Goal: Task Accomplishment & Management: Use online tool/utility

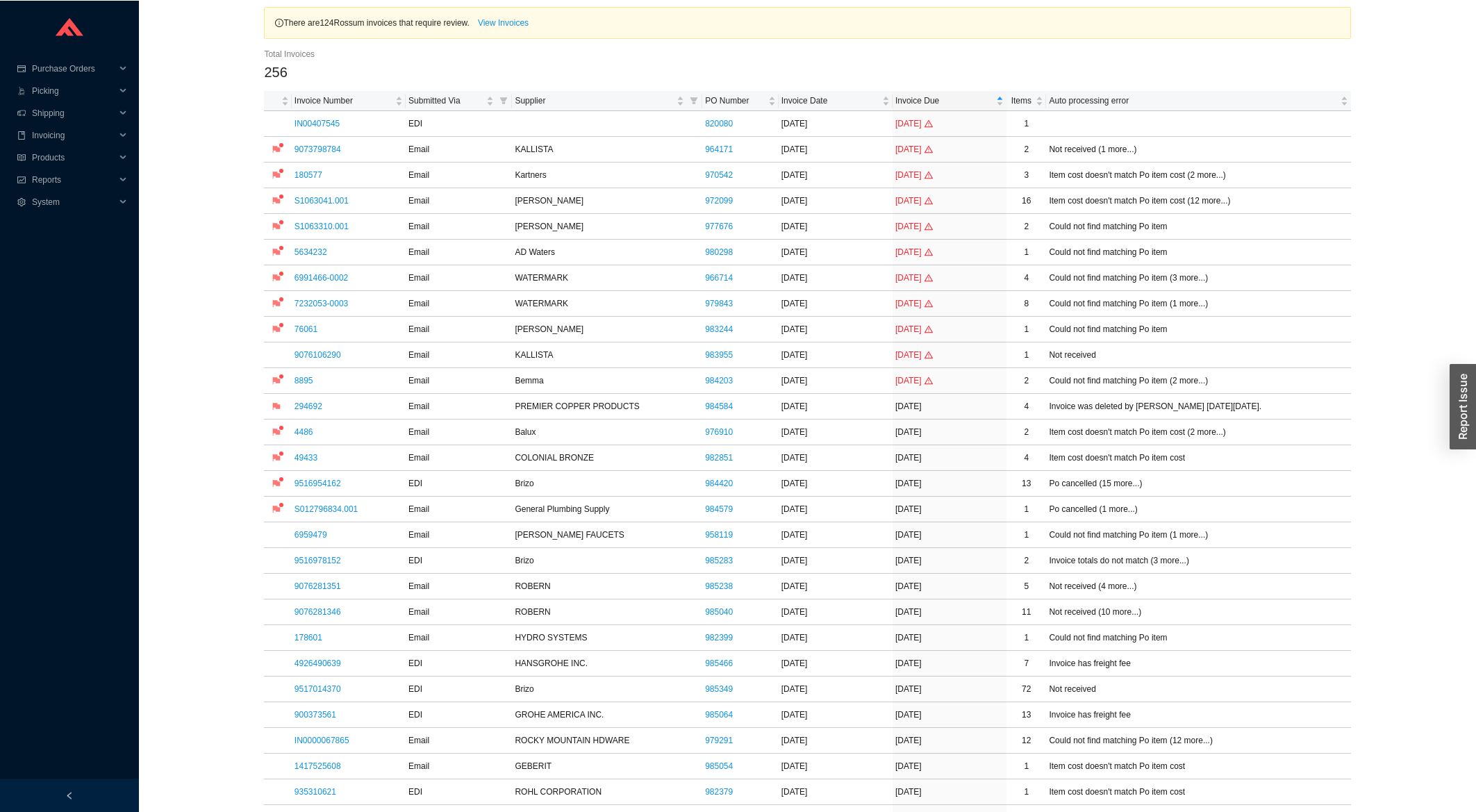
scroll to position [223, 0]
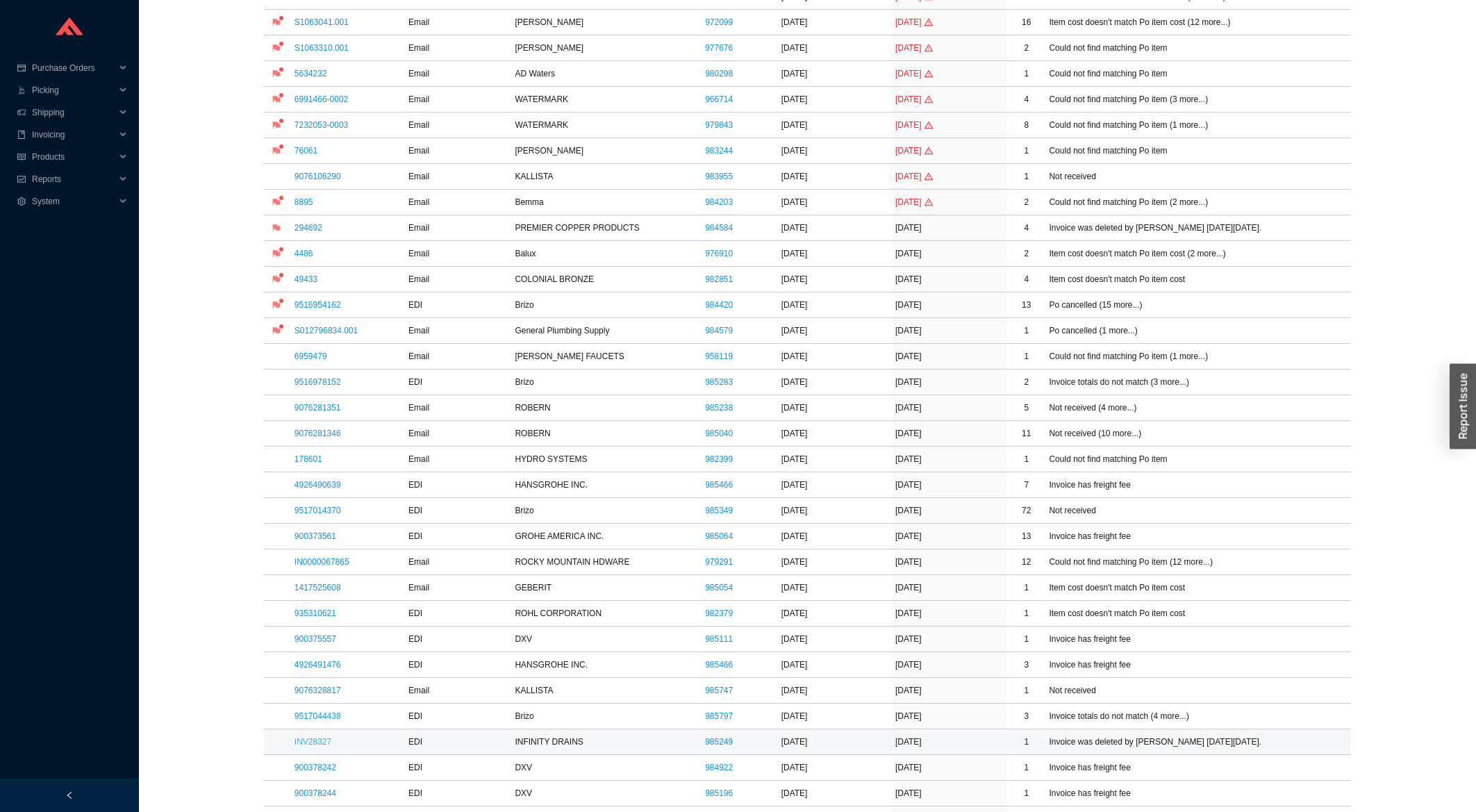
click at [309, 745] on link "INV28327" at bounding box center [313, 742] width 37 height 10
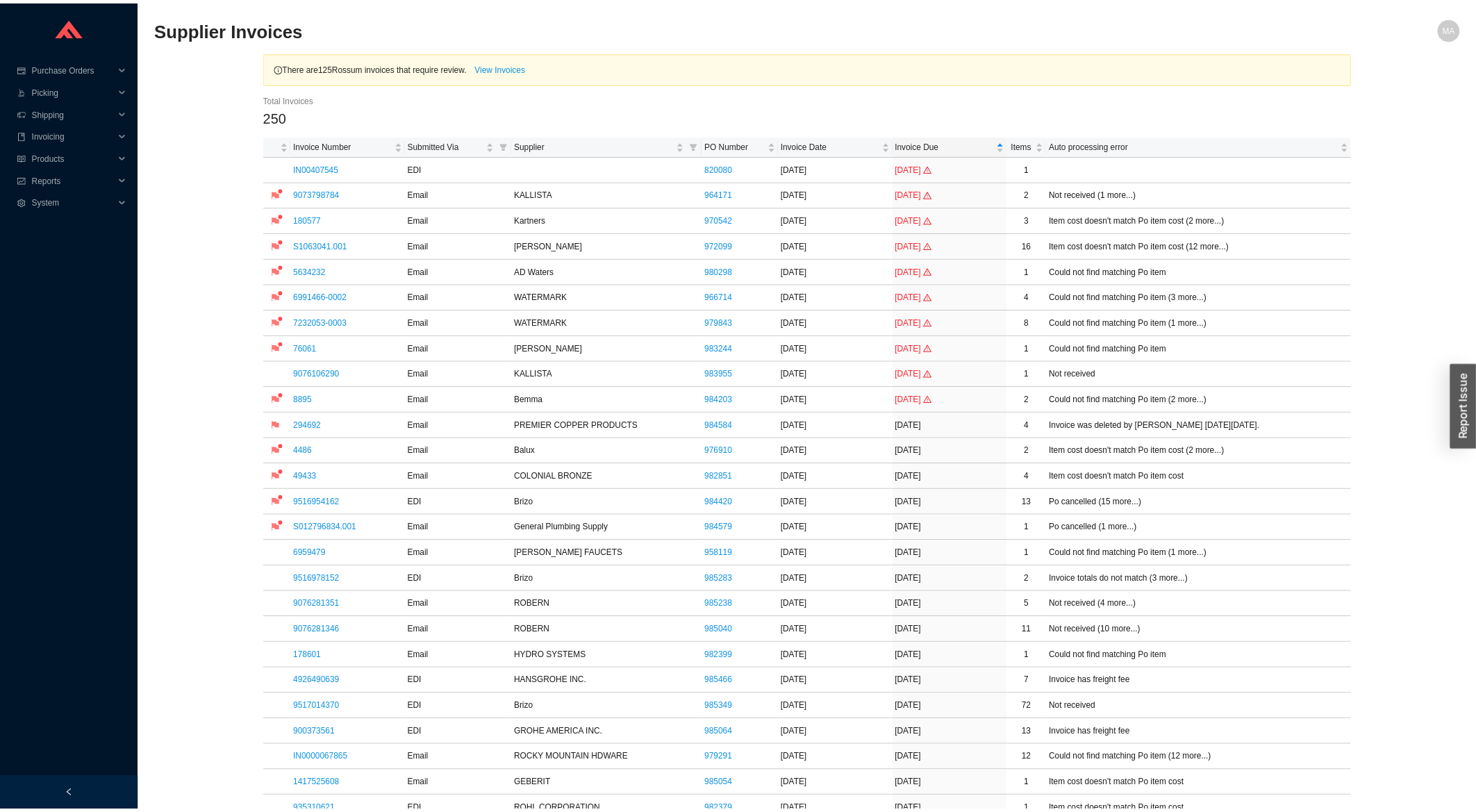
scroll to position [521, 0]
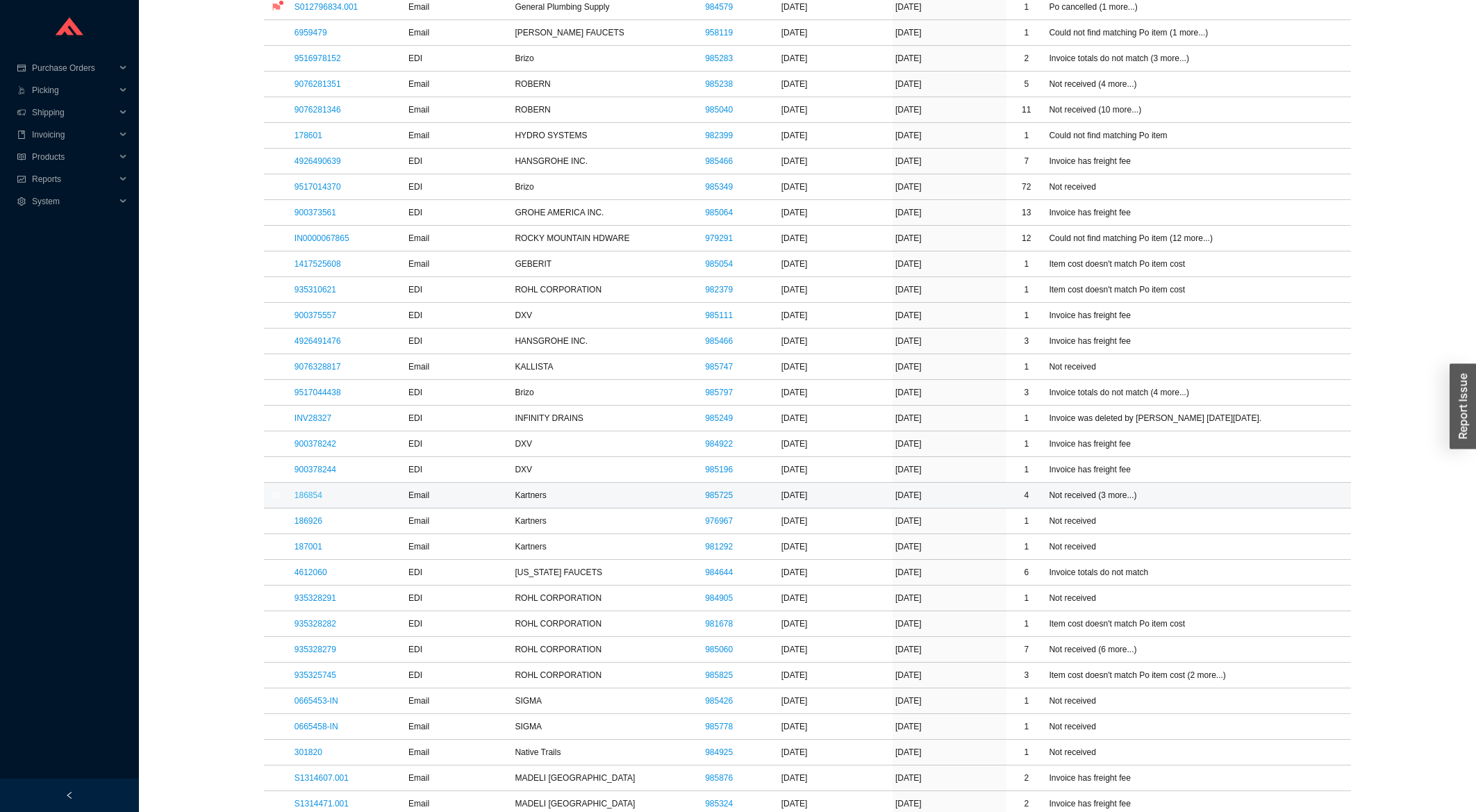
click at [306, 499] on link "186854" at bounding box center [308, 495] width 27 height 10
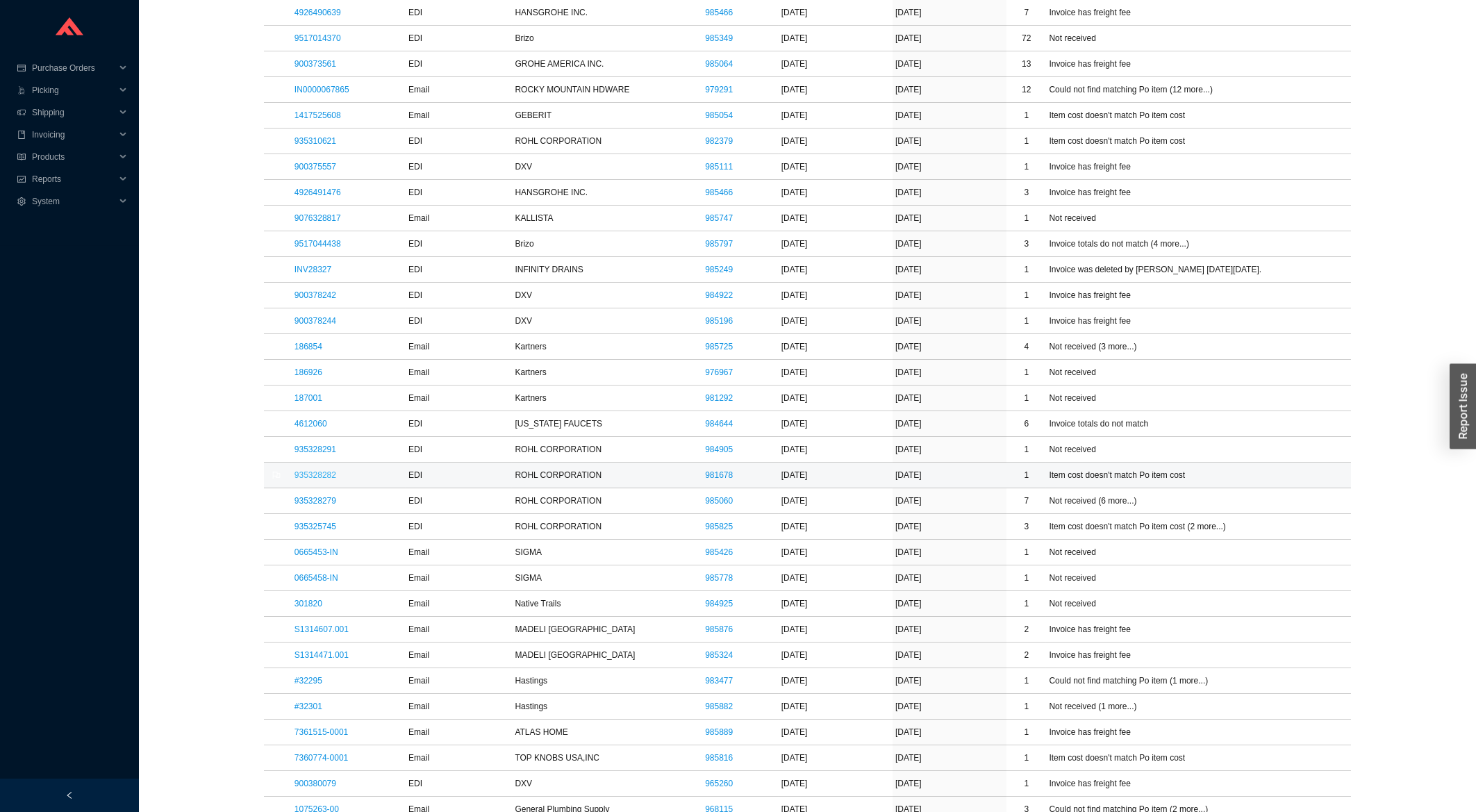
click at [312, 480] on link "935328282" at bounding box center [315, 475] width 42 height 10
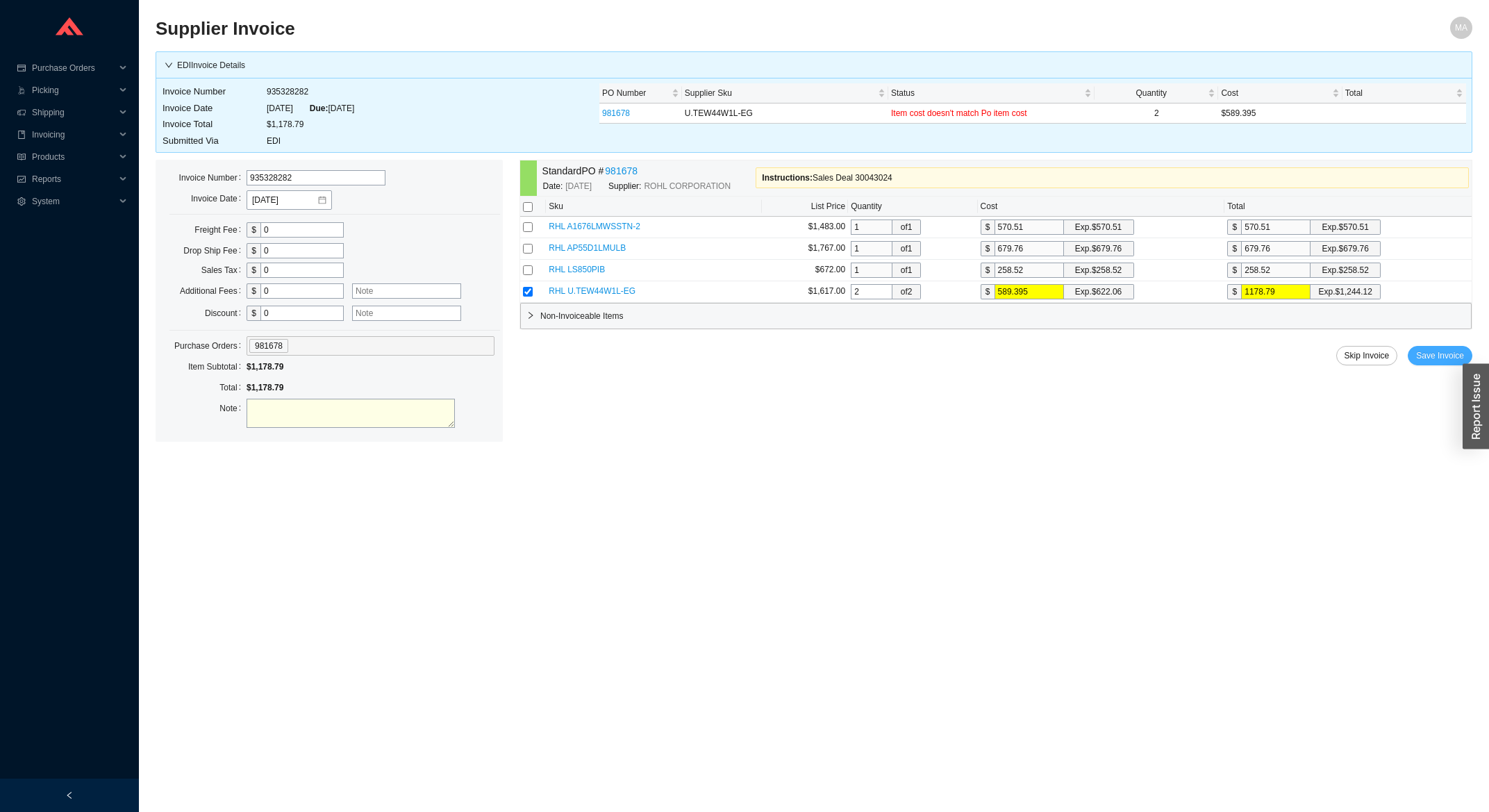
click at [1429, 363] on span "Save Invoice" at bounding box center [1440, 355] width 48 height 14
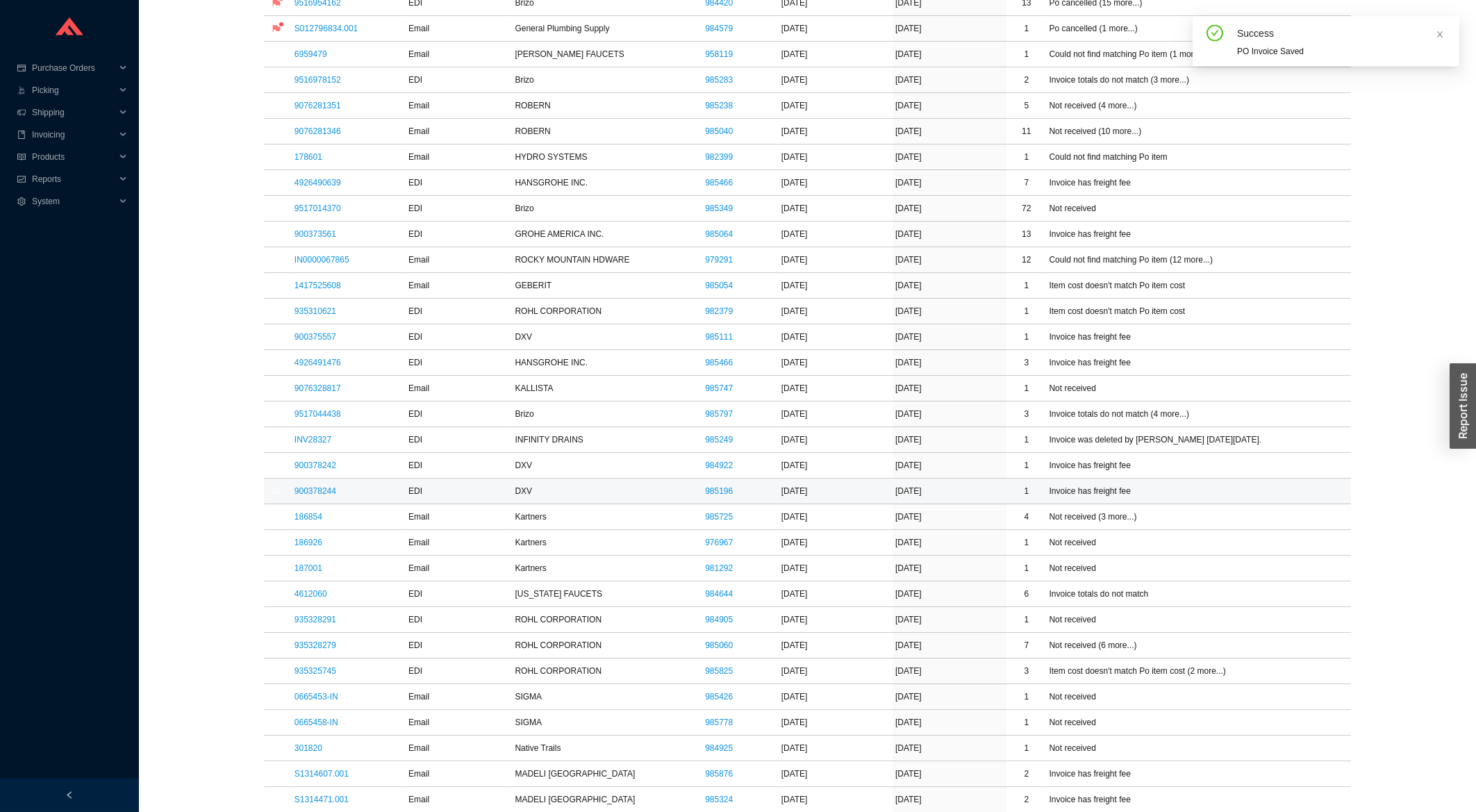
scroll to position [521, 0]
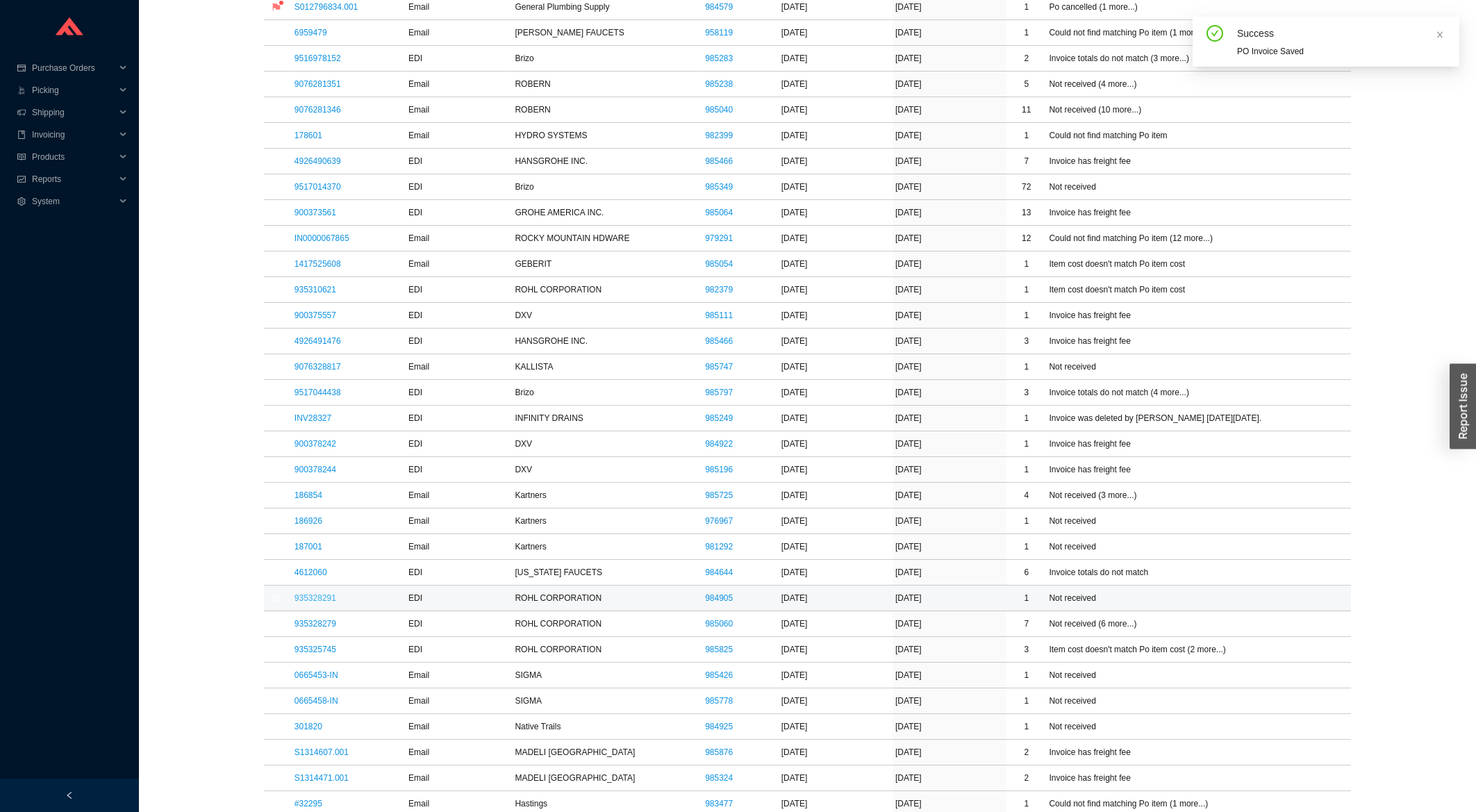
click at [320, 603] on link "935328291" at bounding box center [315, 598] width 42 height 10
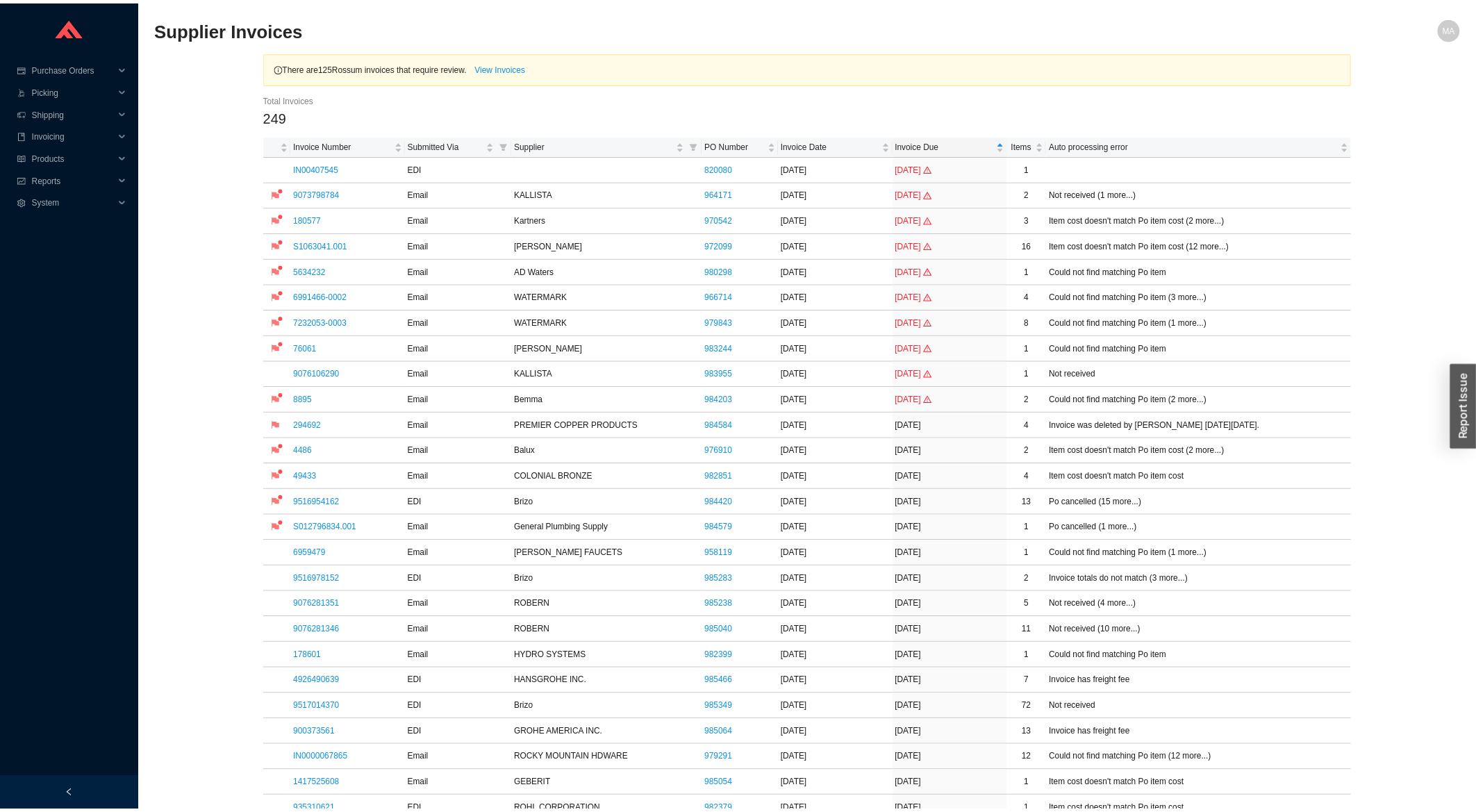
scroll to position [521, 0]
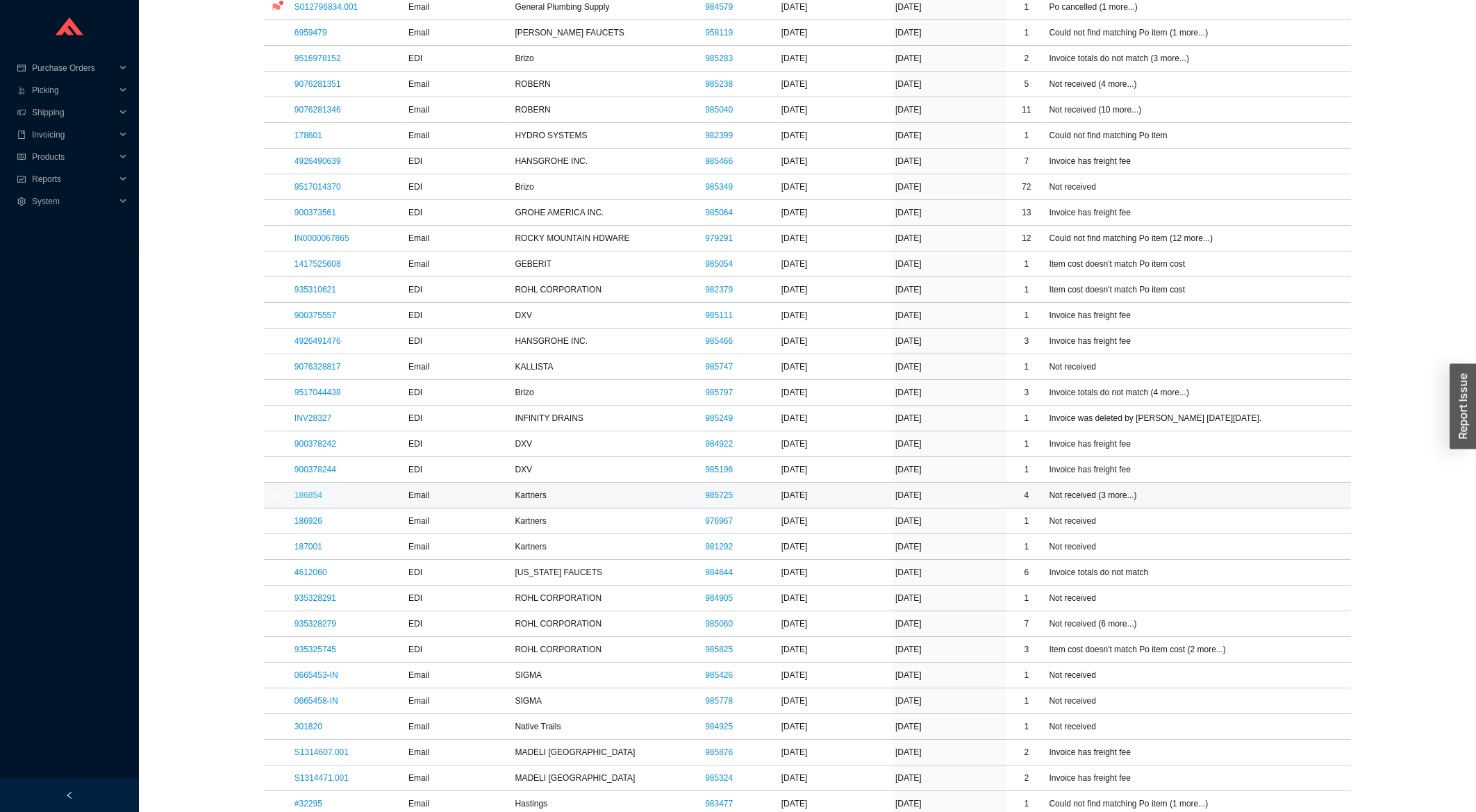
click at [299, 492] on link "186854" at bounding box center [308, 495] width 27 height 10
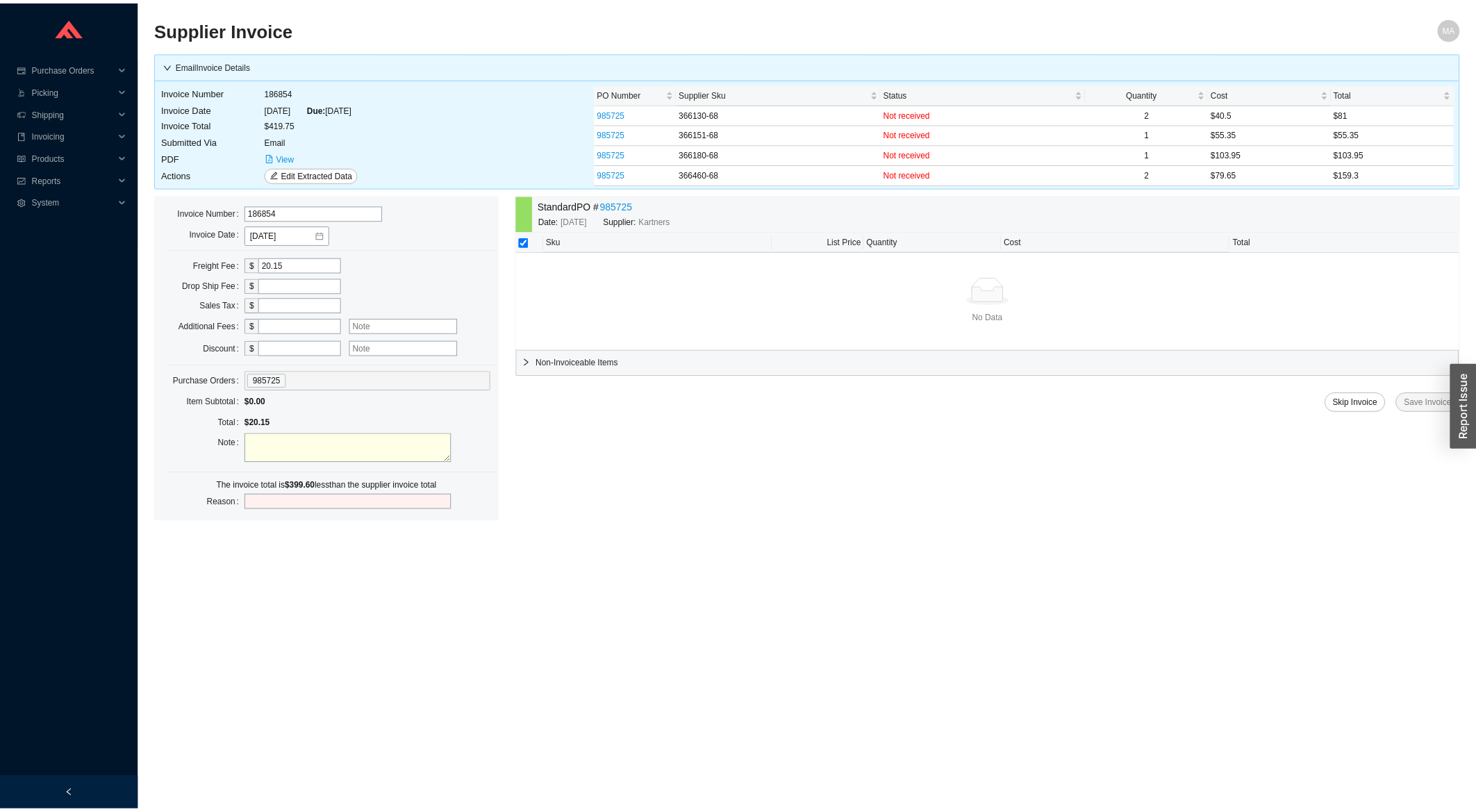
scroll to position [521, 0]
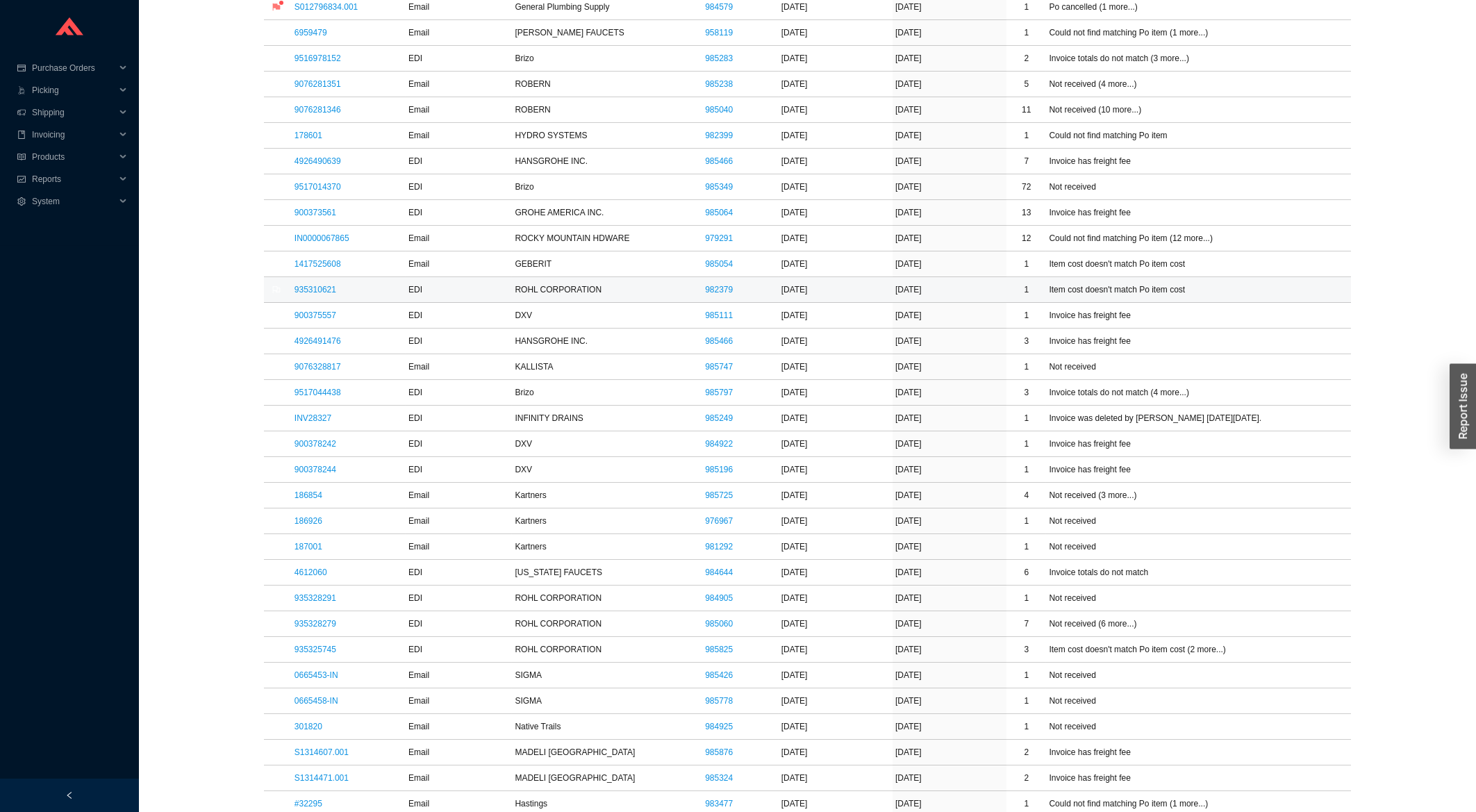
click at [291, 288] on td "935310621" at bounding box center [349, 290] width 114 height 26
click at [301, 290] on link "935310621" at bounding box center [315, 289] width 42 height 10
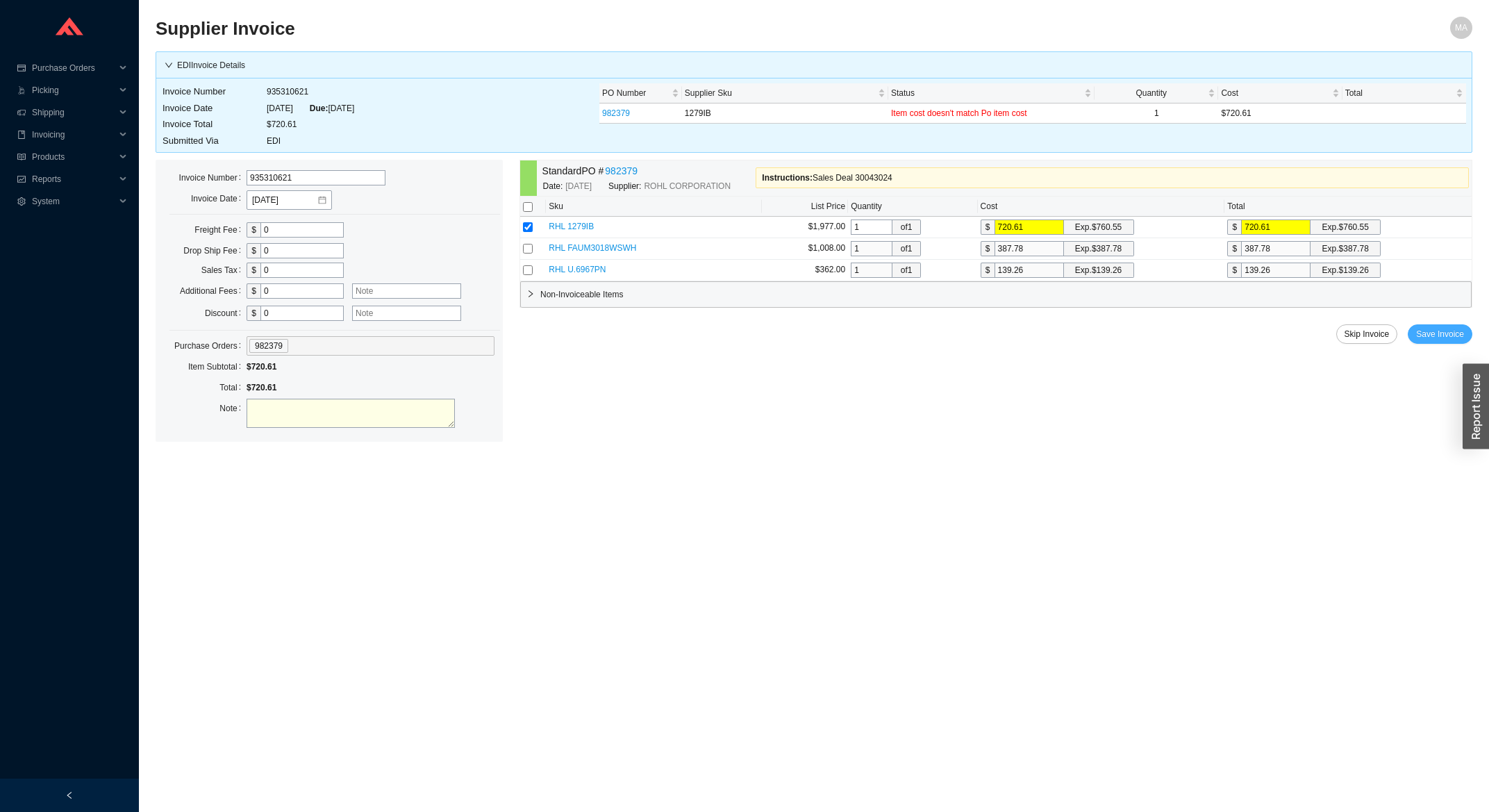
click at [1451, 331] on span "Save Invoice" at bounding box center [1440, 334] width 48 height 14
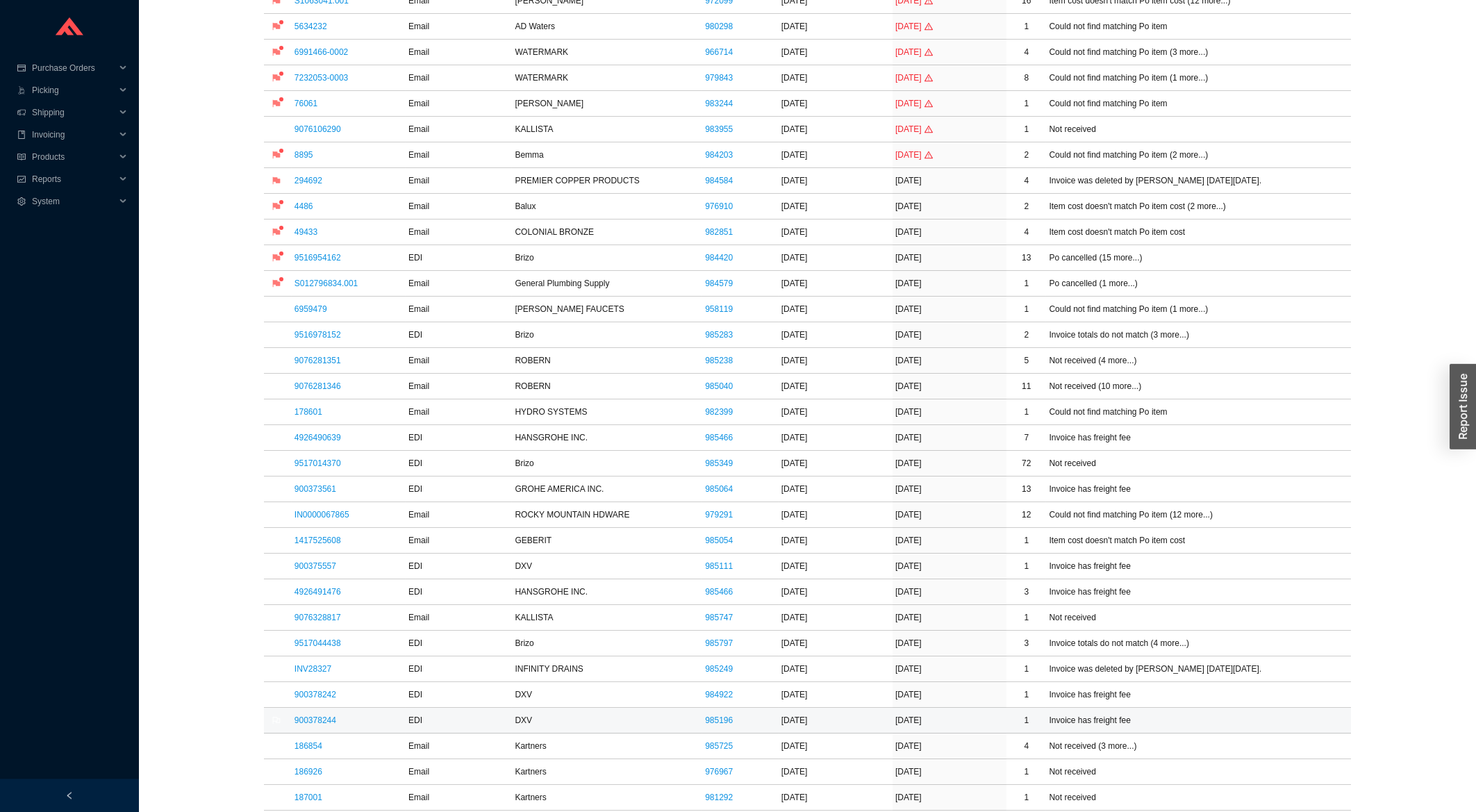
scroll to position [297, 0]
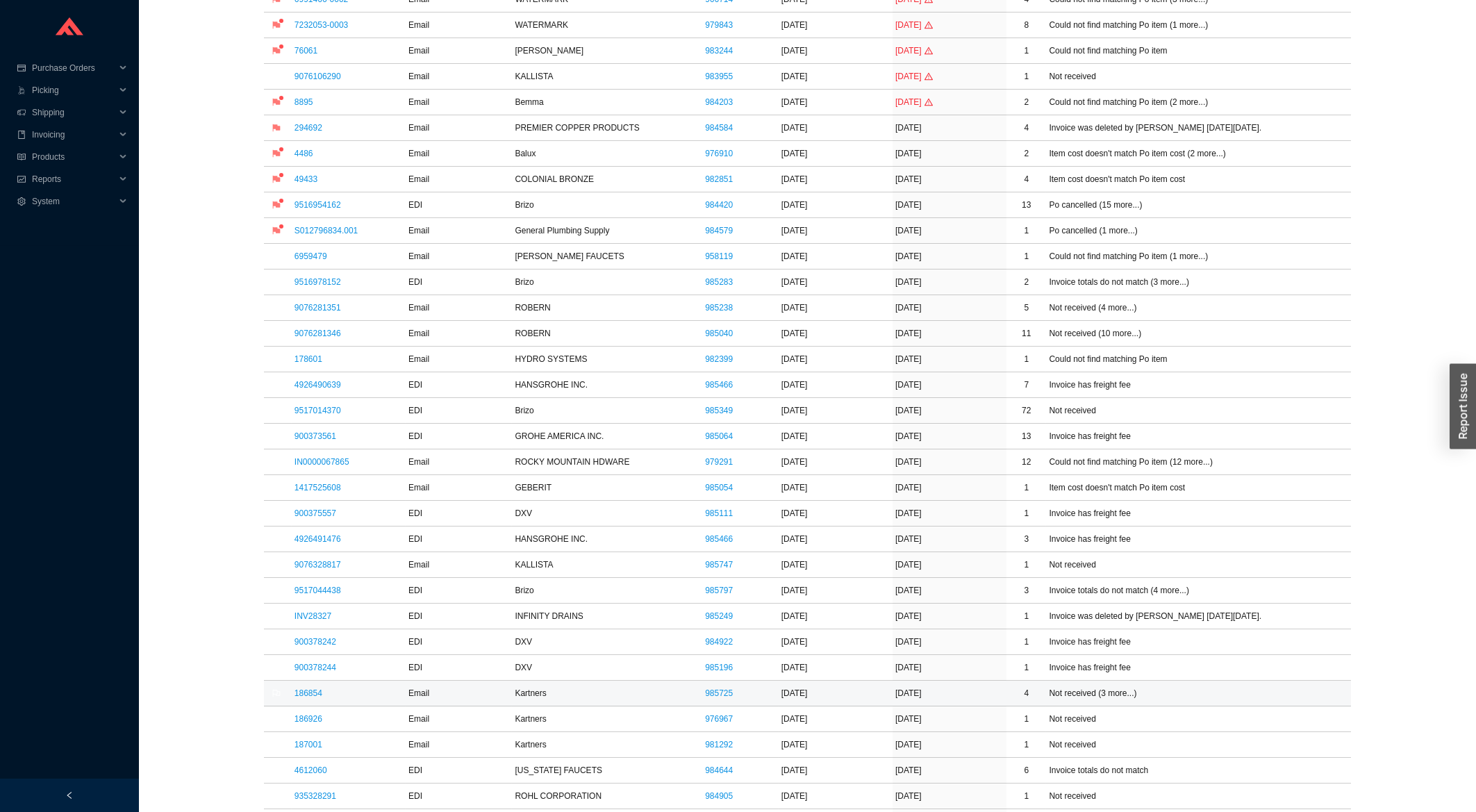
drag, startPoint x: 312, startPoint y: 698, endPoint x: 312, endPoint y: 690, distance: 8.0
click at [312, 697] on link "186854" at bounding box center [308, 693] width 27 height 10
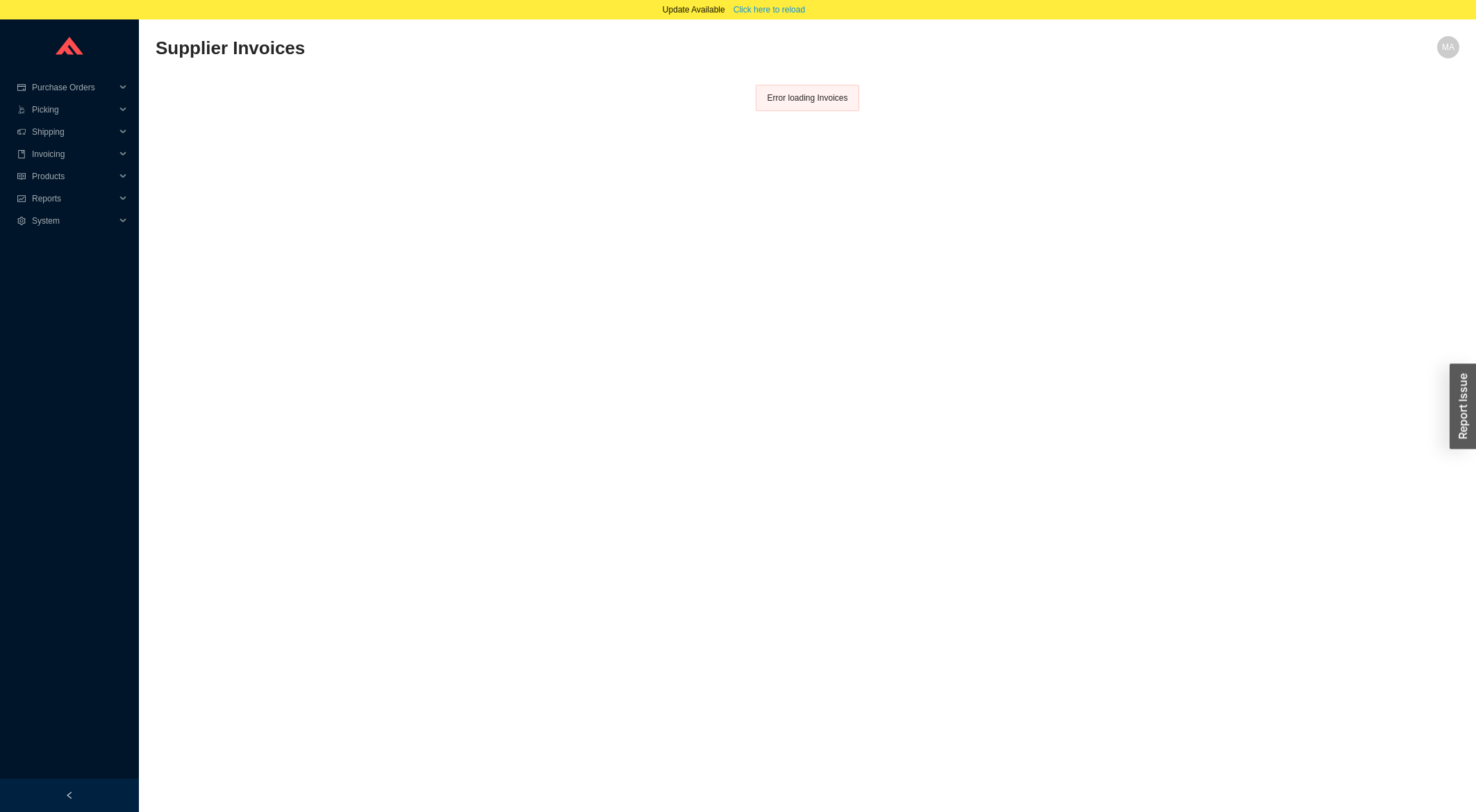
scroll to position [19, 0]
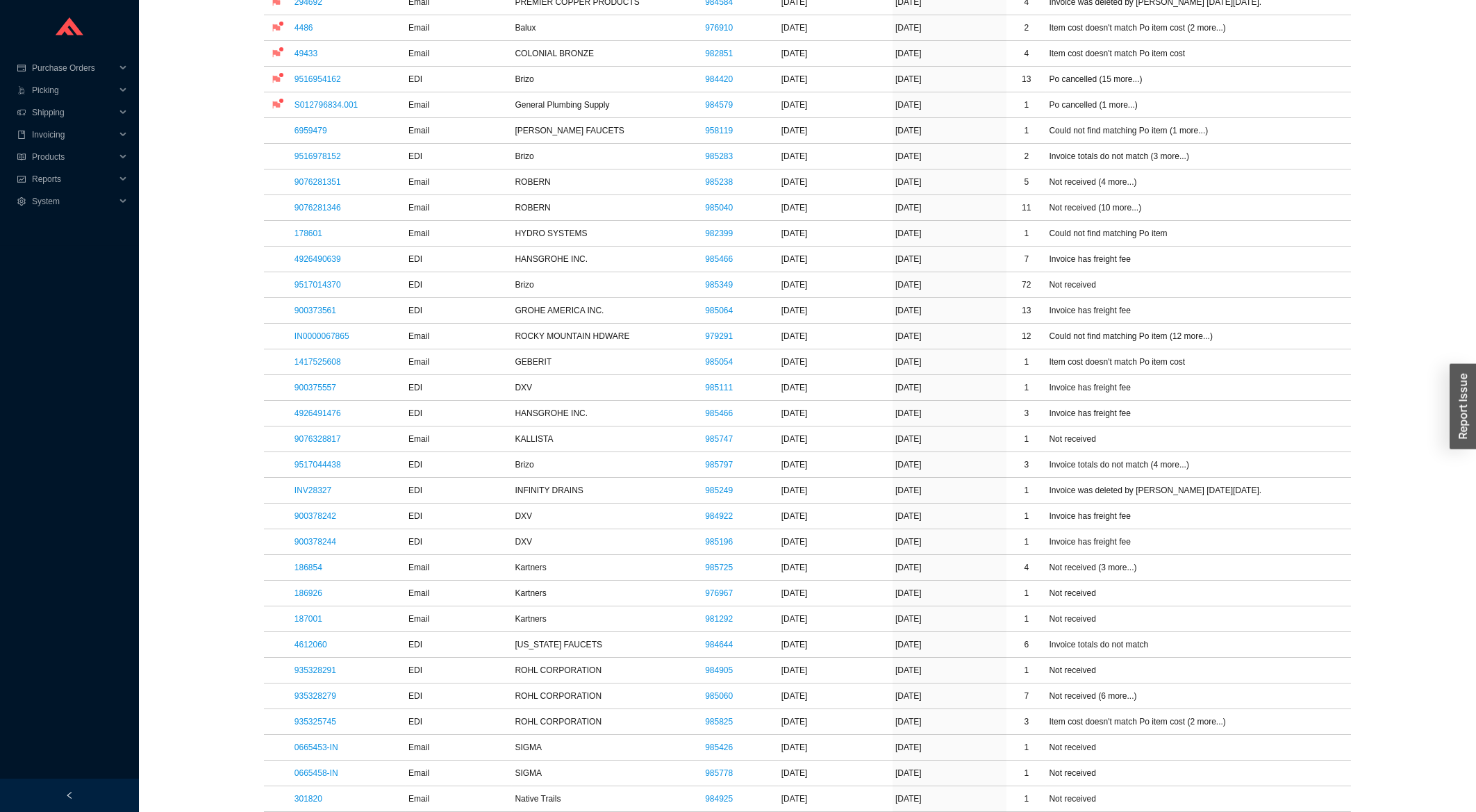
scroll to position [521, 0]
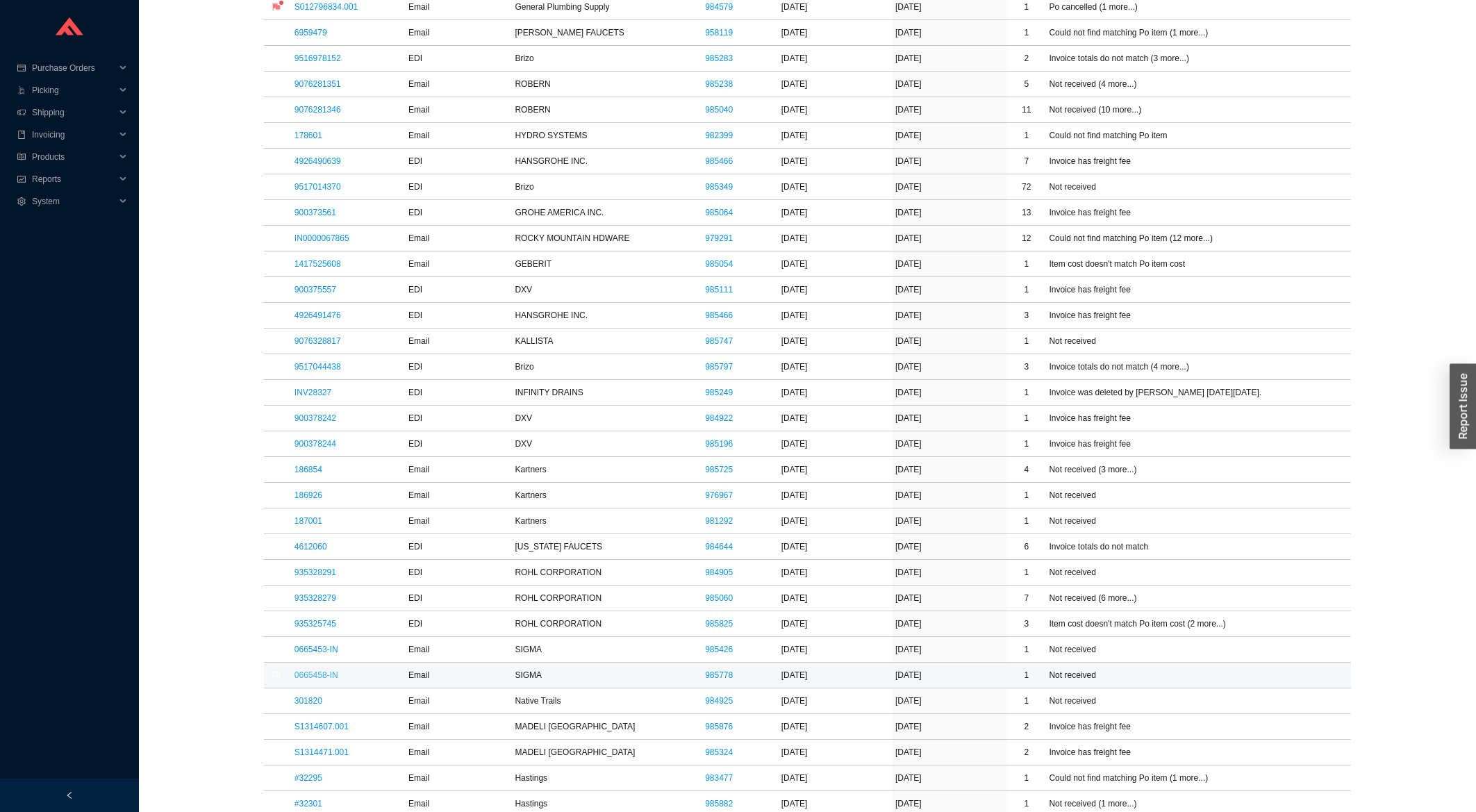
click at [299, 676] on link "0665458-IN" at bounding box center [316, 675] width 44 height 10
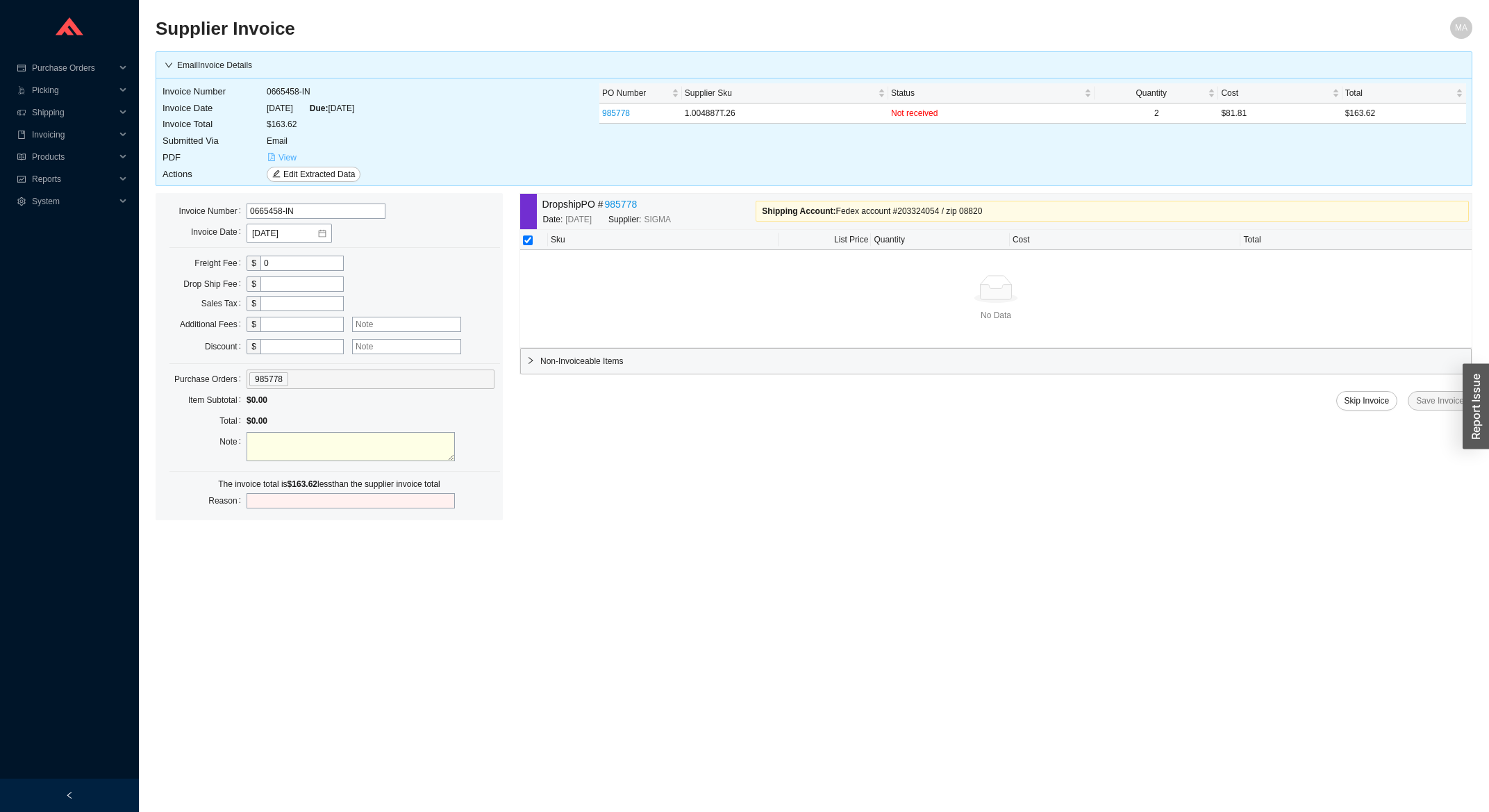
click at [290, 154] on span "View" at bounding box center [288, 157] width 18 height 14
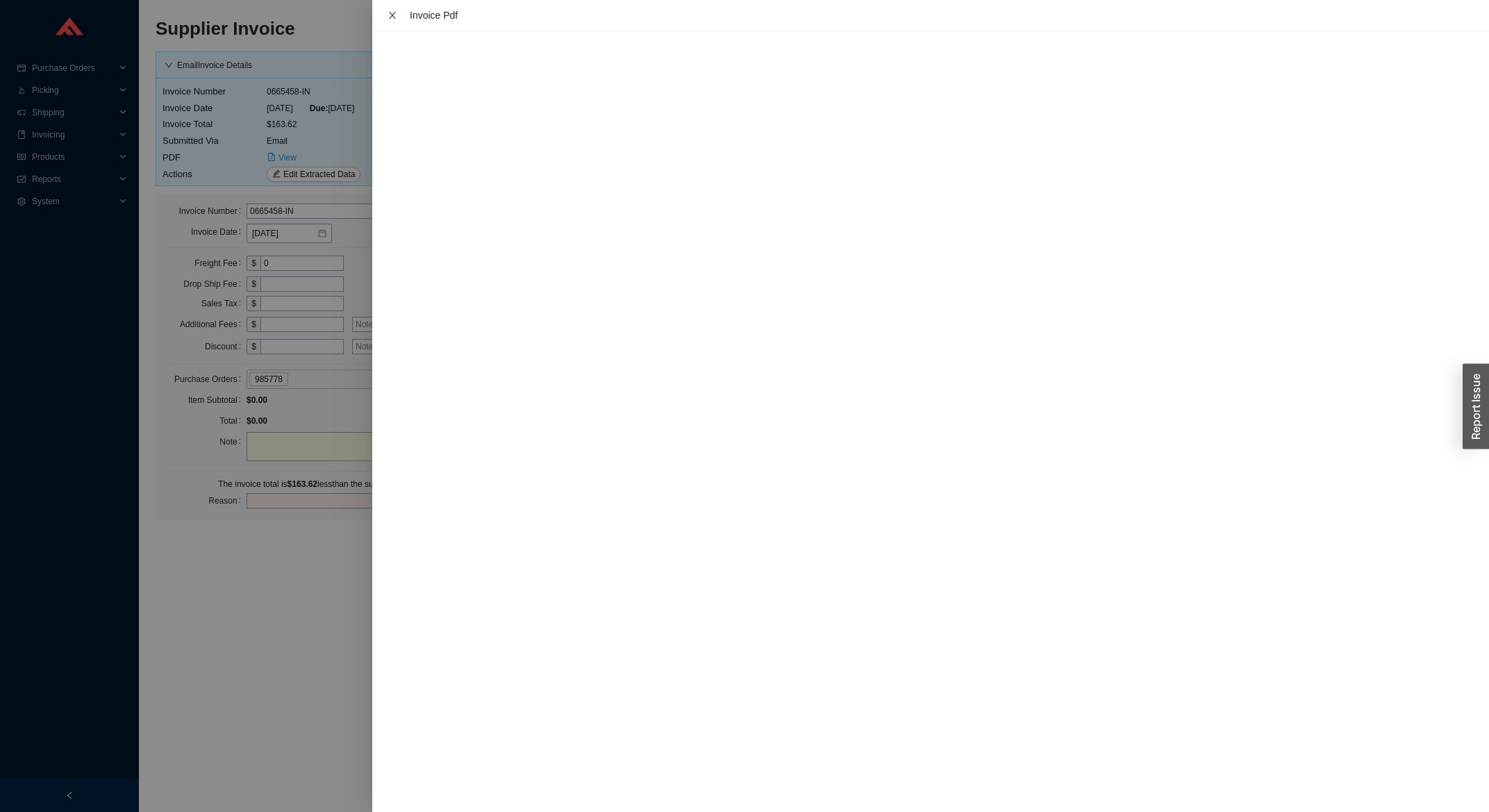
click at [389, 15] on icon "close" at bounding box center [392, 15] width 10 height 10
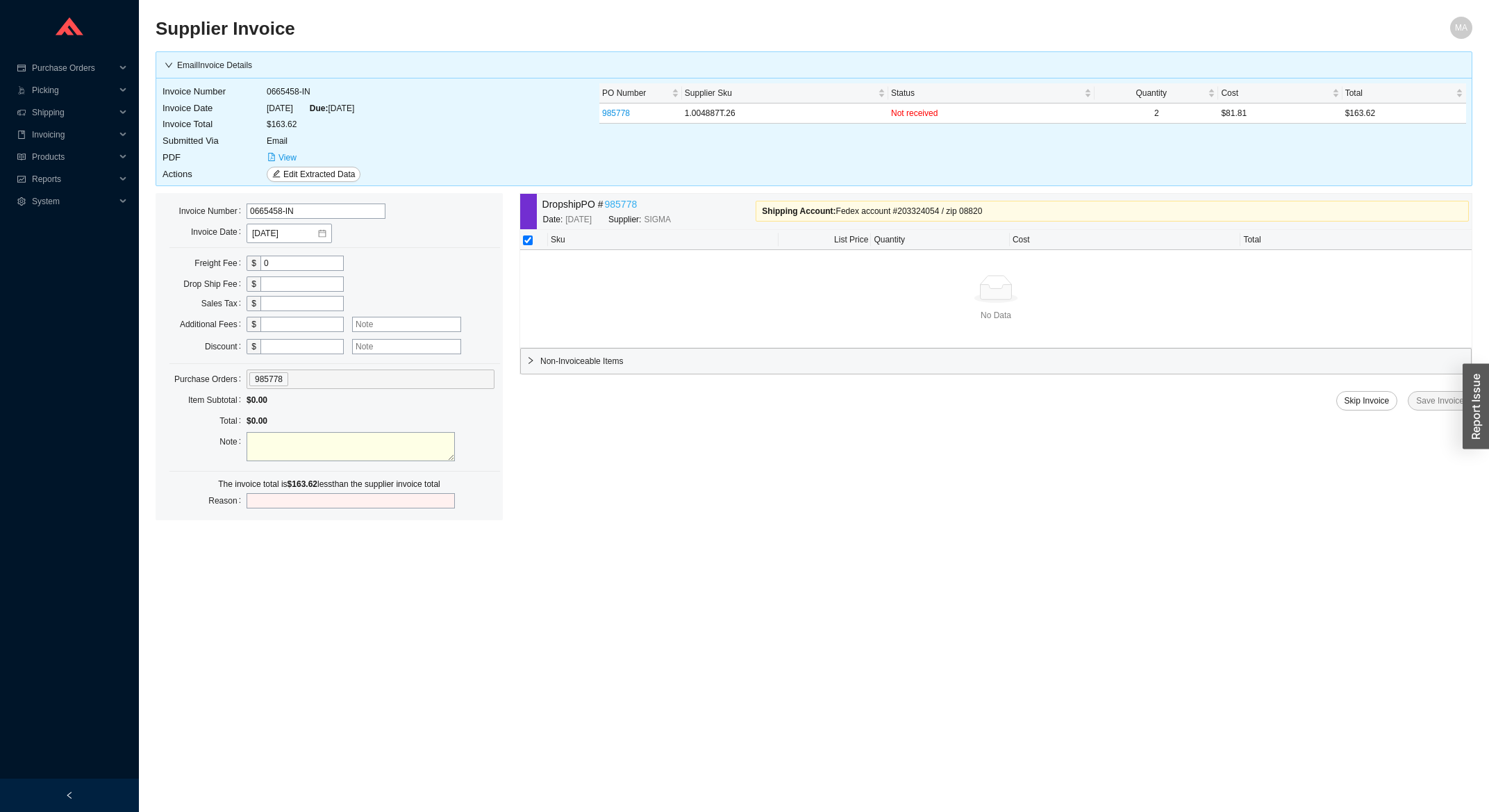
click at [631, 200] on link "985778" at bounding box center [621, 205] width 33 height 16
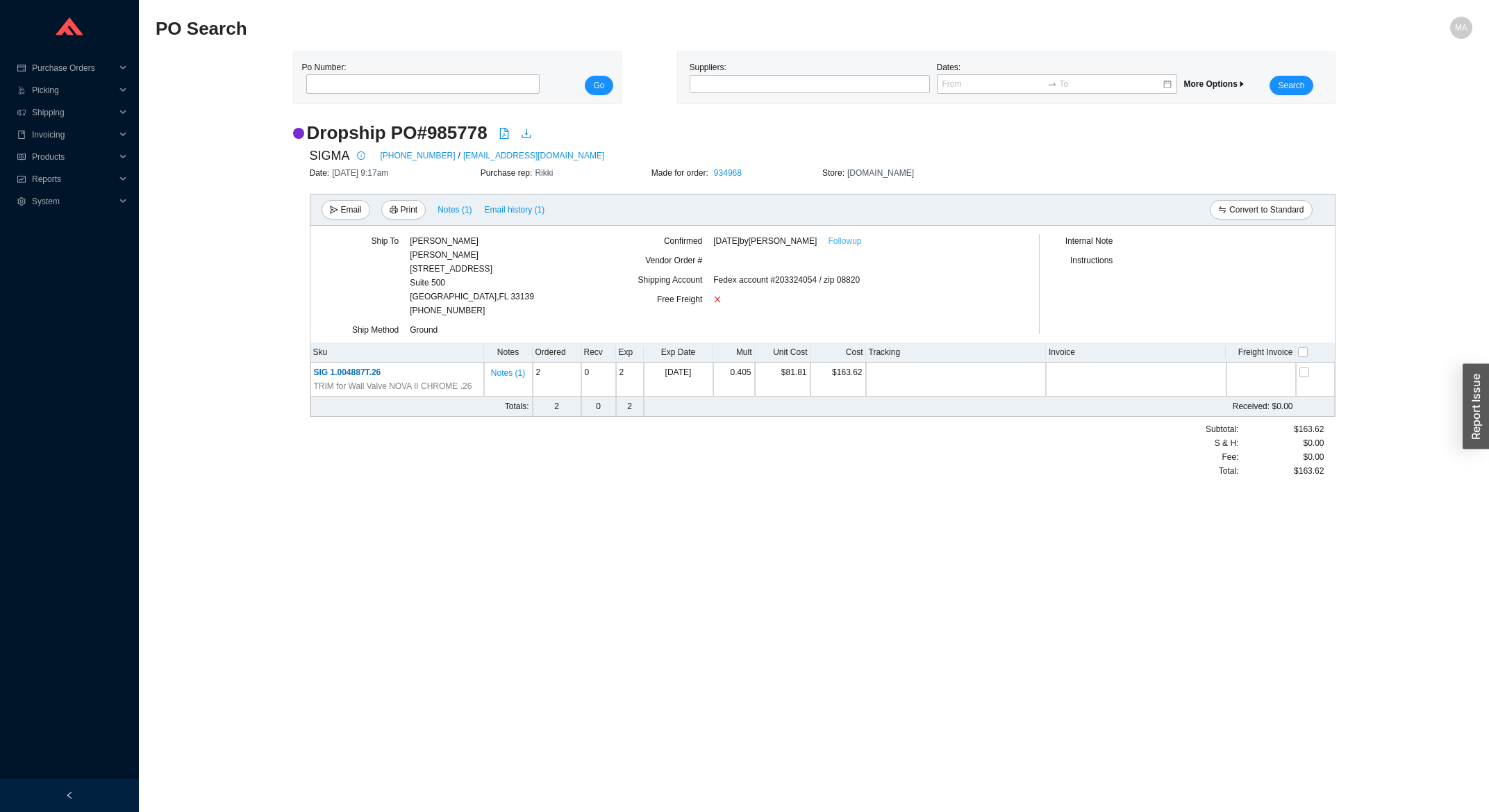
click at [837, 246] on link "Followup" at bounding box center [844, 241] width 33 height 14
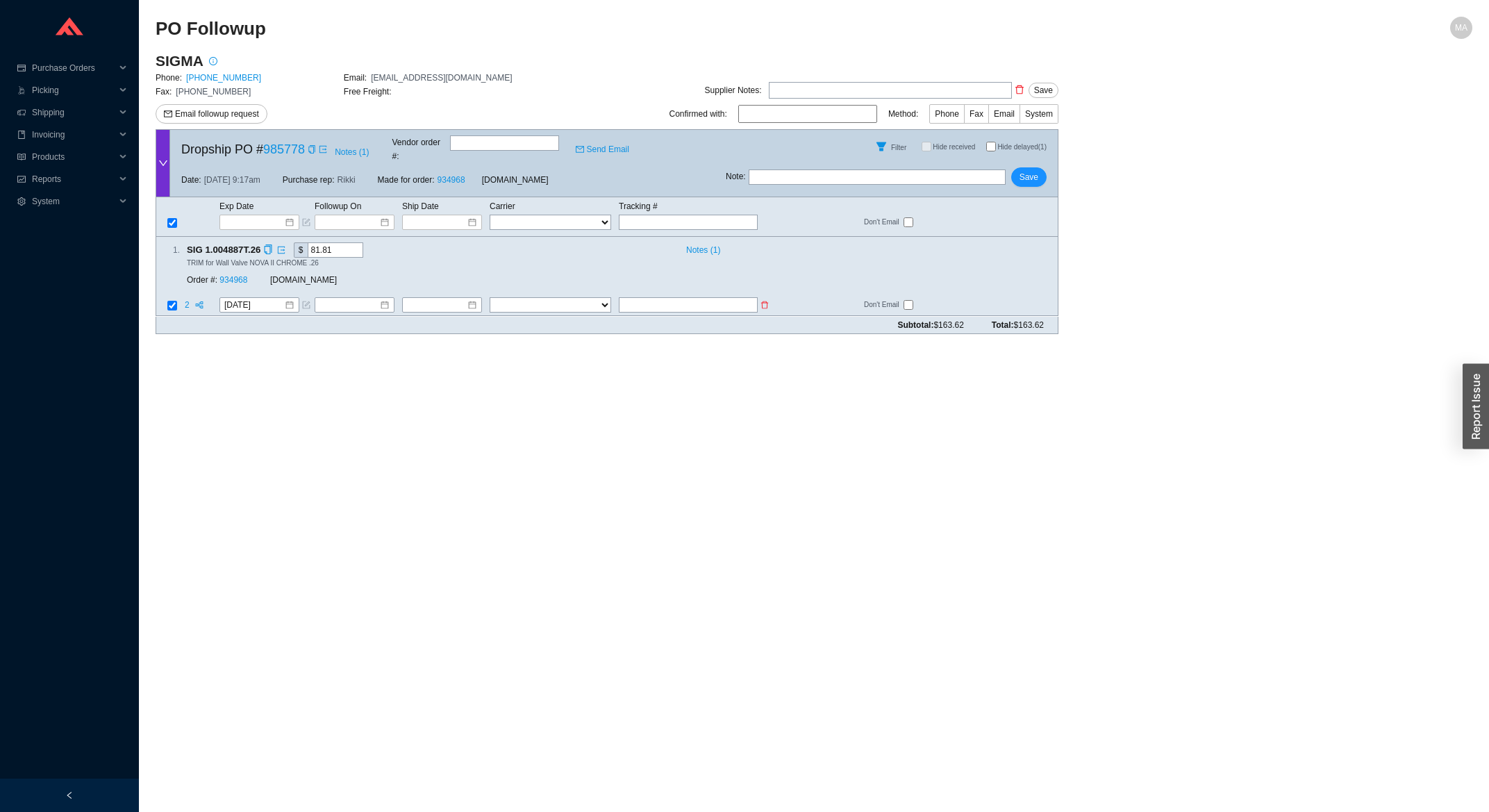
click at [626, 298] on input "text" at bounding box center [688, 306] width 139 height 16
type input "392390010923"
click at [590, 282] on div "1 . SIG 1.004887T.26 $ 81.81 Notes ( 1 ) TRIM for Wall Valve NOVA II CHROME .26…" at bounding box center [607, 276] width 903 height 79
click at [489, 298] on select "FedEx UPS ---------------- 2 Day Transportation INC A&B Freight A. Duie Pyle AA…" at bounding box center [550, 306] width 122 height 16
select select "1"
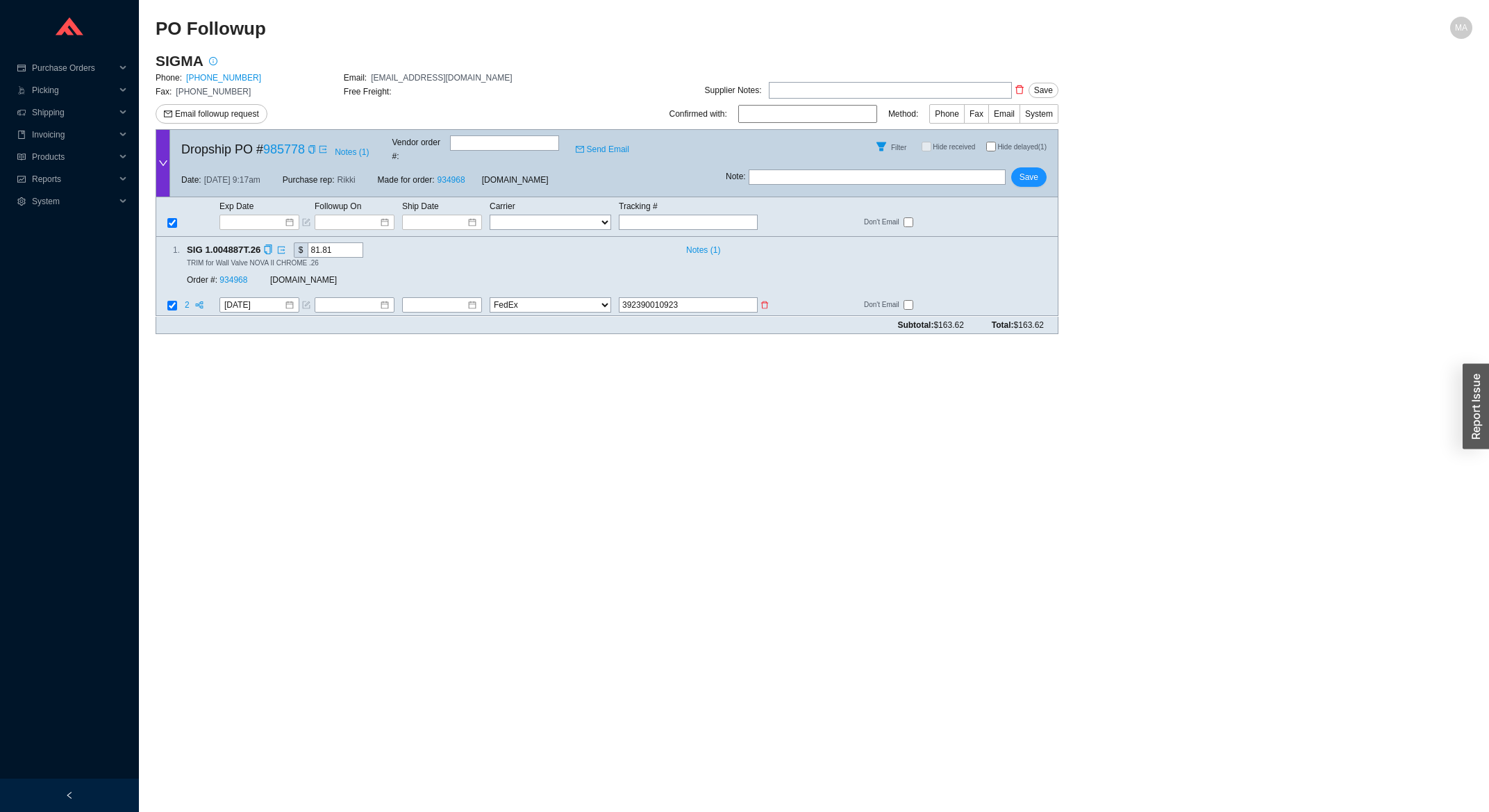
click option "FedEx" at bounding box center [0, 0] width 0 height 0
click at [445, 299] on input at bounding box center [437, 306] width 60 height 14
type input "[DATE]"
click at [509, 417] on div "21" at bounding box center [507, 418] width 16 height 16
click at [1029, 174] on span "Save" at bounding box center [1029, 176] width 19 height 14
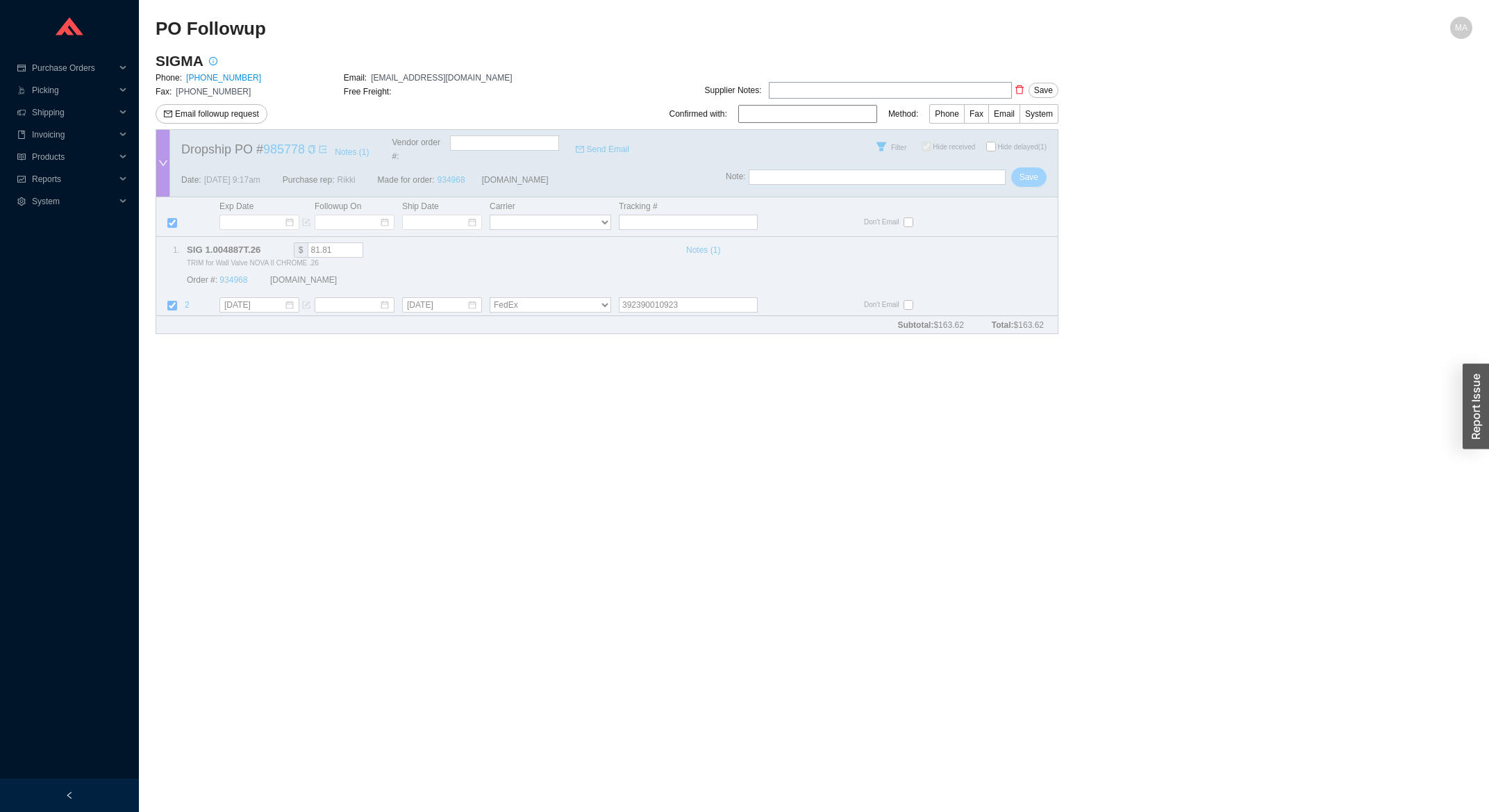
checkbox input "true"
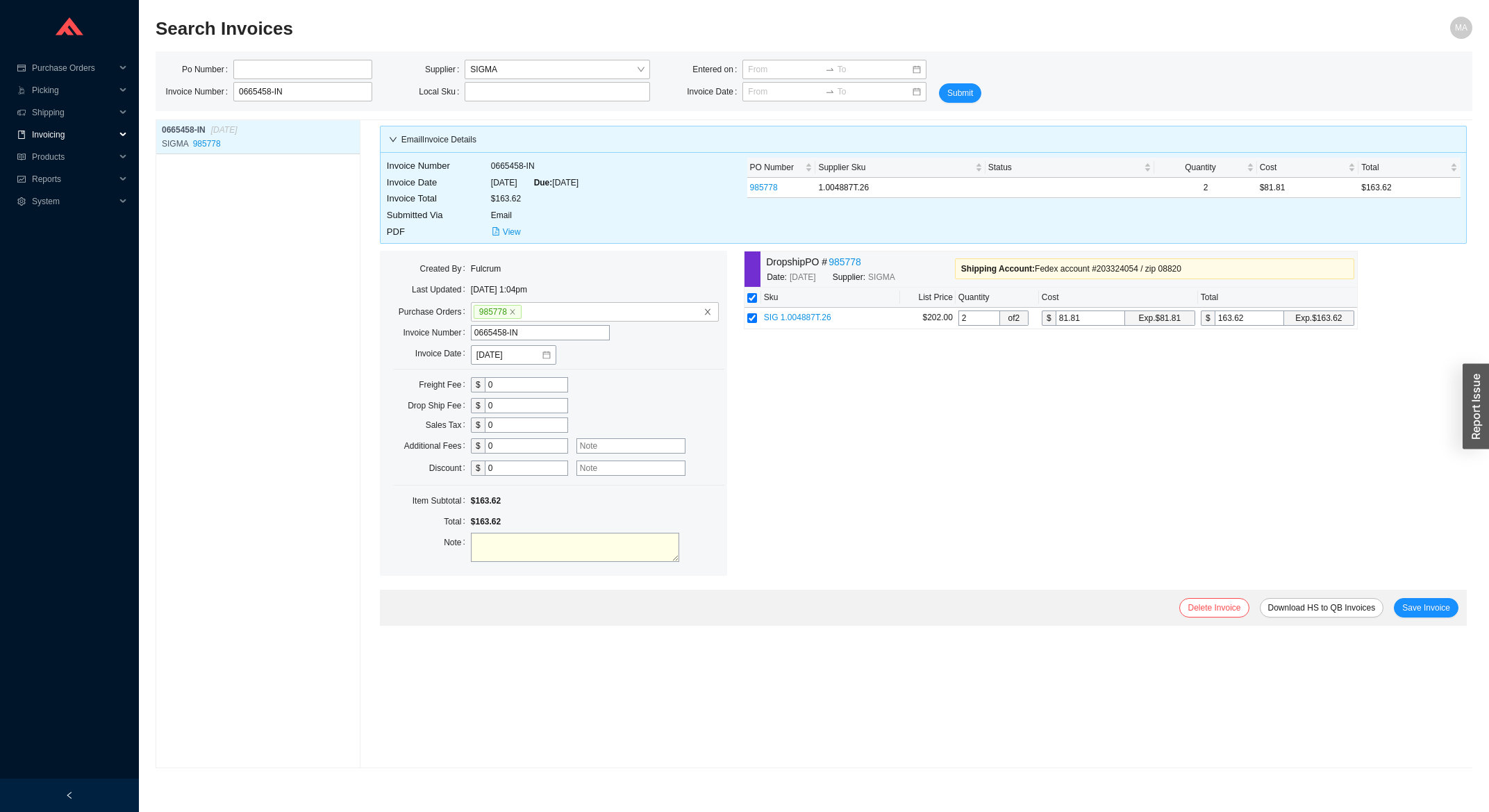
click at [102, 133] on span "Invoicing" at bounding box center [73, 135] width 83 height 22
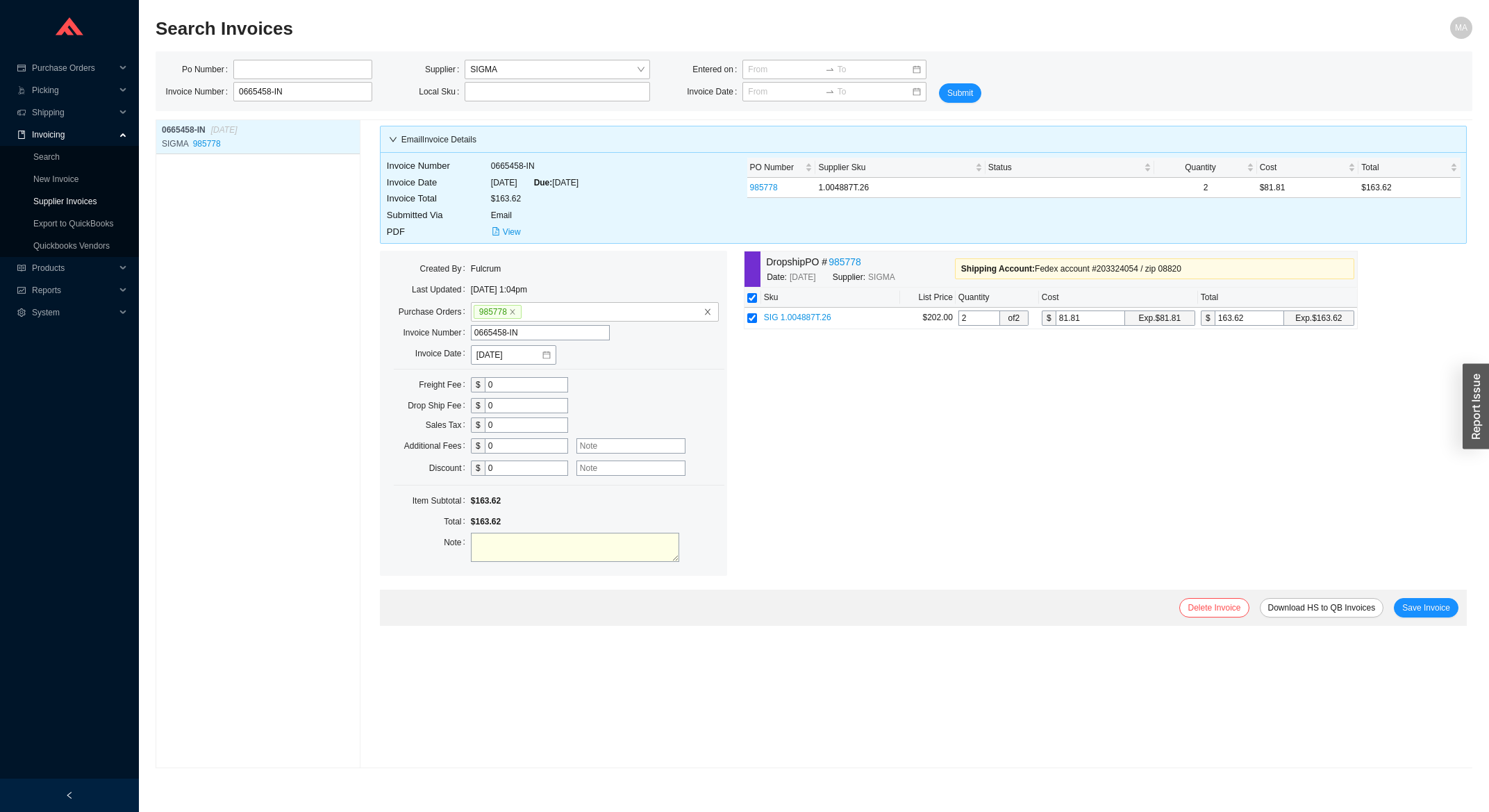
click at [59, 200] on link "Supplier Invoices" at bounding box center [65, 201] width 63 height 10
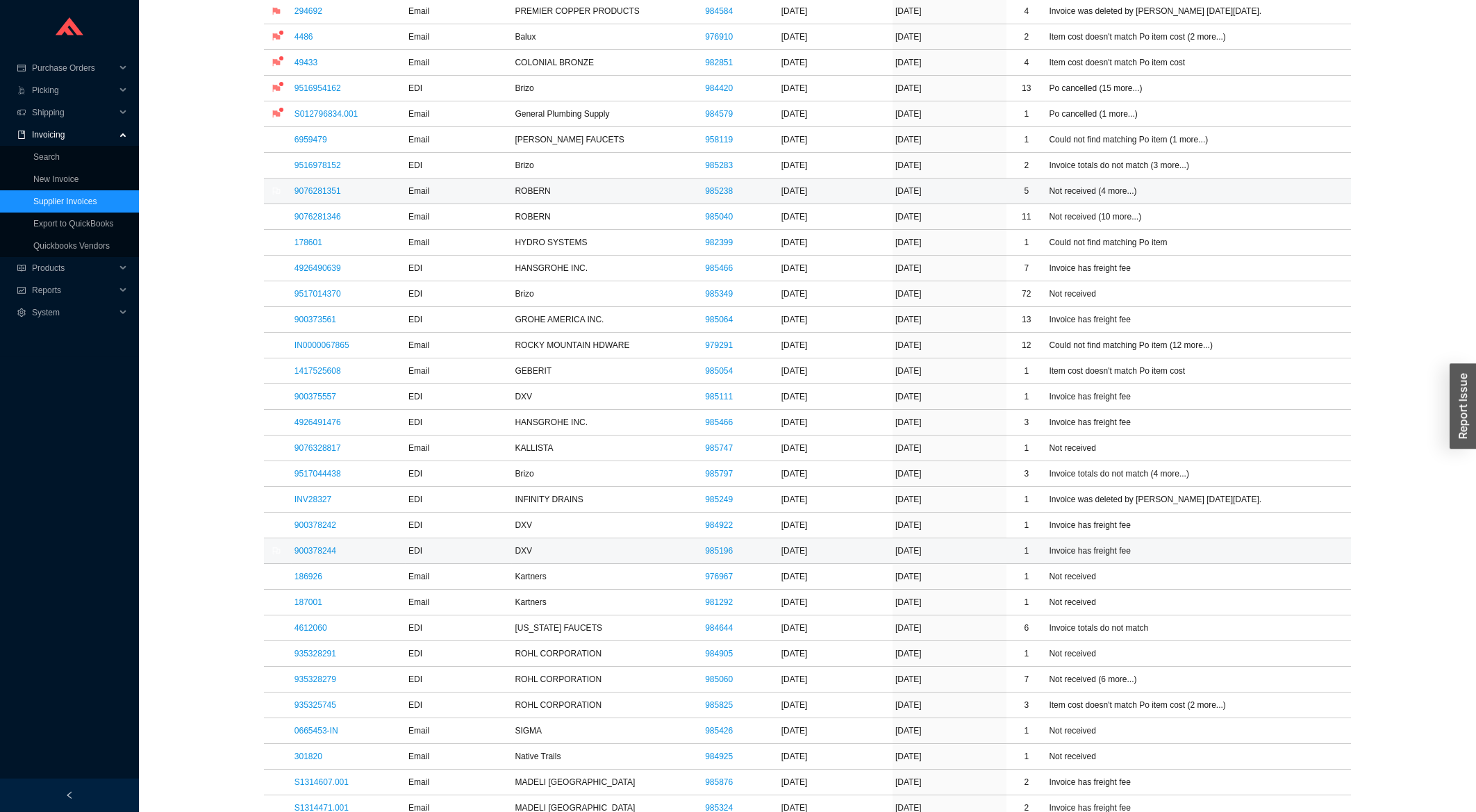
scroll to position [521, 0]
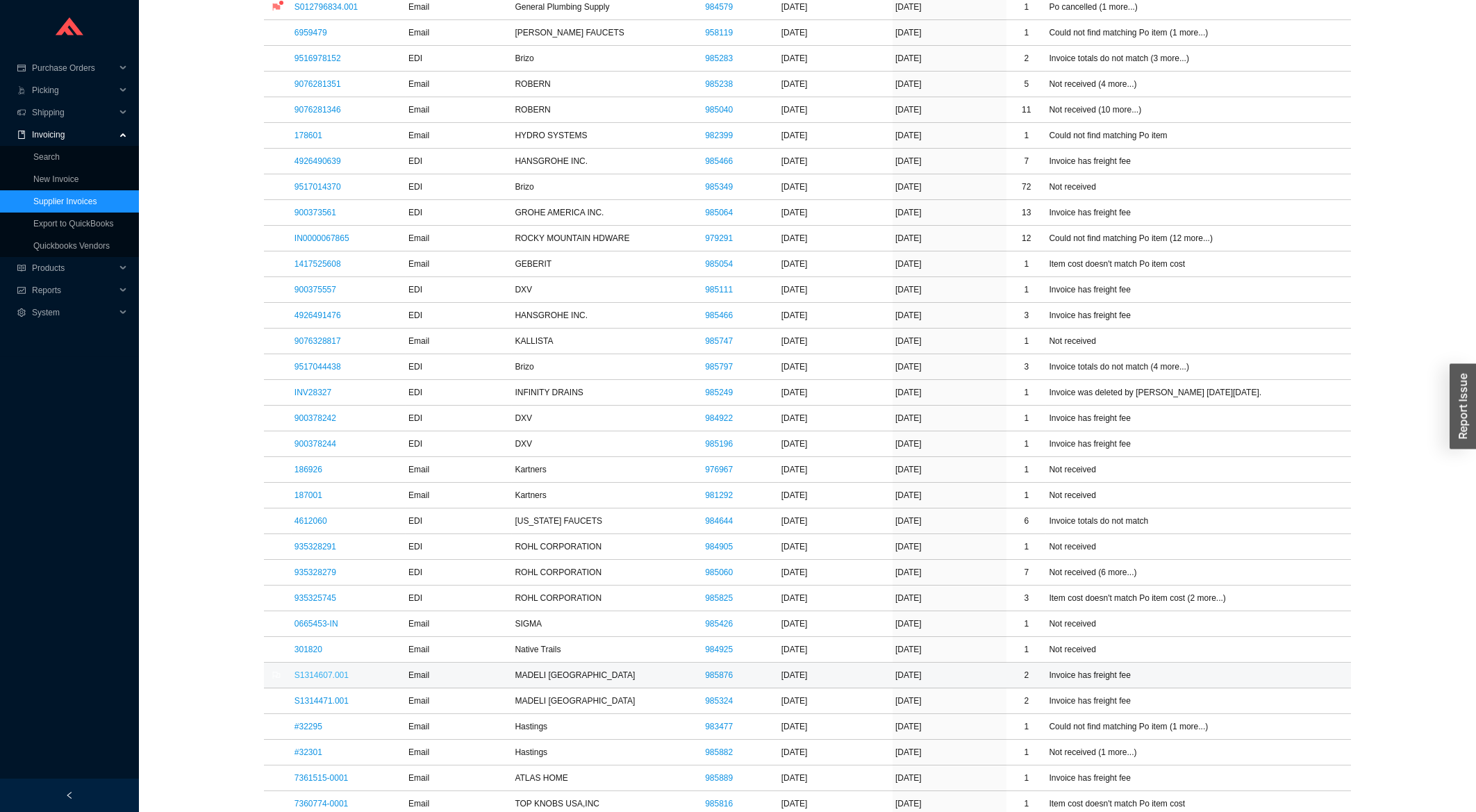
click at [326, 680] on link "S1314607.001" at bounding box center [321, 675] width 54 height 10
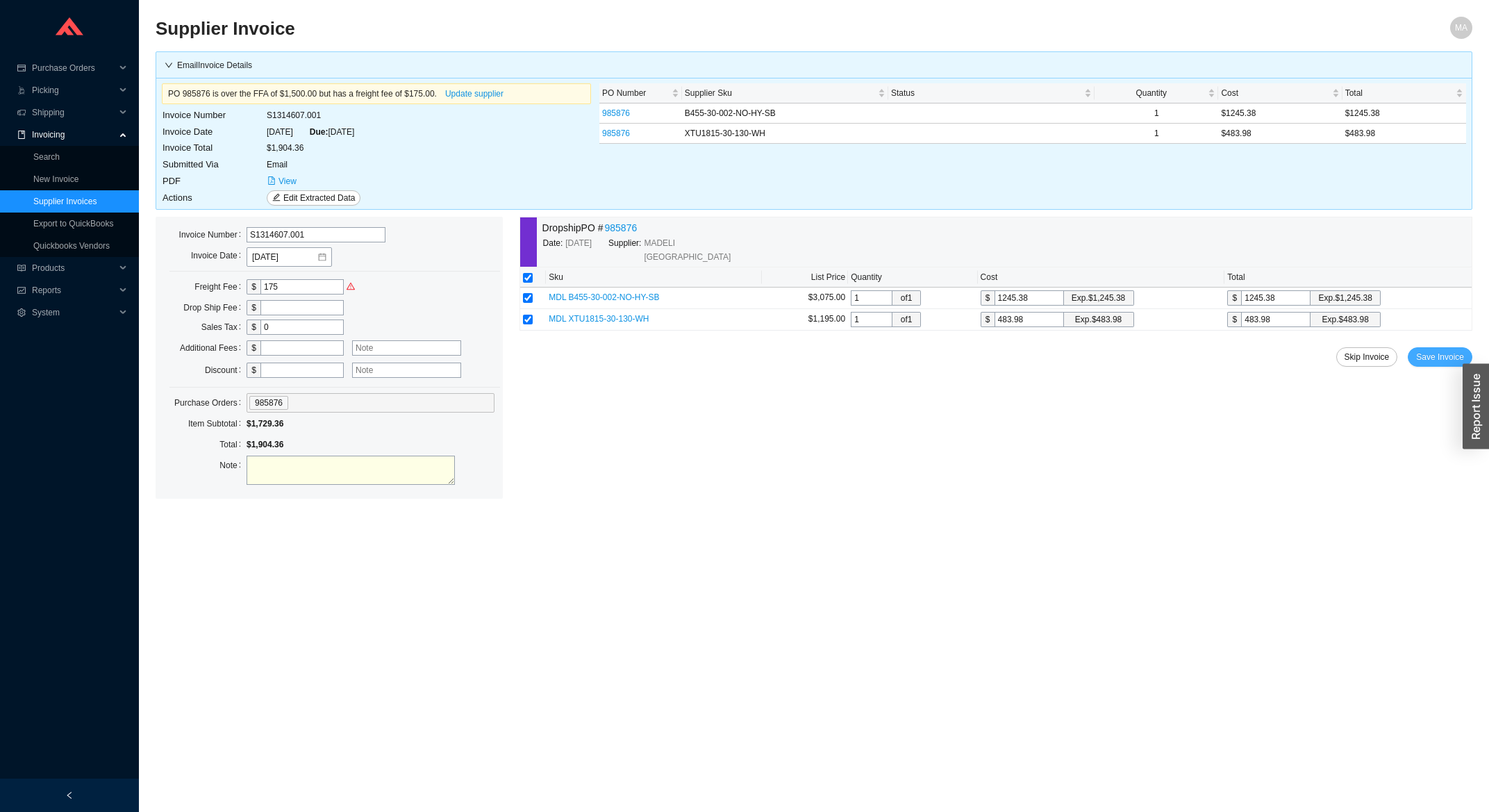
click at [1429, 351] on span "Save Invoice" at bounding box center [1440, 357] width 48 height 14
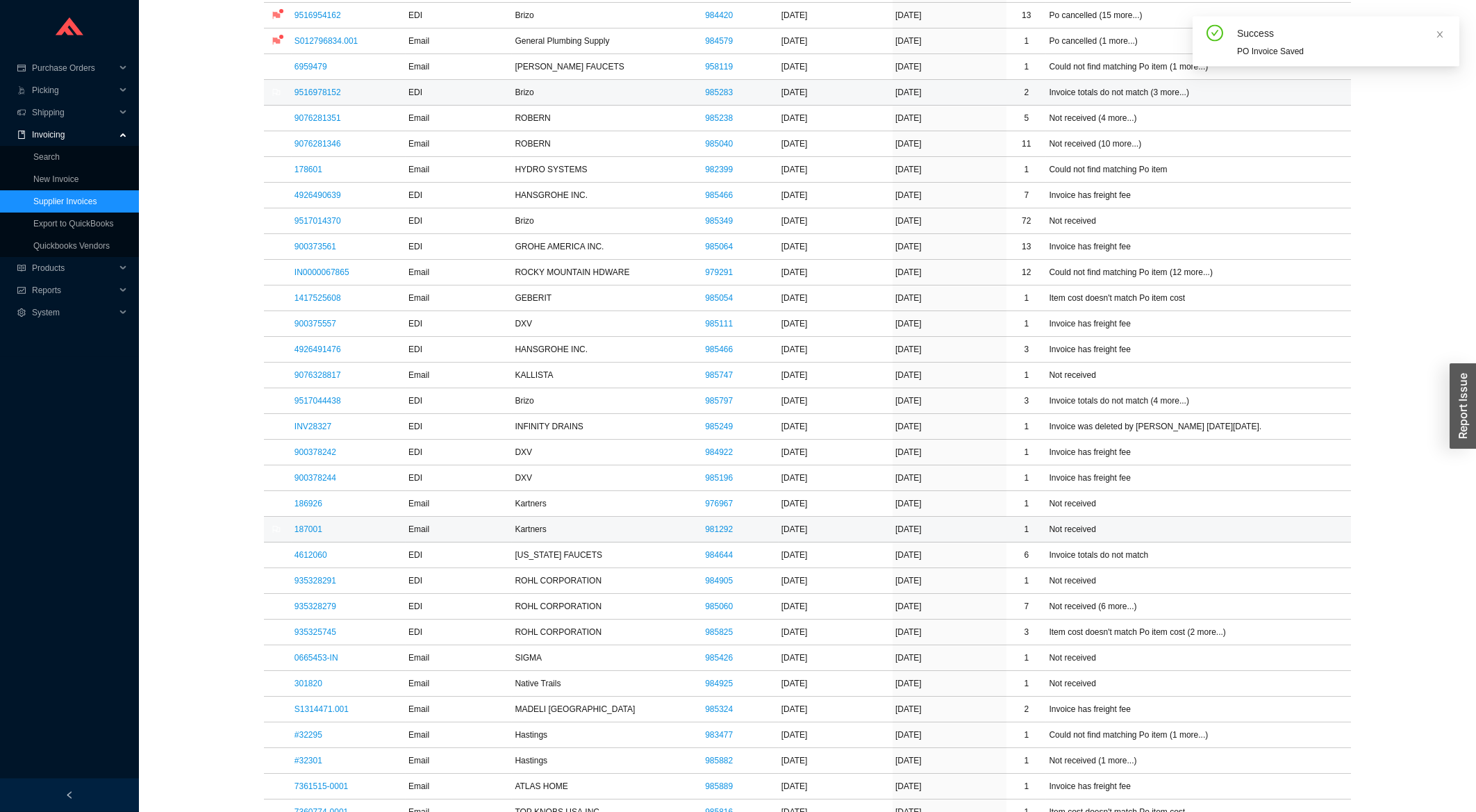
scroll to position [521, 0]
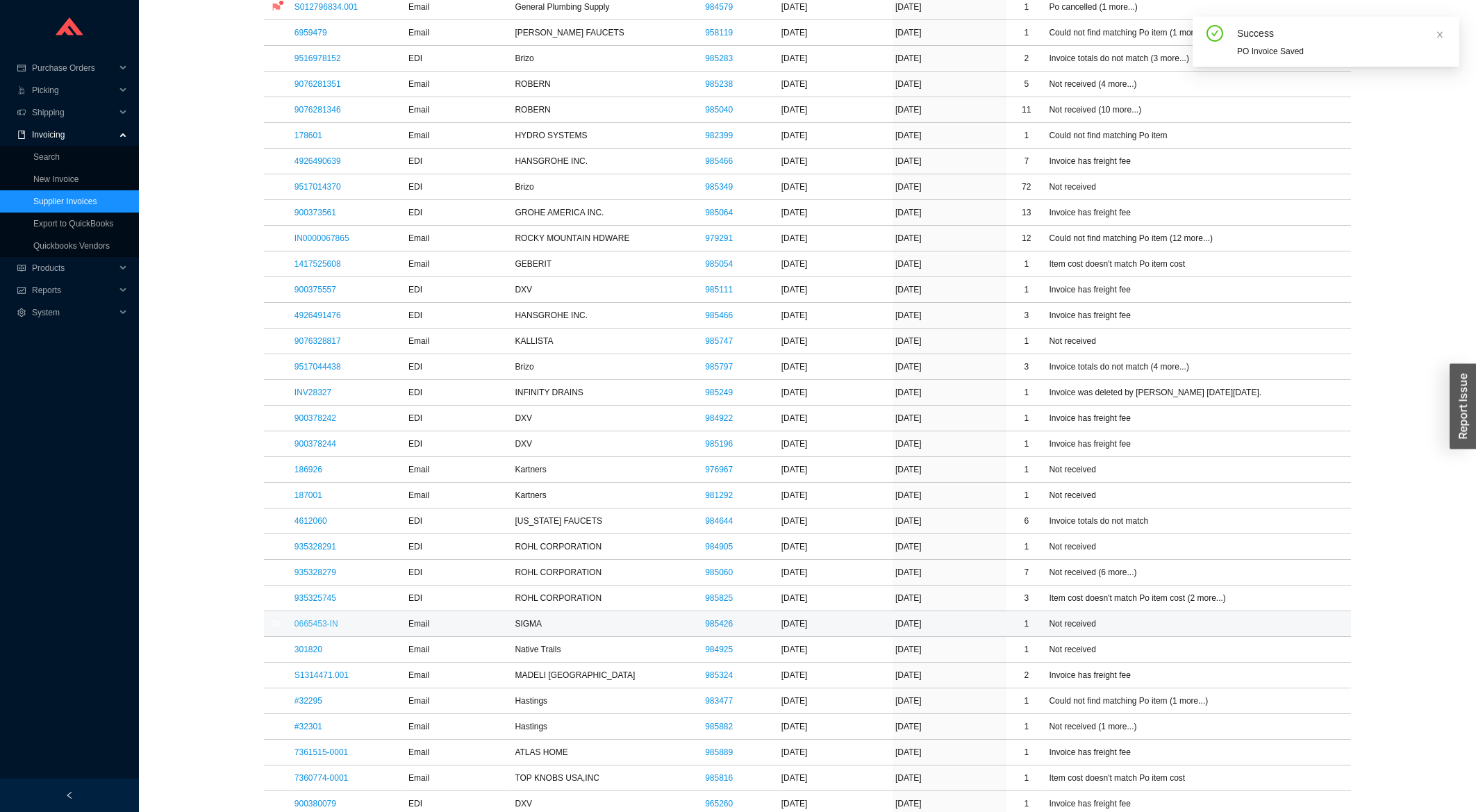
click at [320, 629] on link "0665453-IN" at bounding box center [316, 624] width 44 height 10
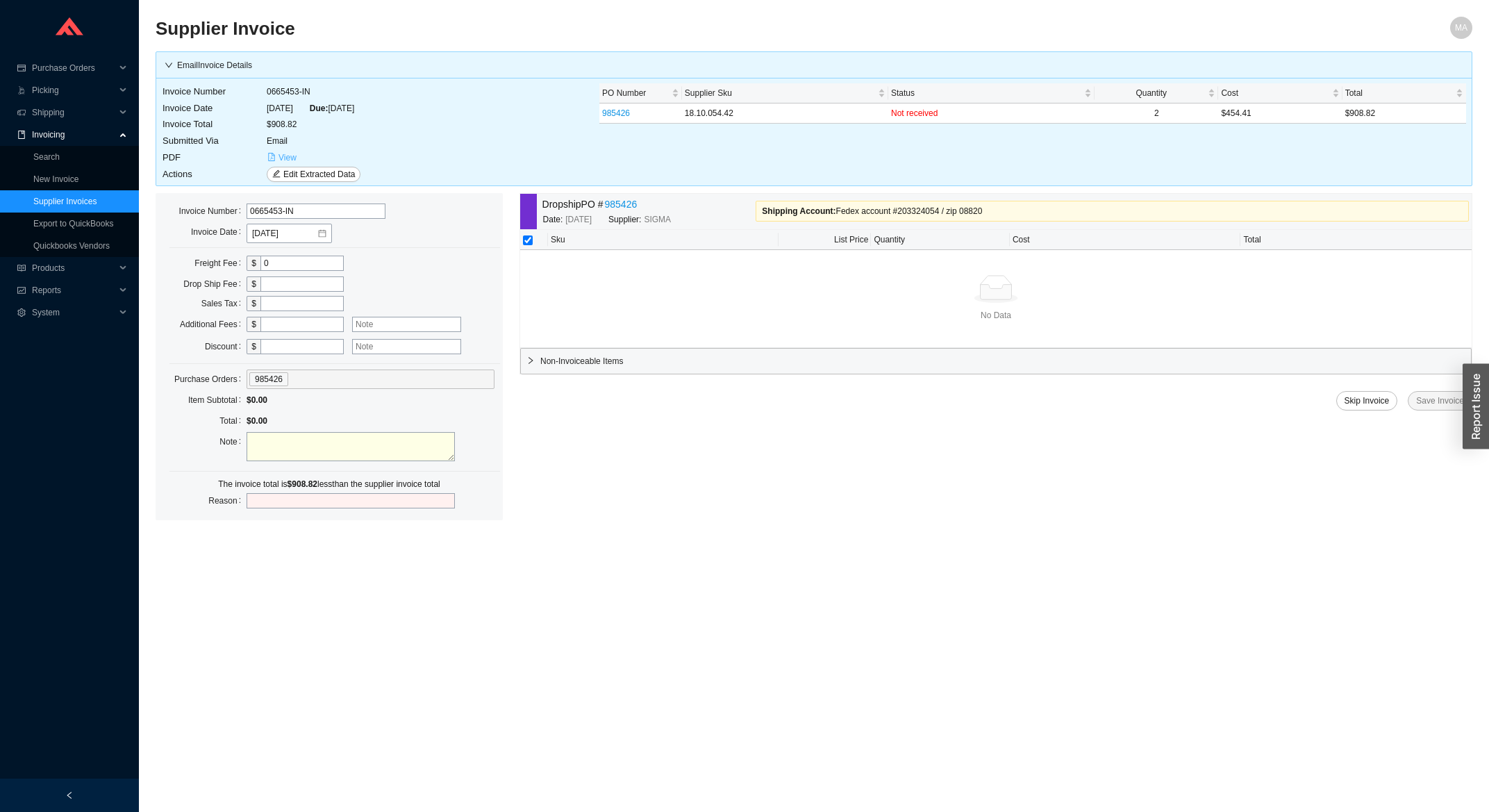
click at [294, 160] on span "View" at bounding box center [288, 157] width 18 height 14
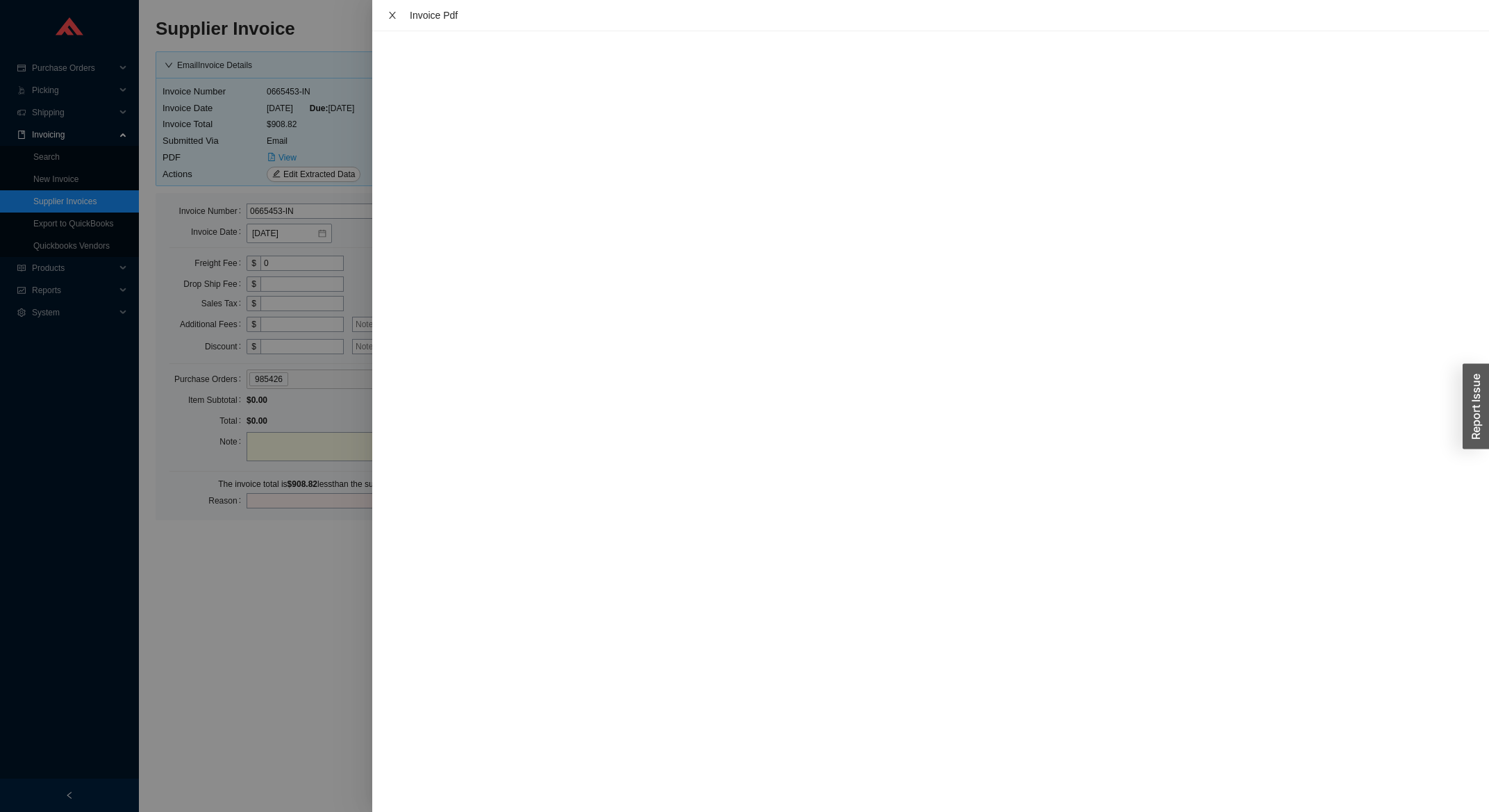
click at [390, 13] on icon "close" at bounding box center [392, 15] width 10 height 10
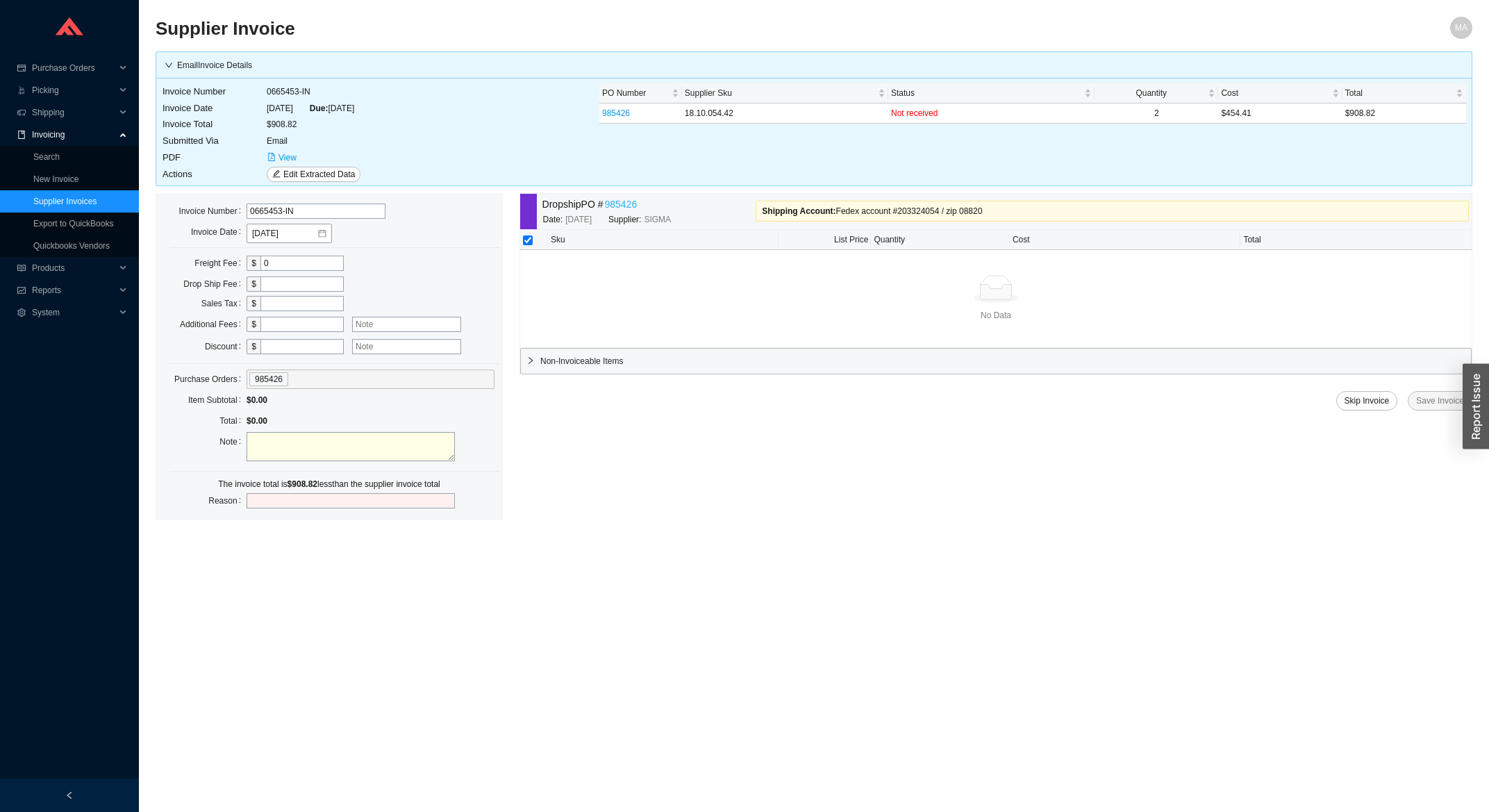
click at [612, 202] on link "985426" at bounding box center [621, 205] width 33 height 16
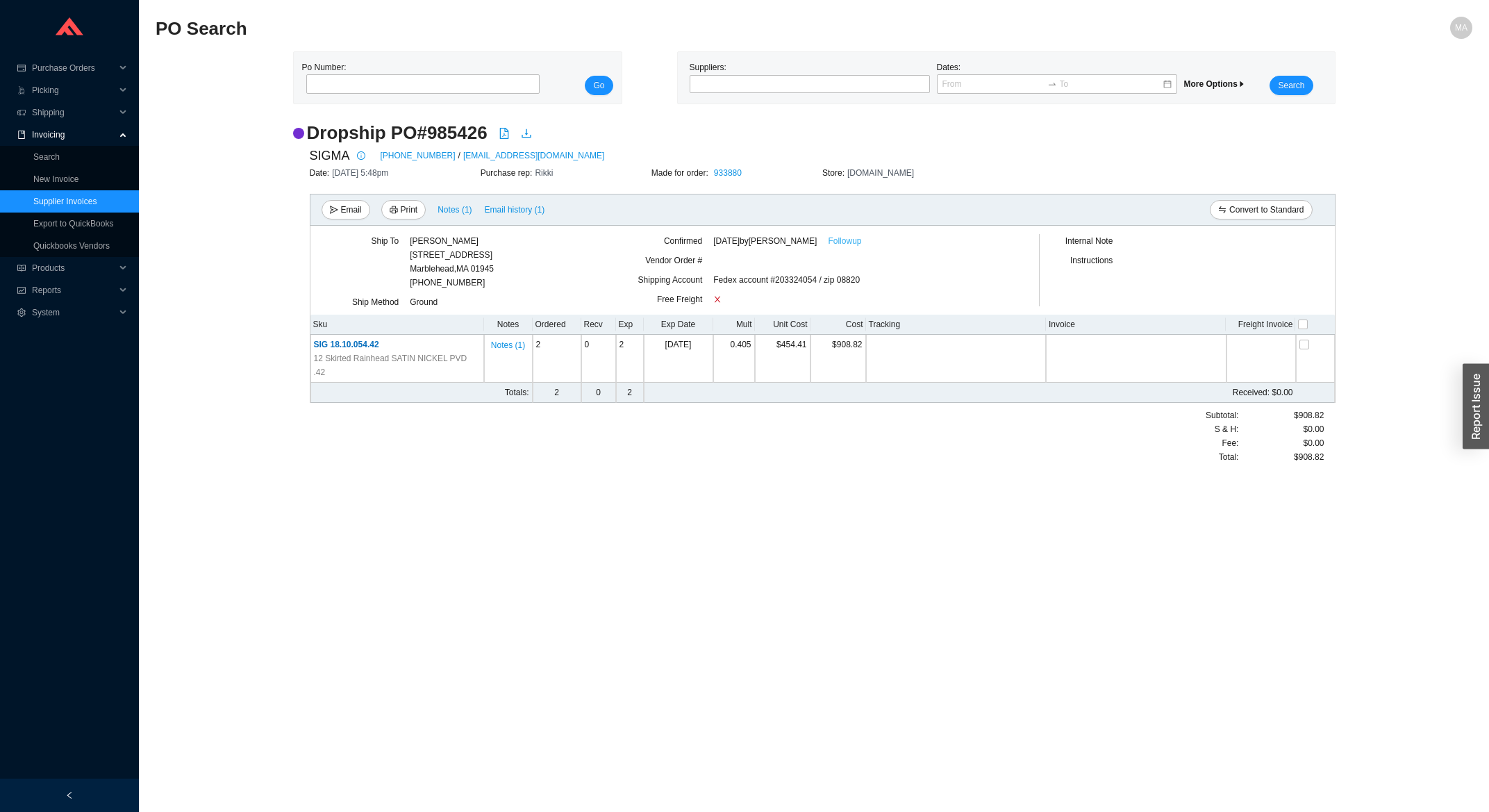
click at [835, 236] on link "Followup" at bounding box center [844, 241] width 33 height 14
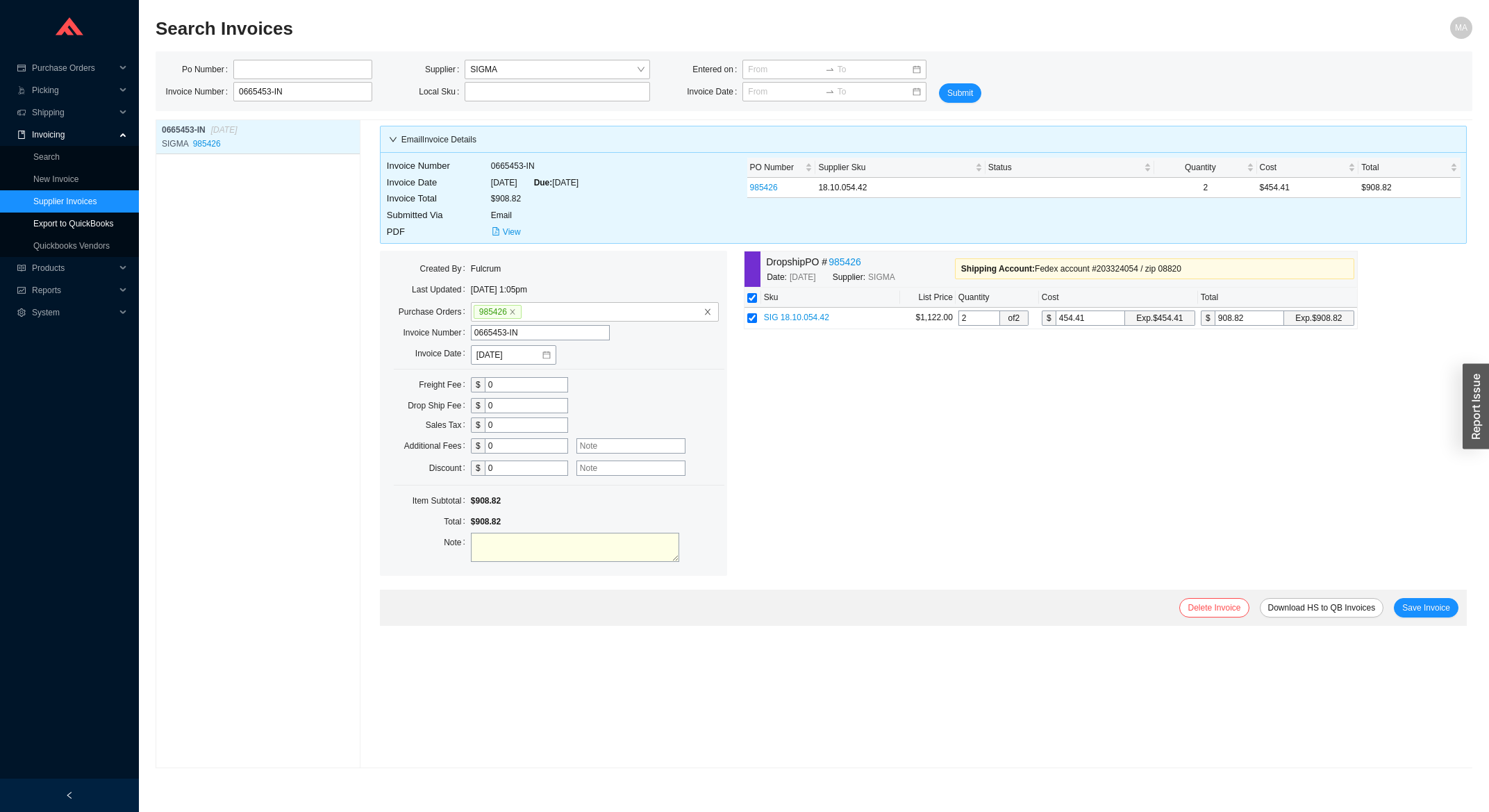
click at [87, 226] on link "Export to QuickBooks" at bounding box center [73, 223] width 80 height 10
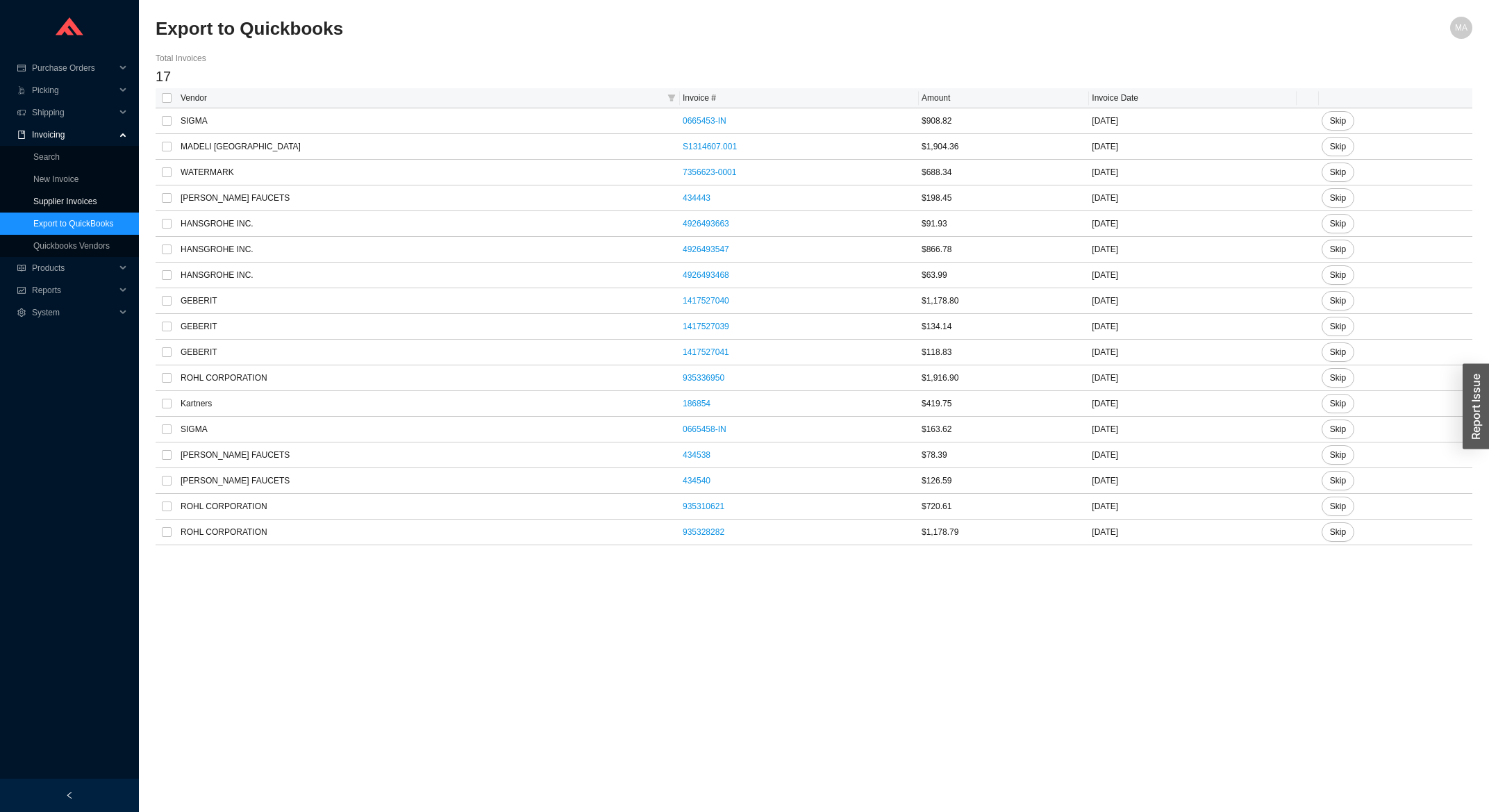
click at [86, 202] on link "Supplier Invoices" at bounding box center [65, 201] width 63 height 10
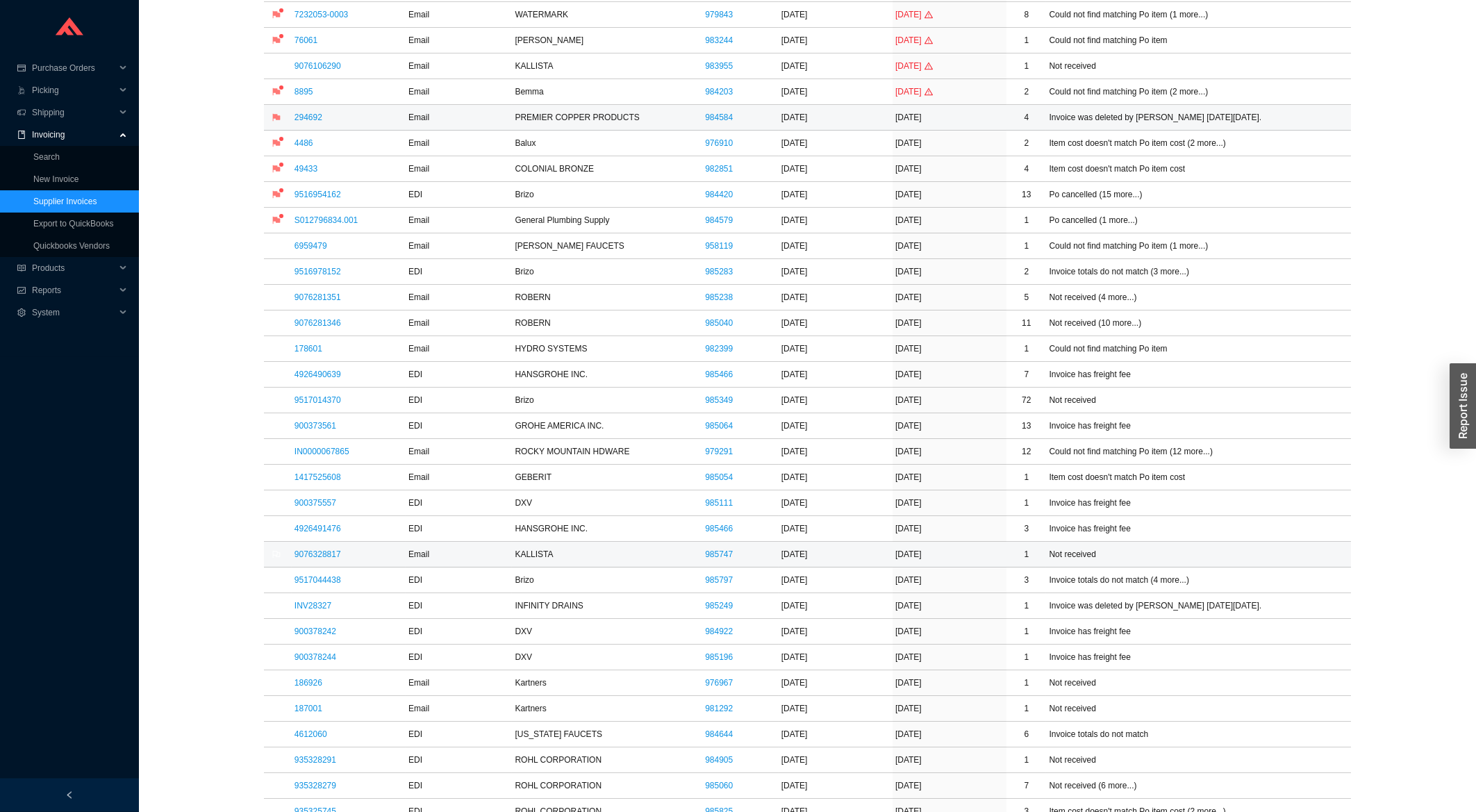
scroll to position [446, 0]
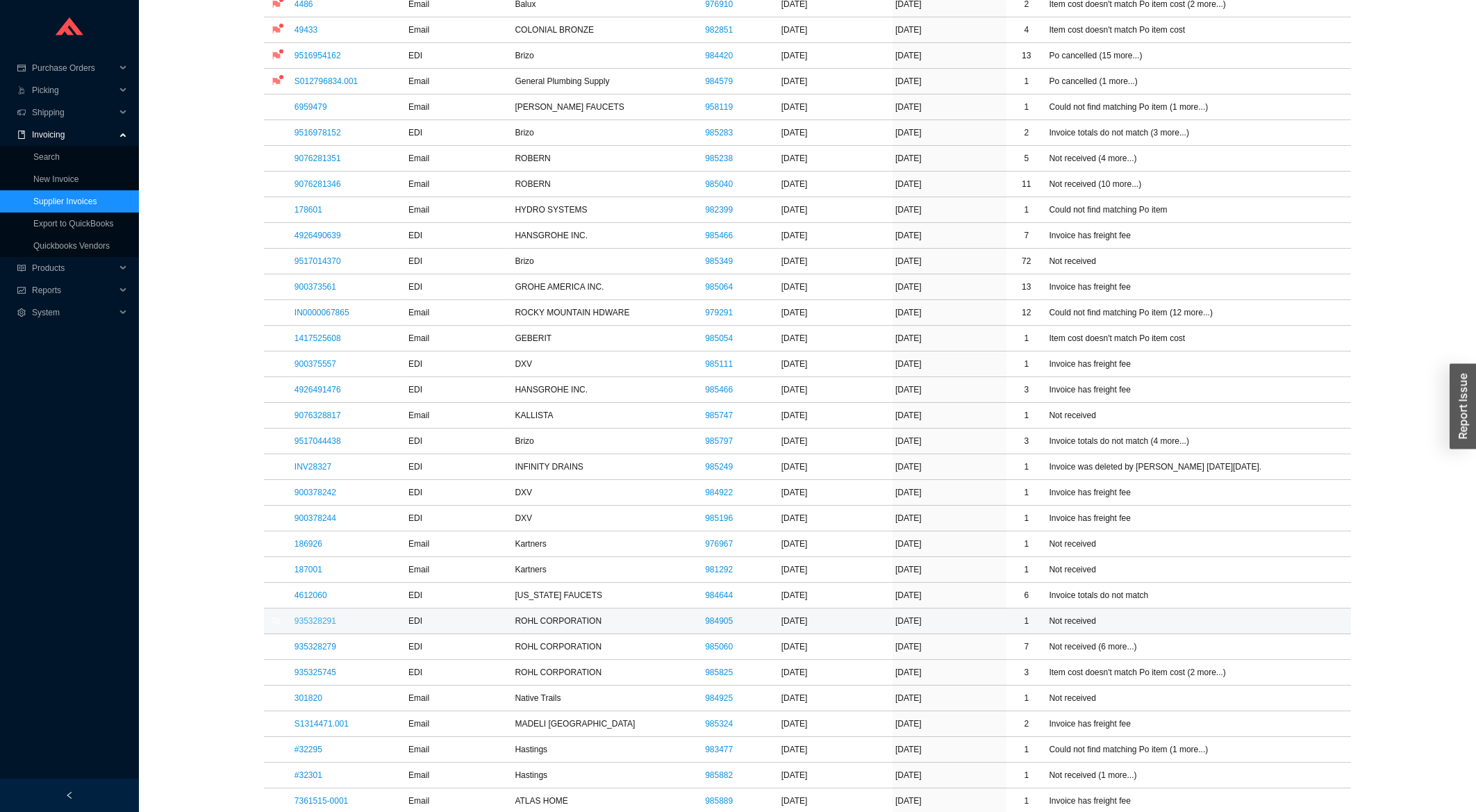
click at [314, 626] on link "935328291" at bounding box center [315, 621] width 42 height 10
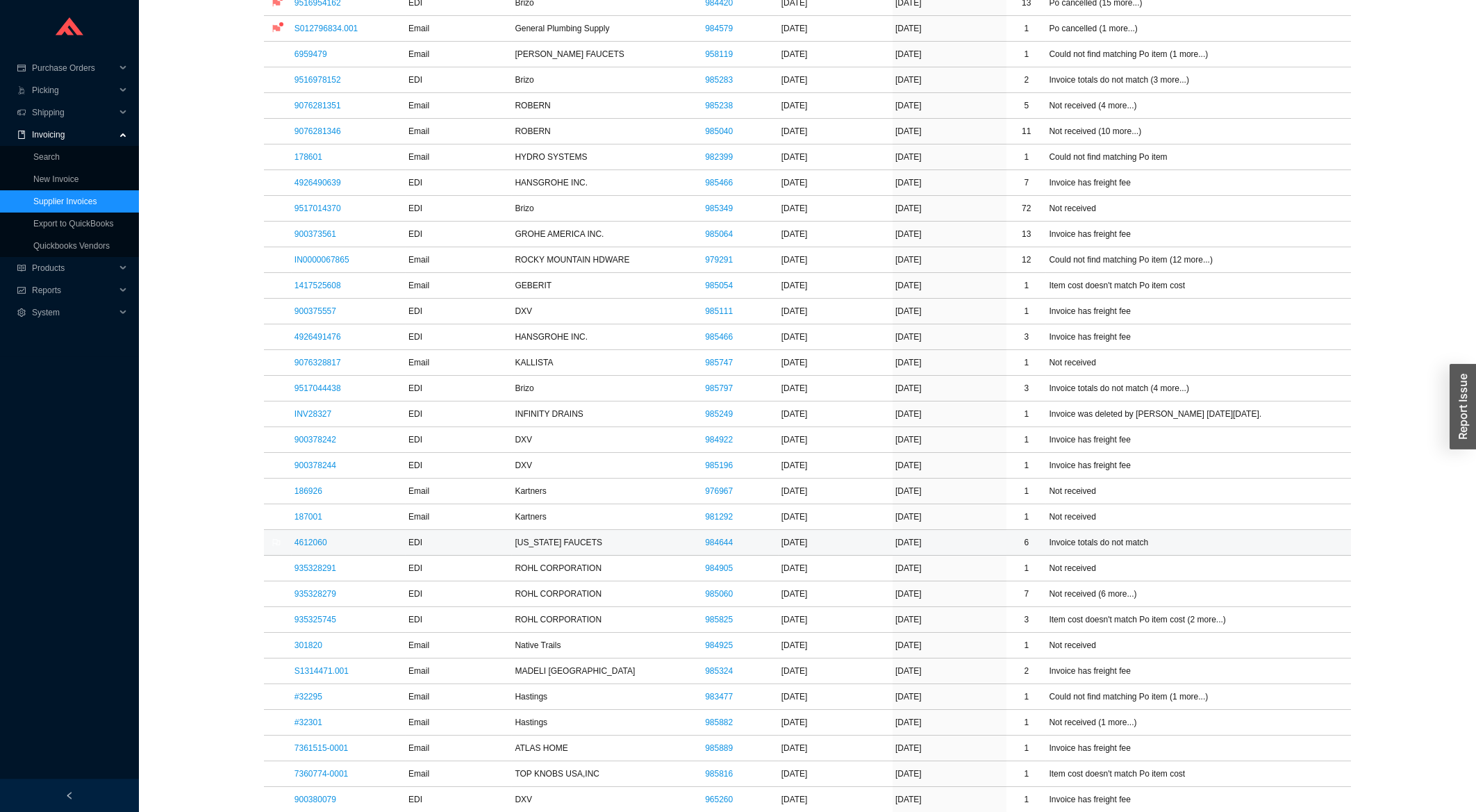
scroll to position [595, 0]
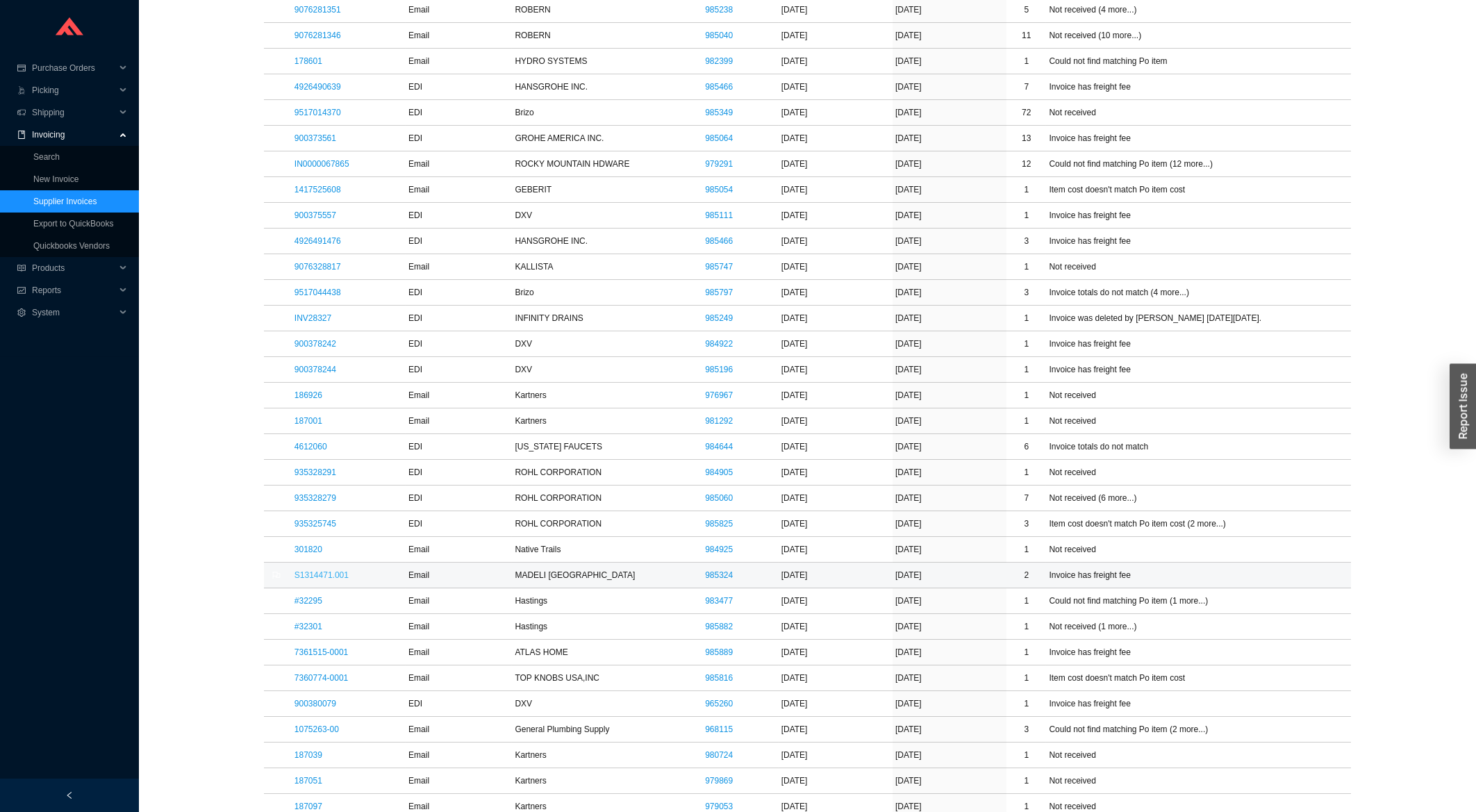
click at [337, 577] on link "S1314471.001" at bounding box center [321, 575] width 54 height 10
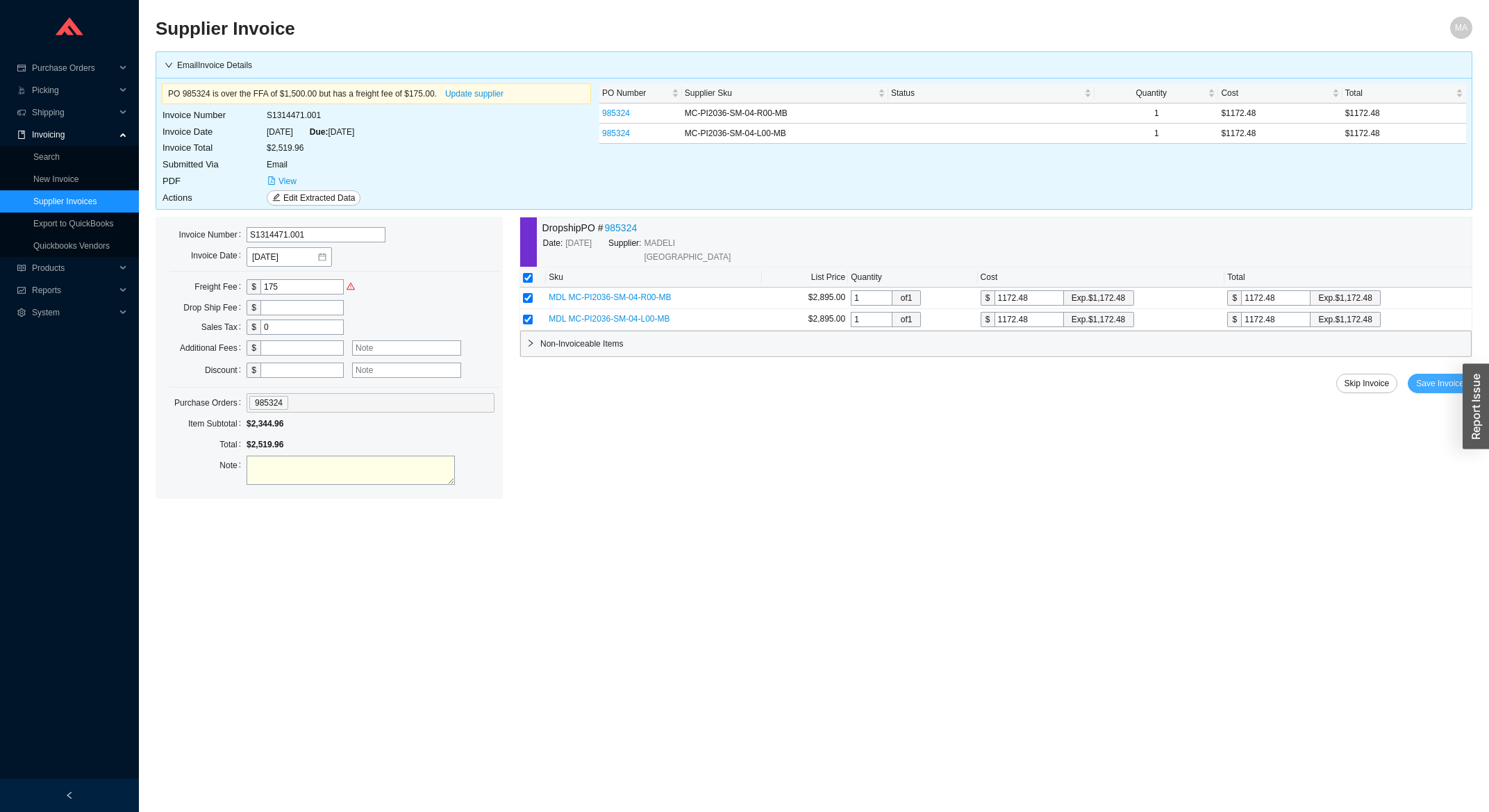
click at [1440, 377] on span "Save Invoice" at bounding box center [1440, 383] width 48 height 14
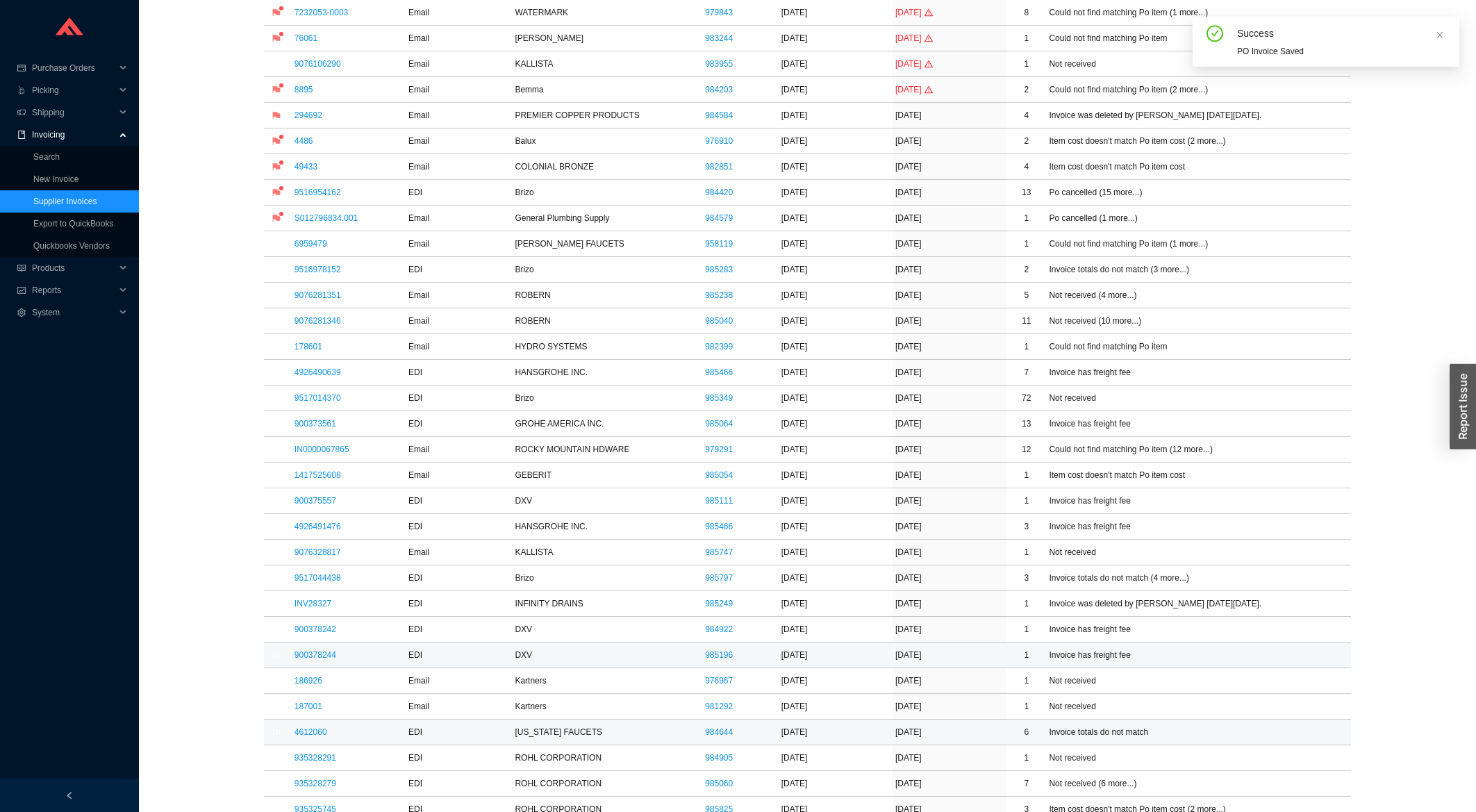
scroll to position [372, 0]
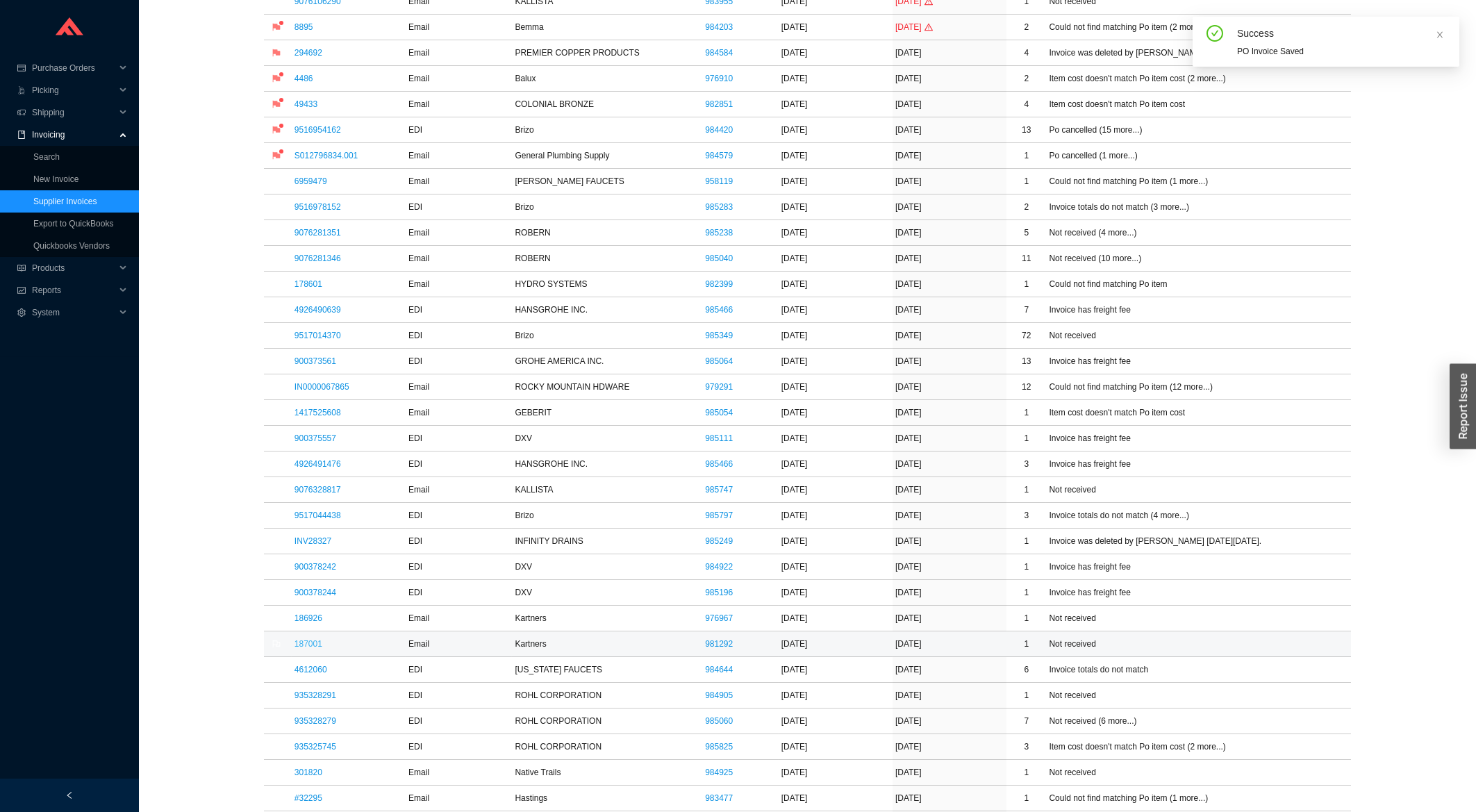
click at [314, 647] on link "187001" at bounding box center [308, 644] width 27 height 10
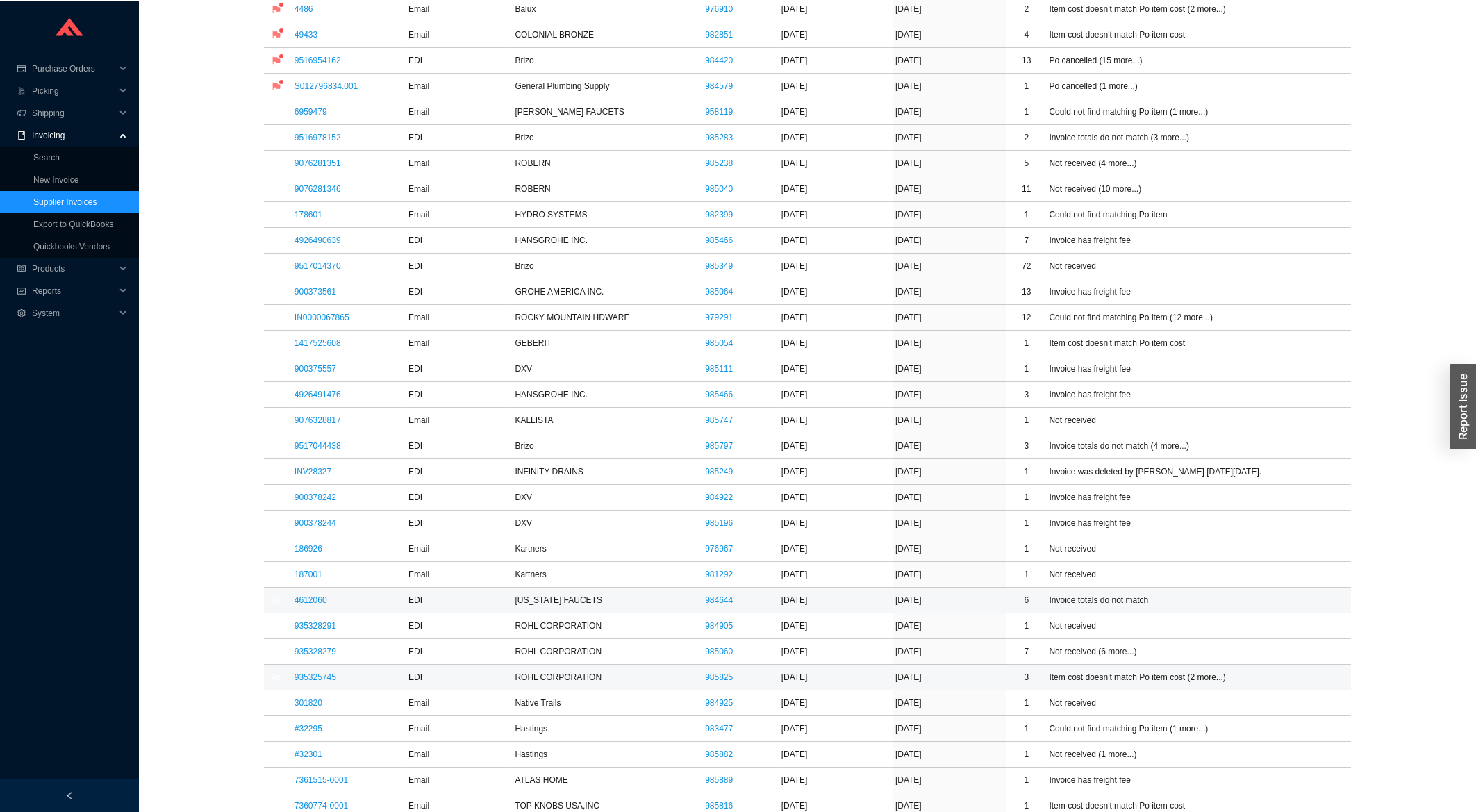
scroll to position [521, 0]
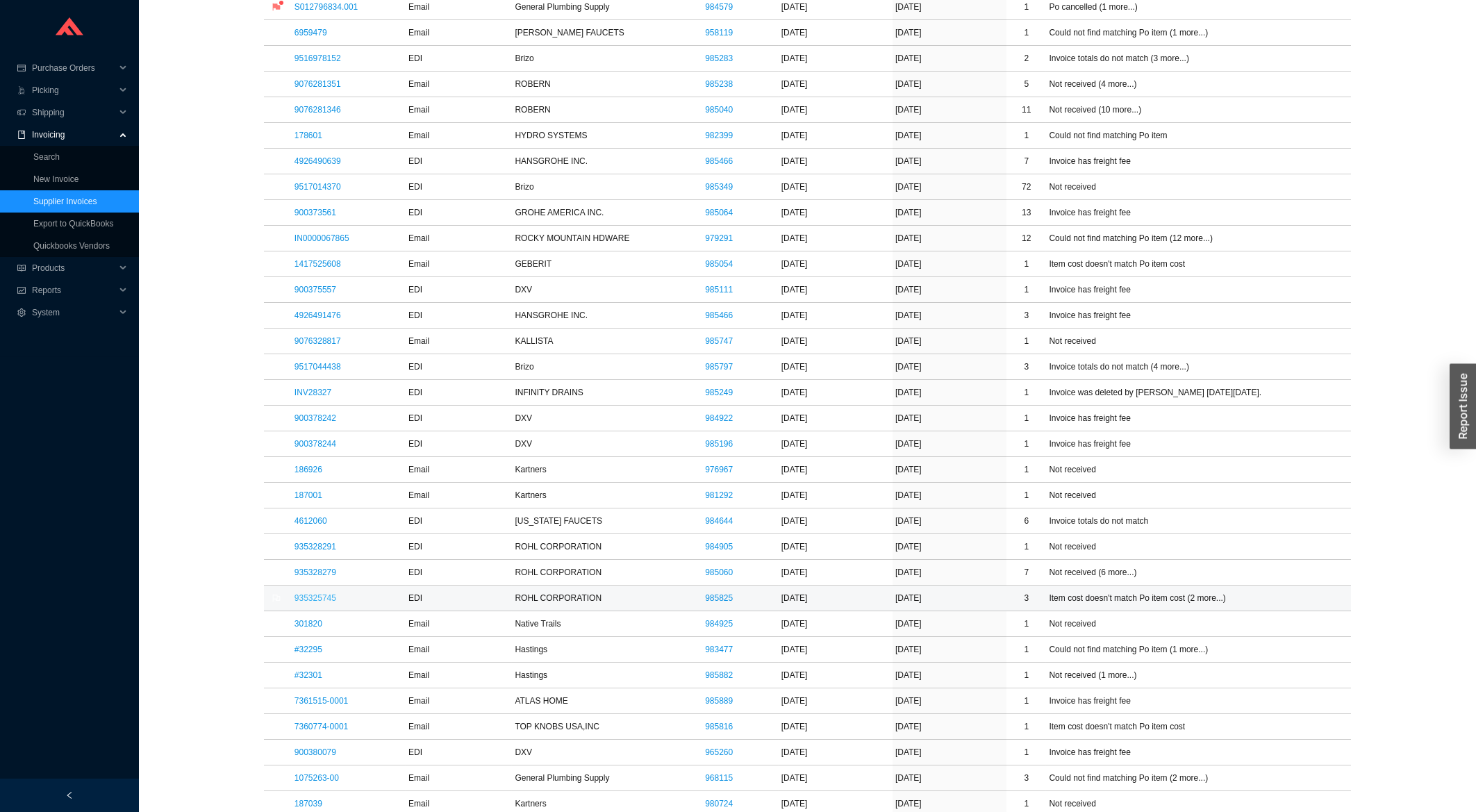
click at [327, 597] on link "935325745" at bounding box center [315, 598] width 42 height 10
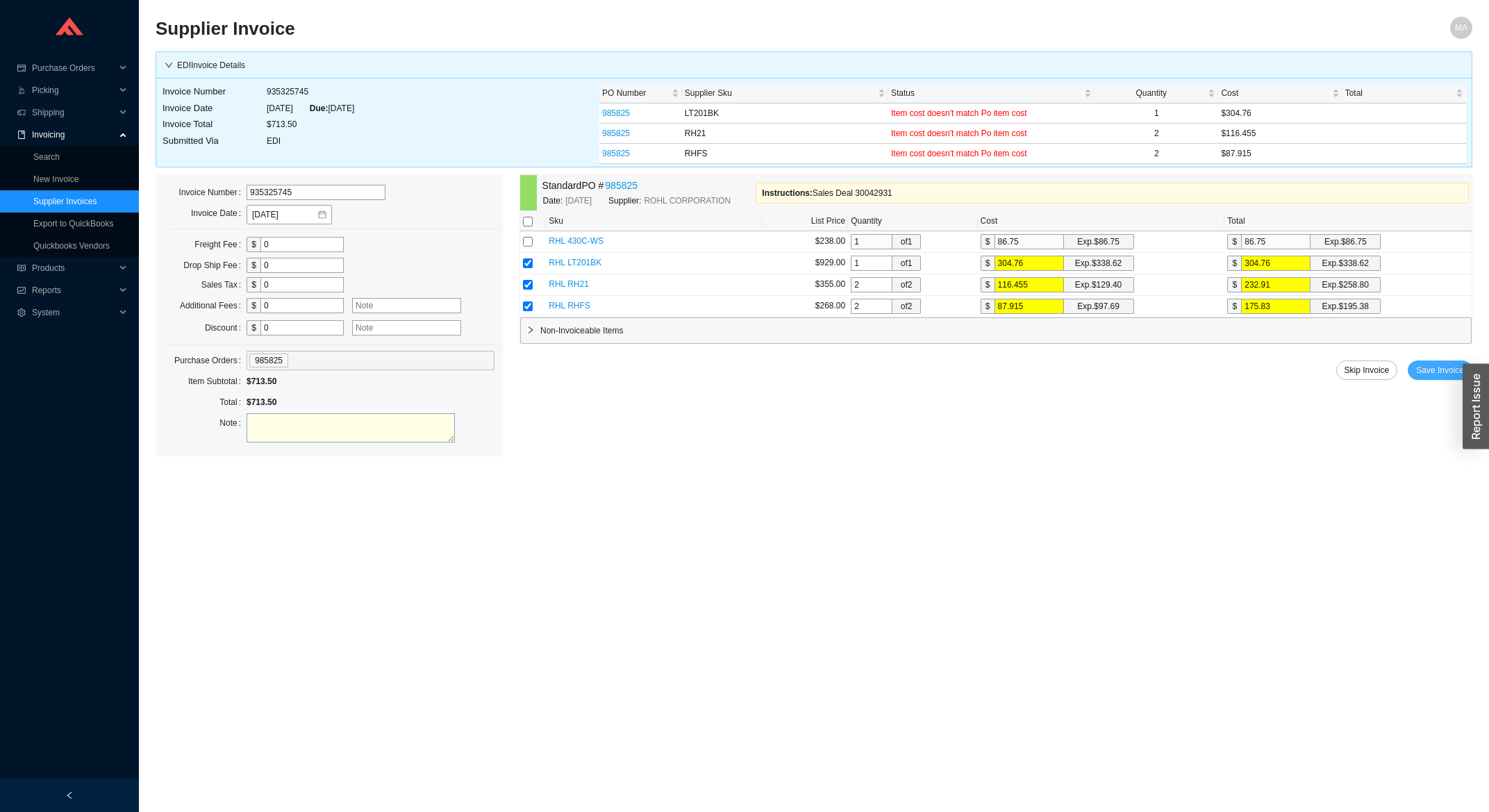
drag, startPoint x: 1445, startPoint y: 371, endPoint x: 1425, endPoint y: 383, distance: 23.3
click at [1445, 372] on span "Save Invoice" at bounding box center [1440, 370] width 48 height 14
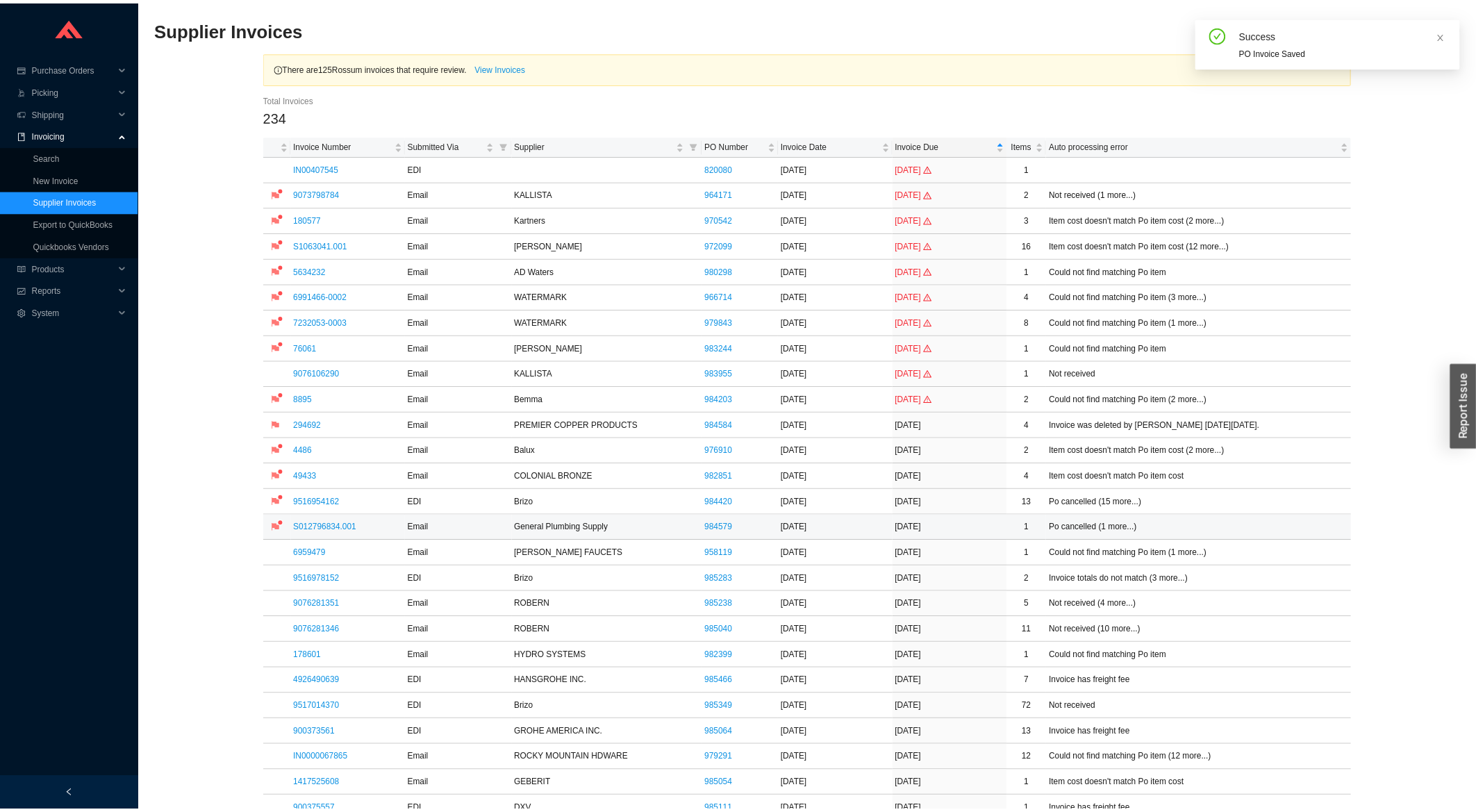
scroll to position [297, 0]
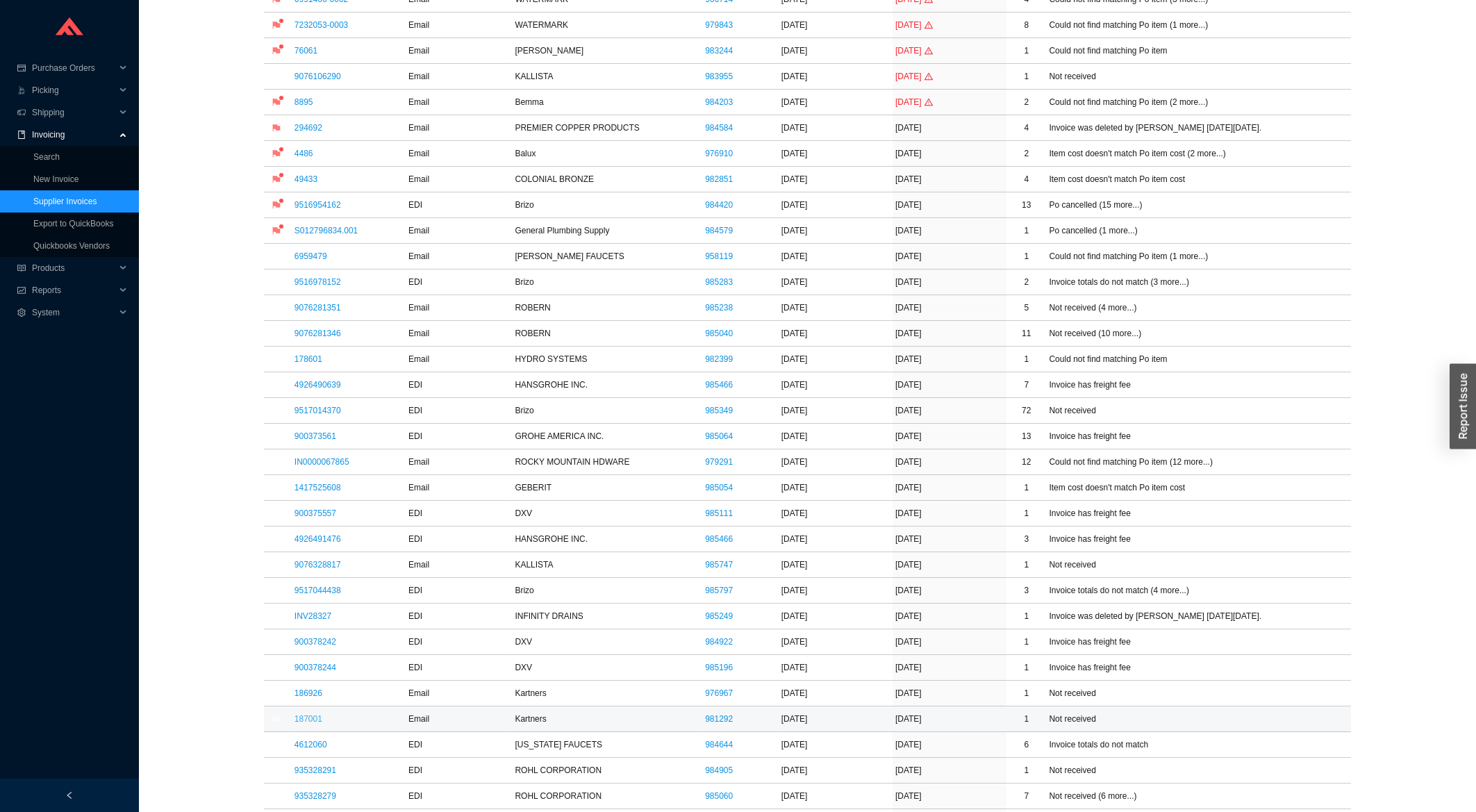
click at [320, 719] on link "187001" at bounding box center [308, 719] width 27 height 10
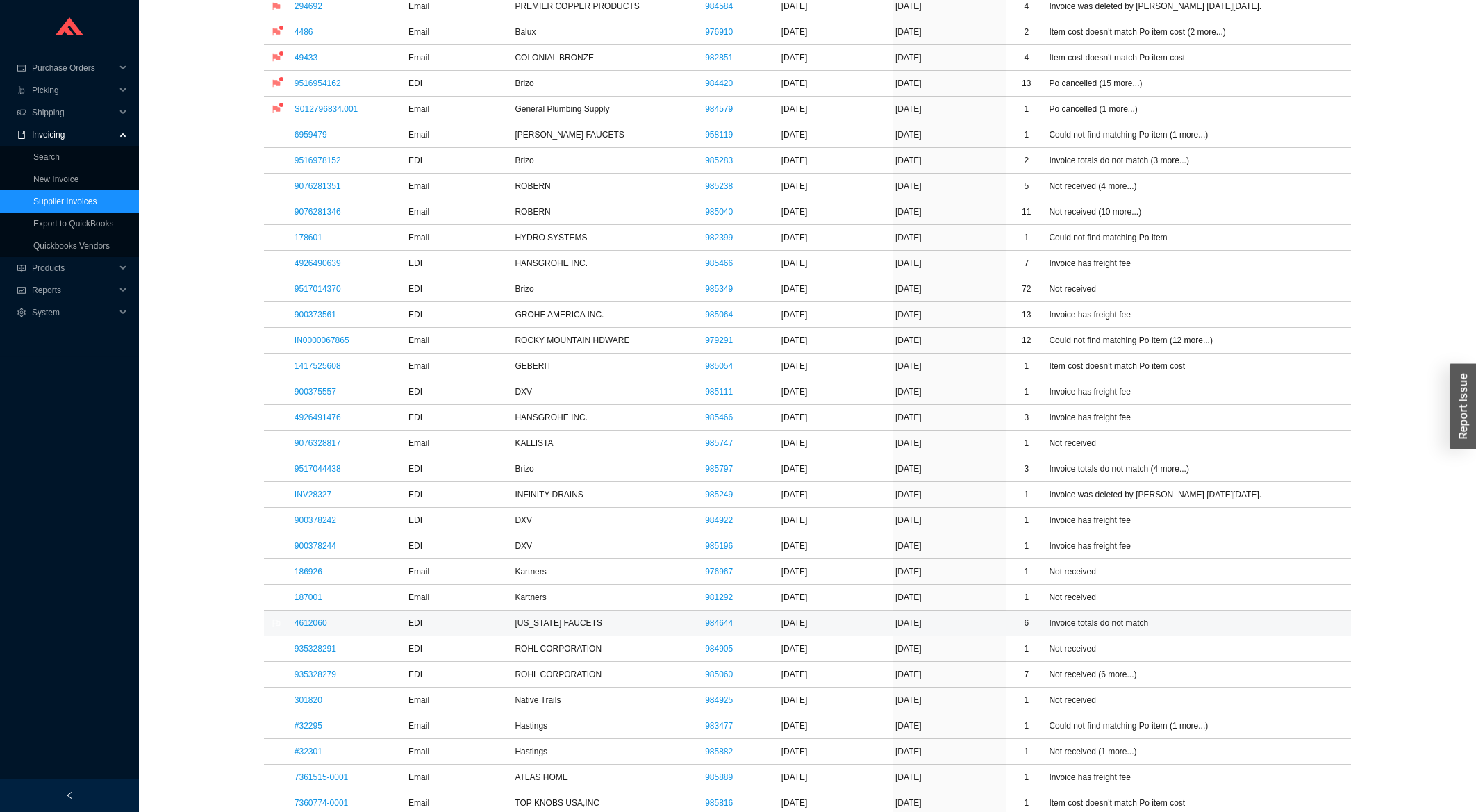
scroll to position [521, 0]
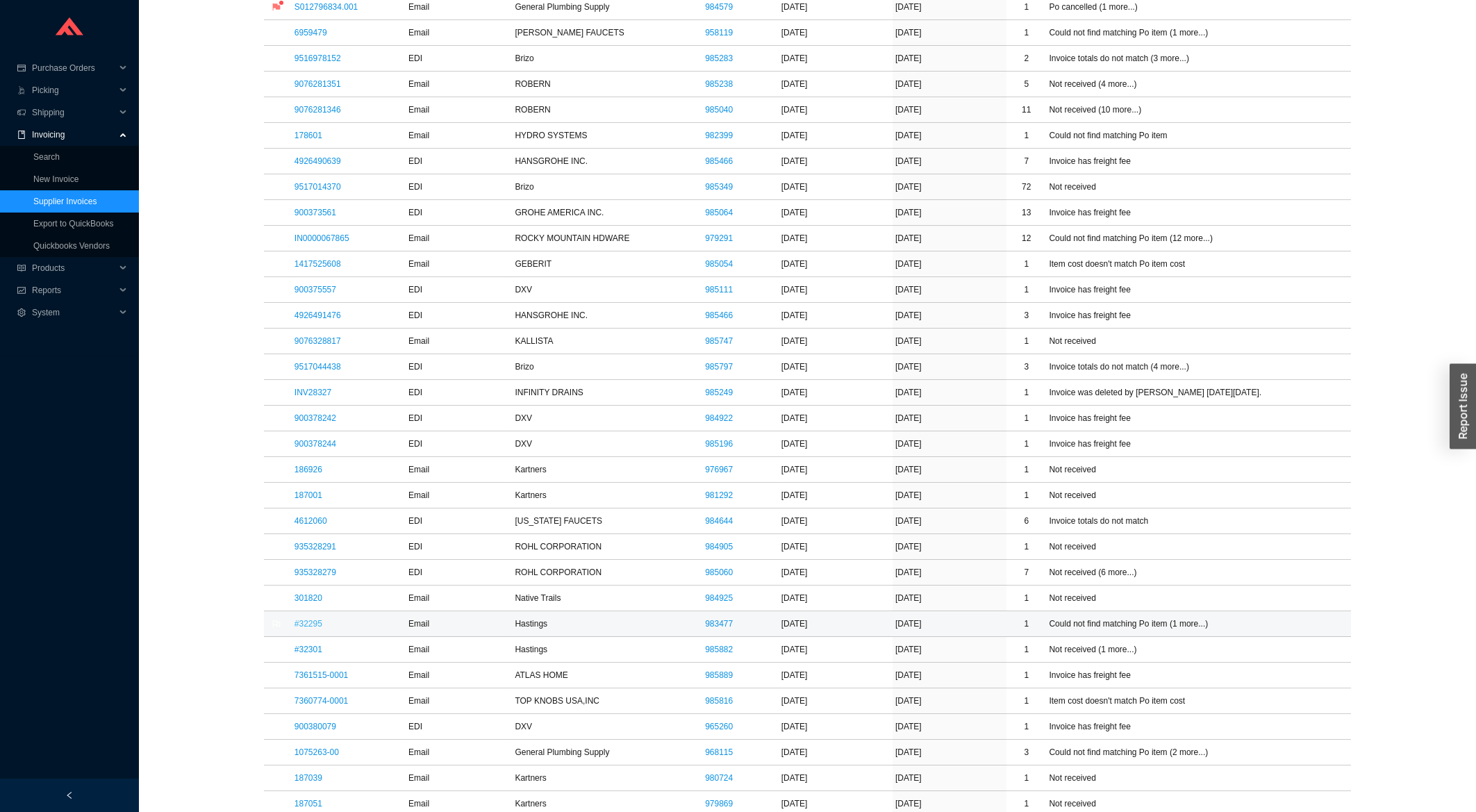
click at [301, 627] on link "#32295" at bounding box center [308, 624] width 27 height 10
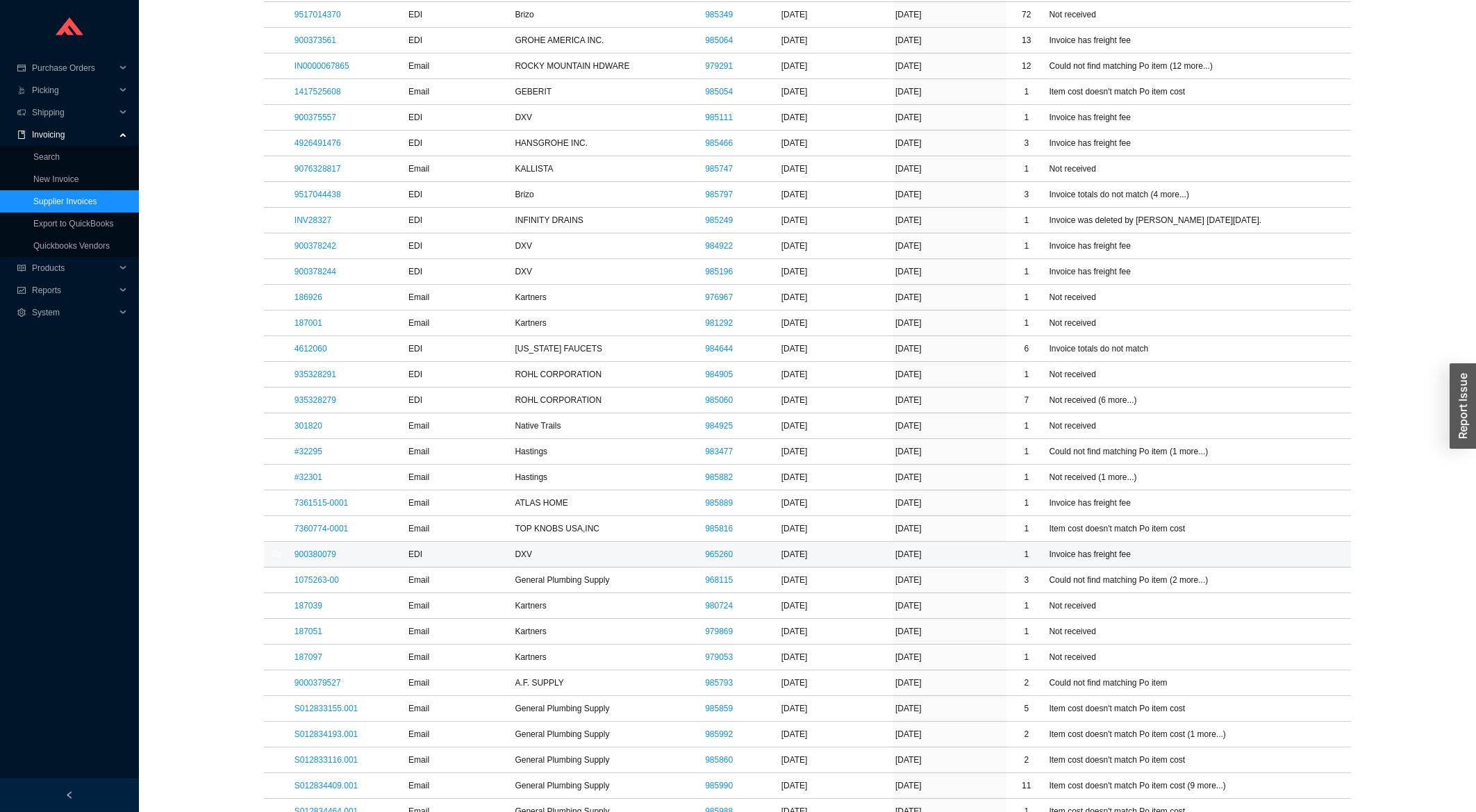
scroll to position [745, 0]
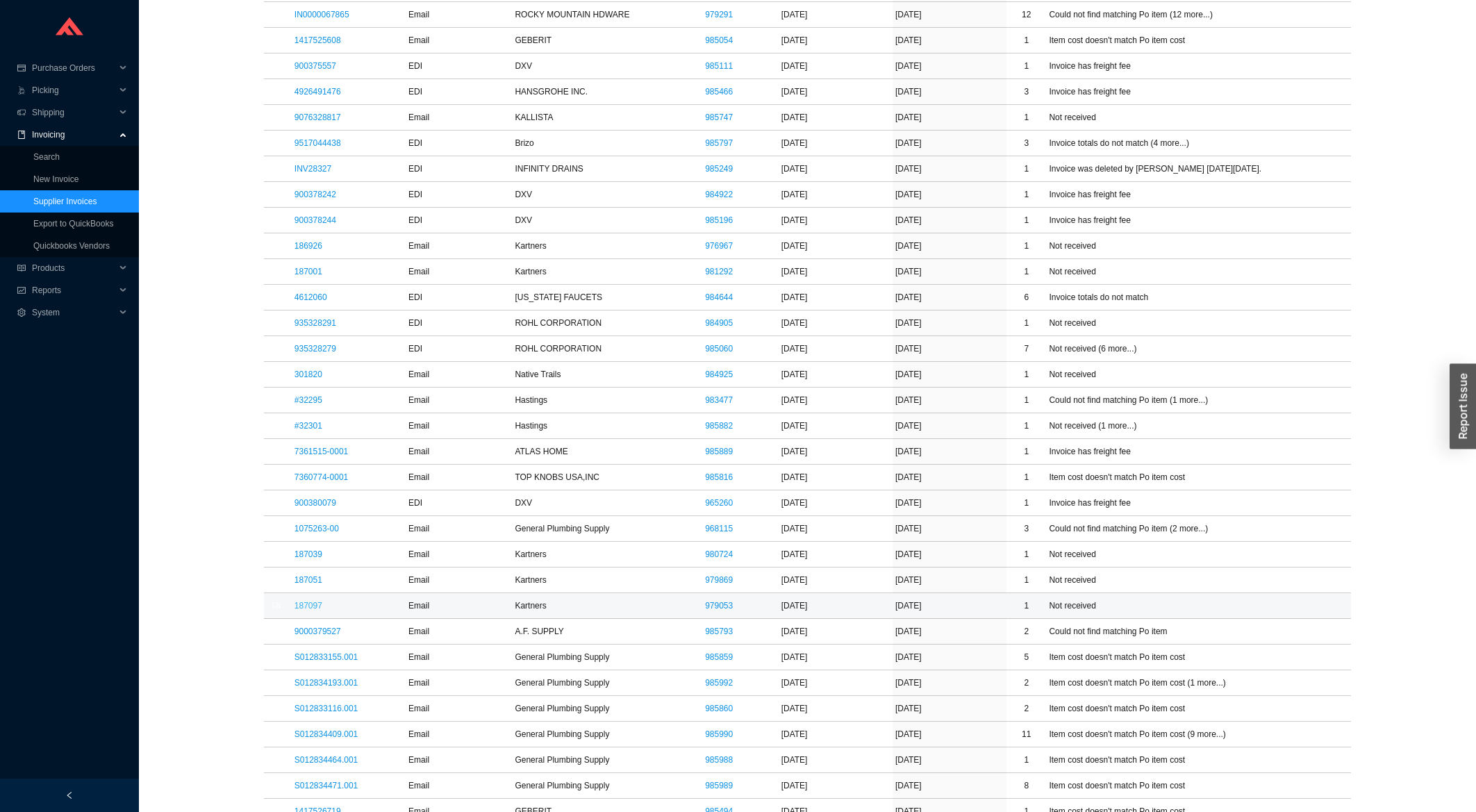
click at [312, 610] on link "187097" at bounding box center [308, 605] width 27 height 10
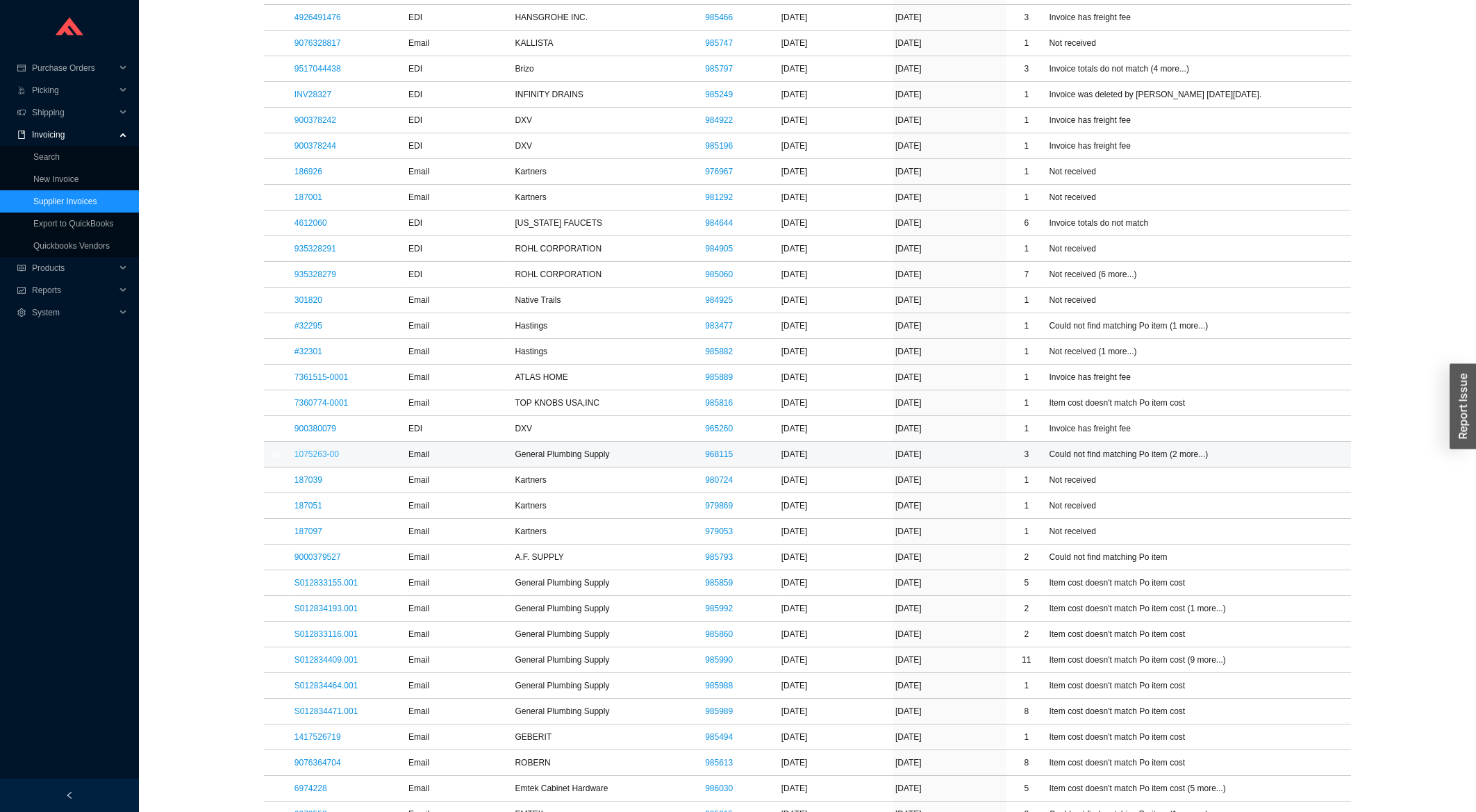
click at [330, 459] on link "1075263-00" at bounding box center [317, 454] width 45 height 10
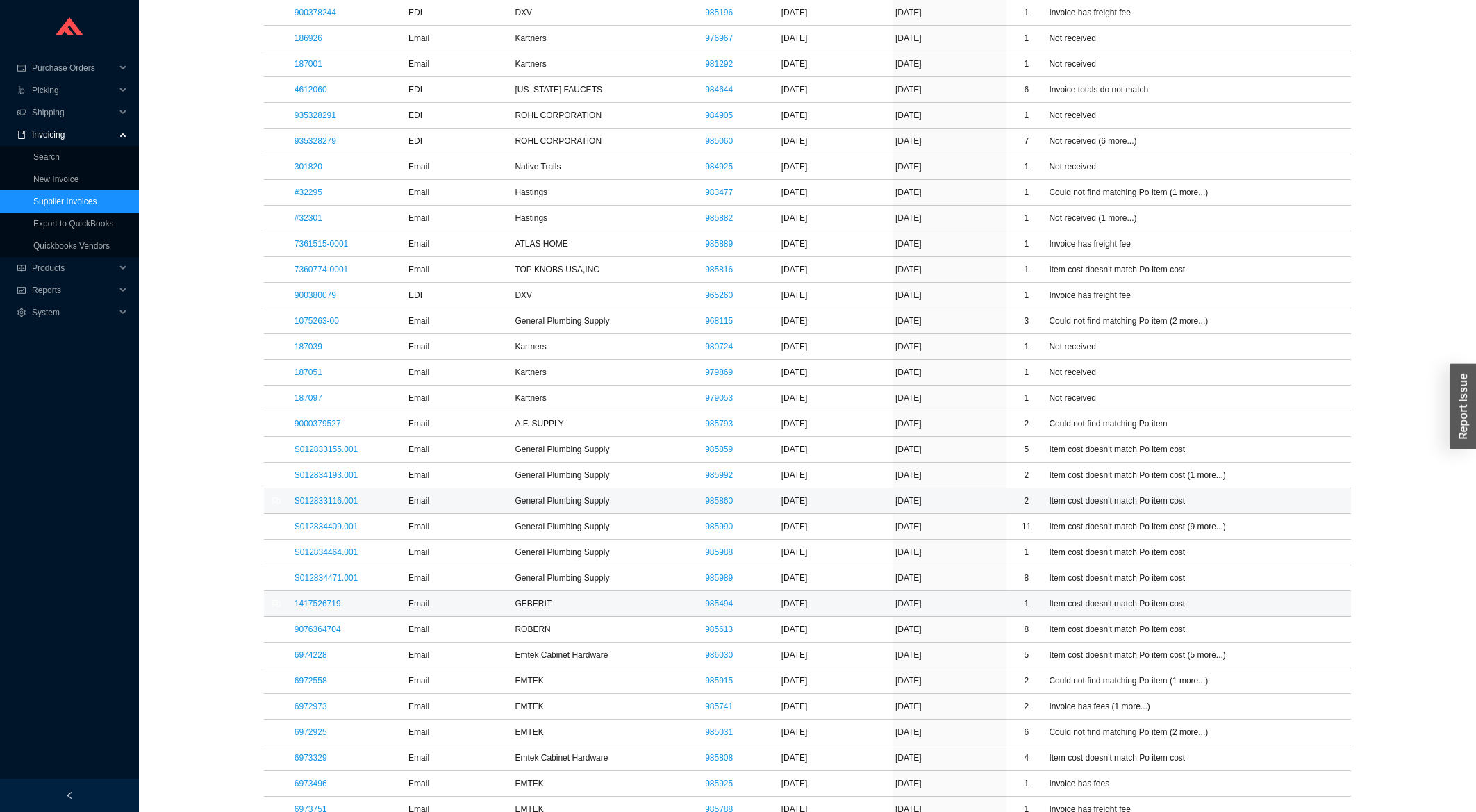
scroll to position [968, 0]
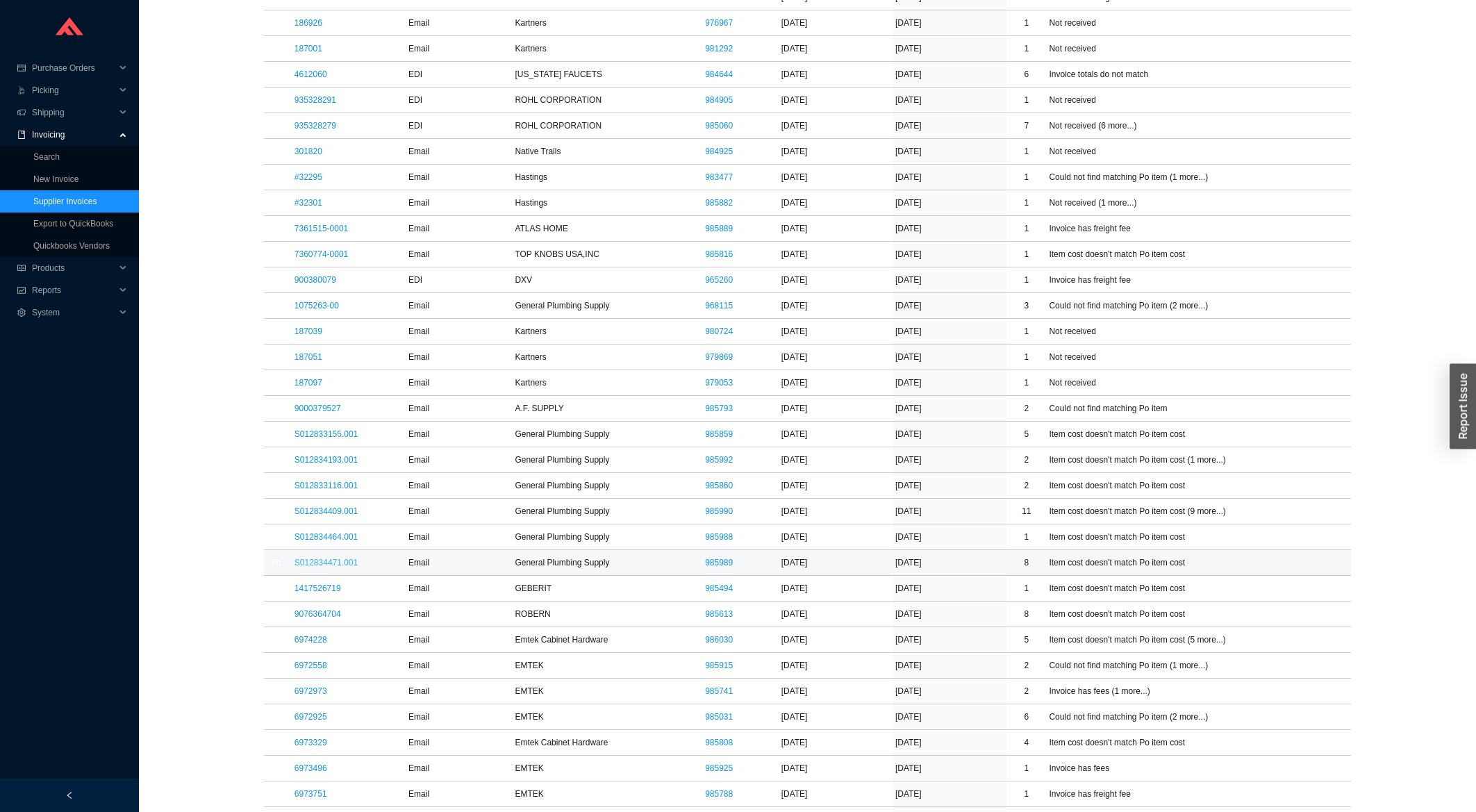
click at [321, 567] on link "S012834471.001" at bounding box center [326, 562] width 63 height 10
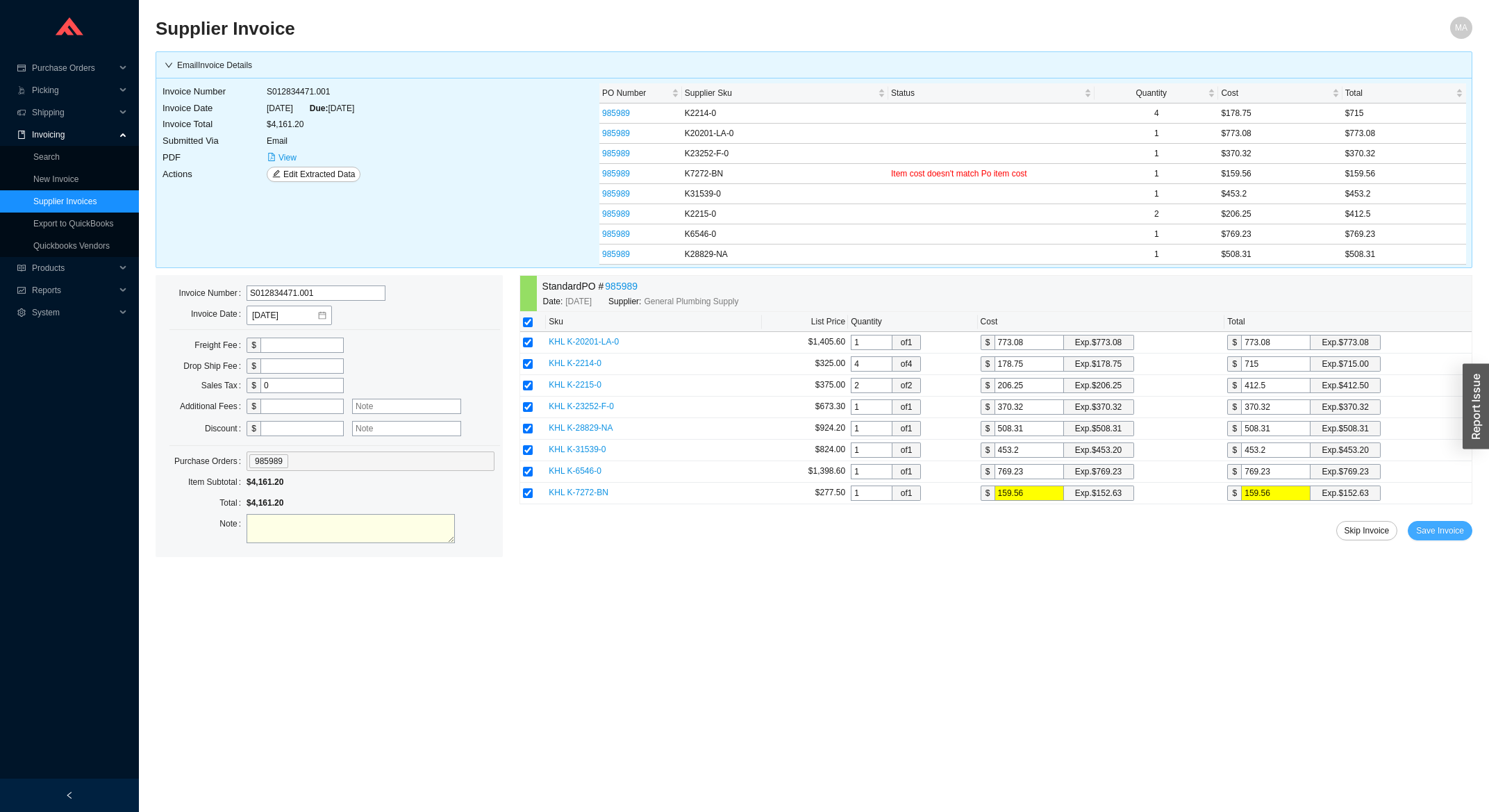
click at [1441, 537] on span "Save Invoice" at bounding box center [1440, 530] width 48 height 14
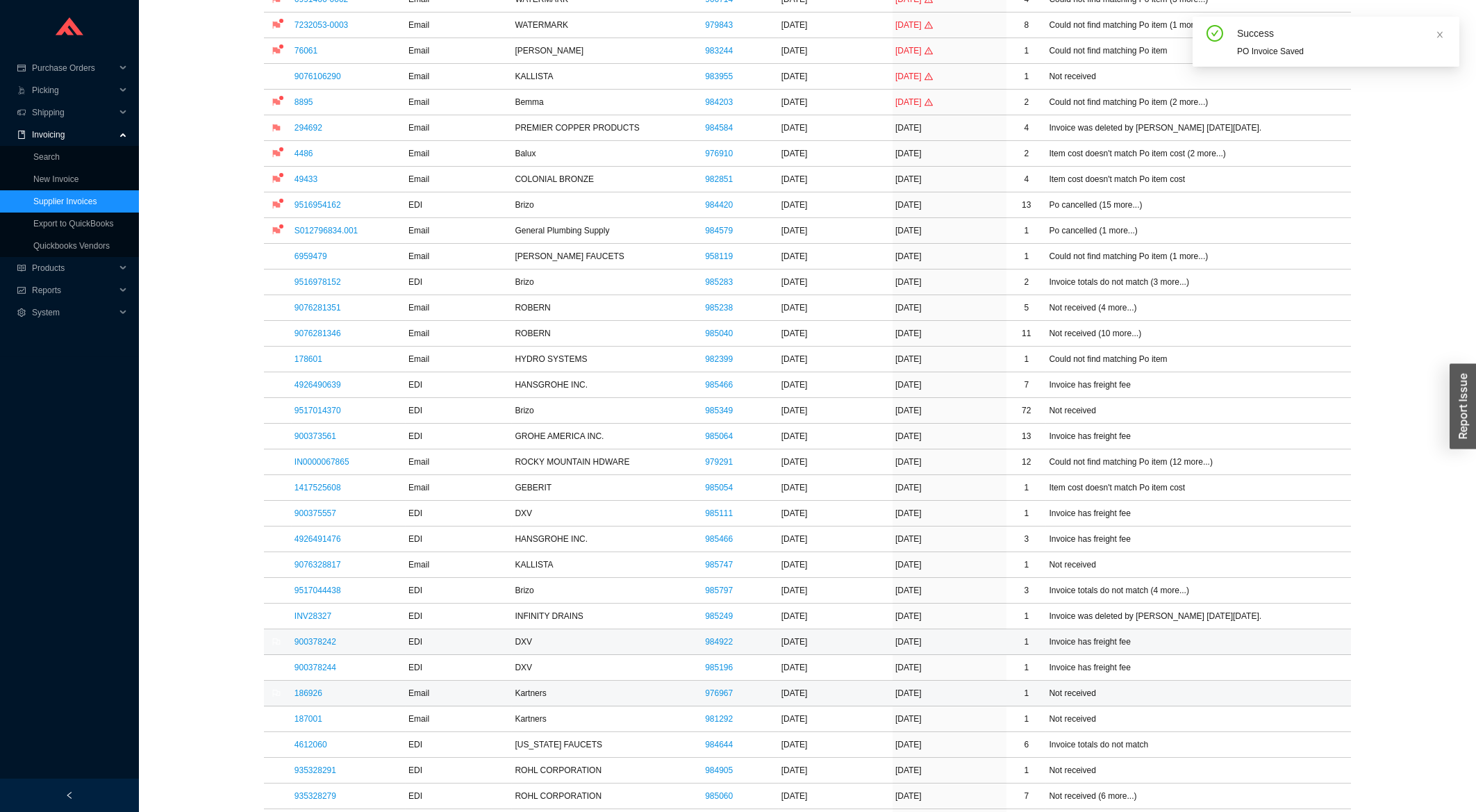
scroll to position [521, 0]
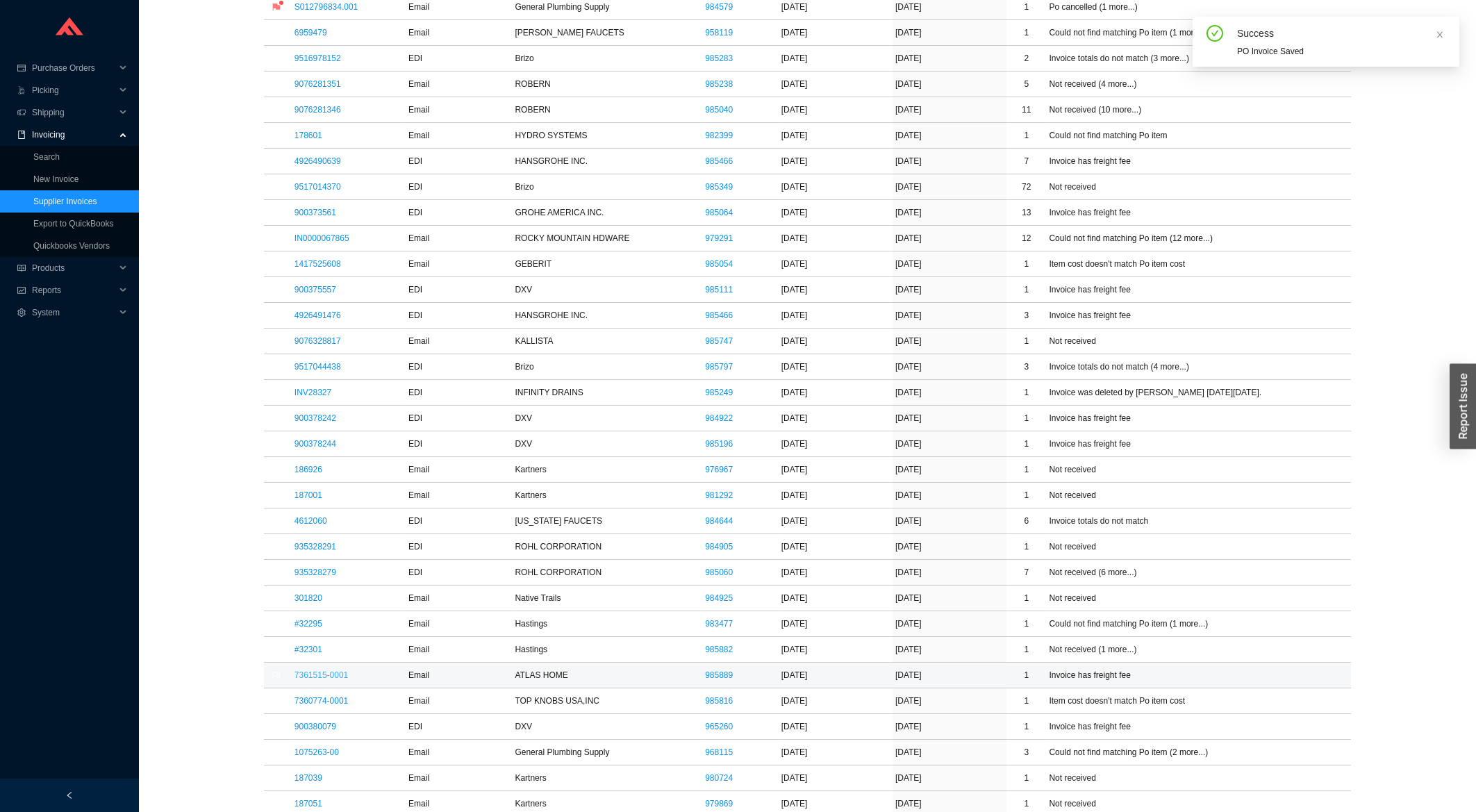
click at [337, 680] on link "7361515-0001" at bounding box center [321, 675] width 53 height 10
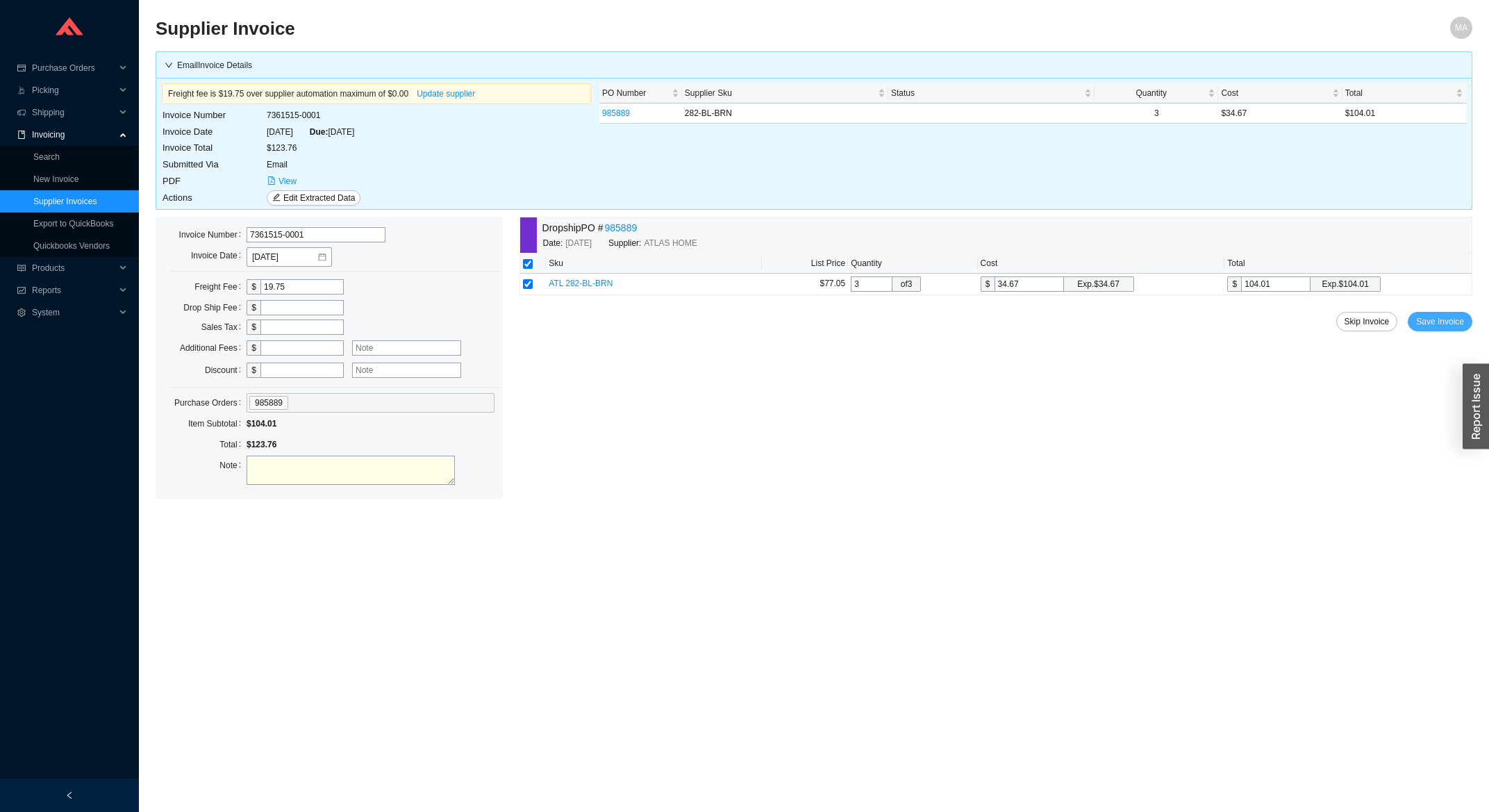
click at [1455, 324] on span "Save Invoice" at bounding box center [1440, 321] width 48 height 14
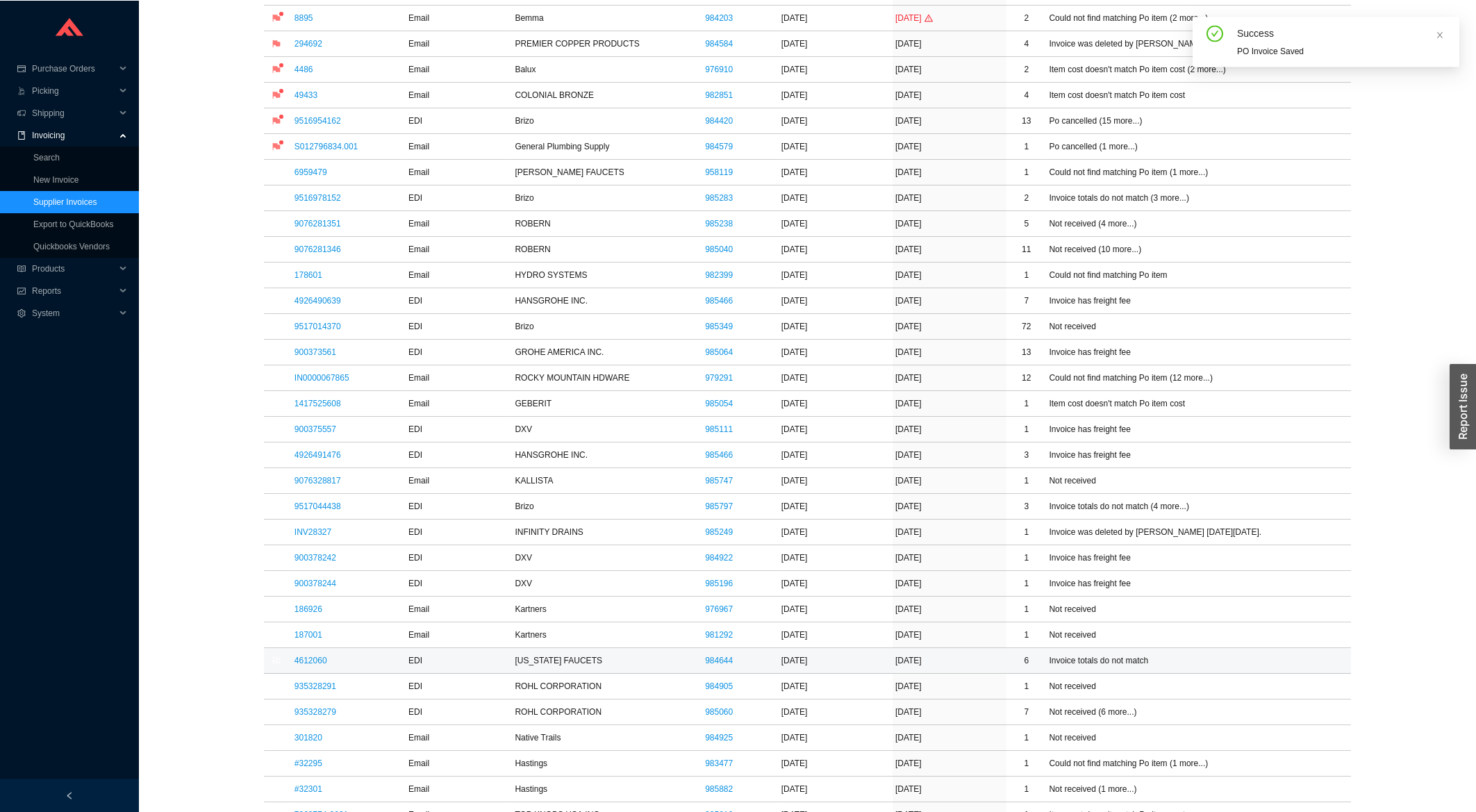
scroll to position [446, 0]
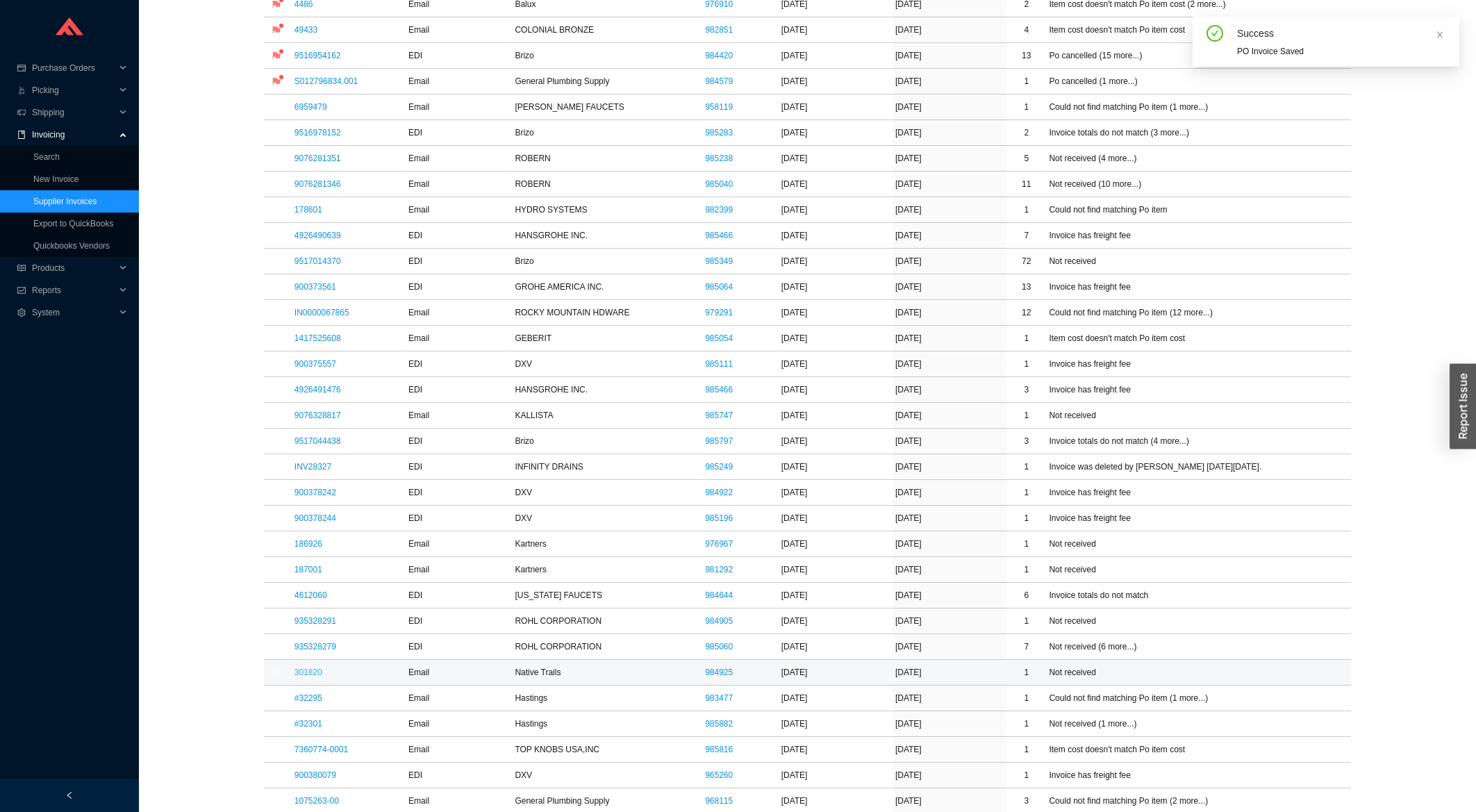
click at [306, 677] on link "301820" at bounding box center [308, 672] width 27 height 10
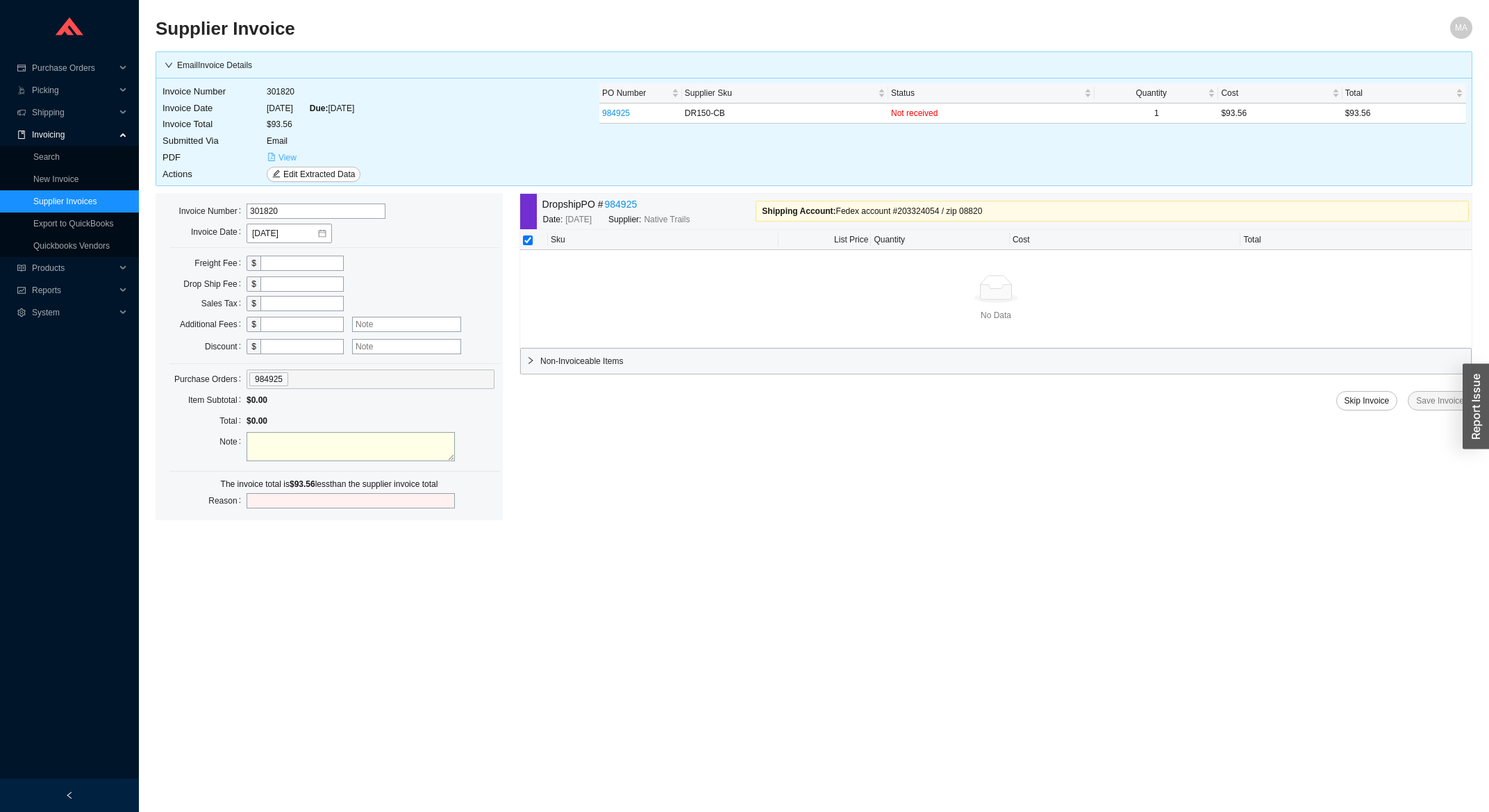
click at [275, 151] on button "View" at bounding box center [282, 157] width 30 height 16
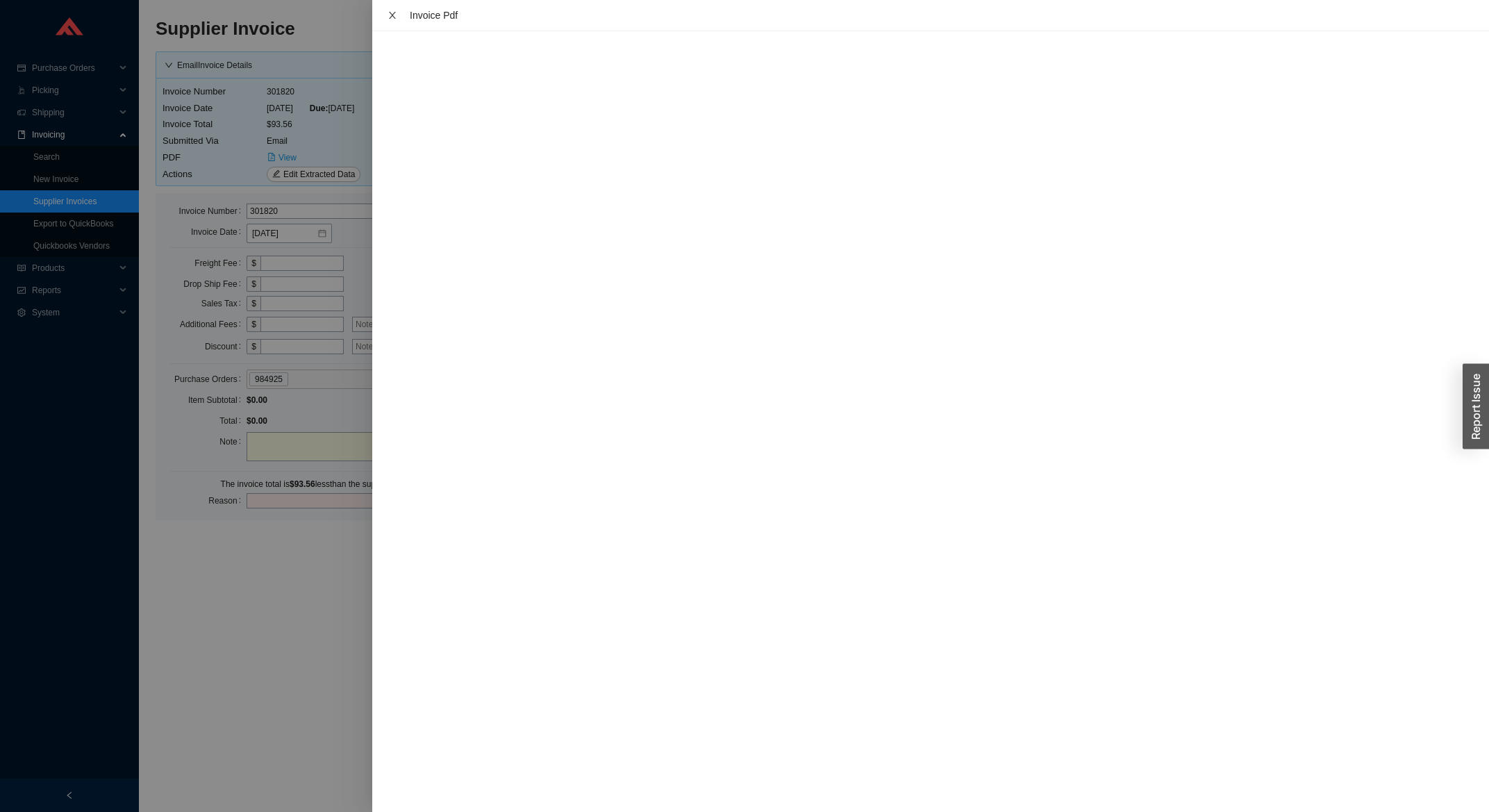
click at [388, 14] on icon "close" at bounding box center [392, 15] width 10 height 10
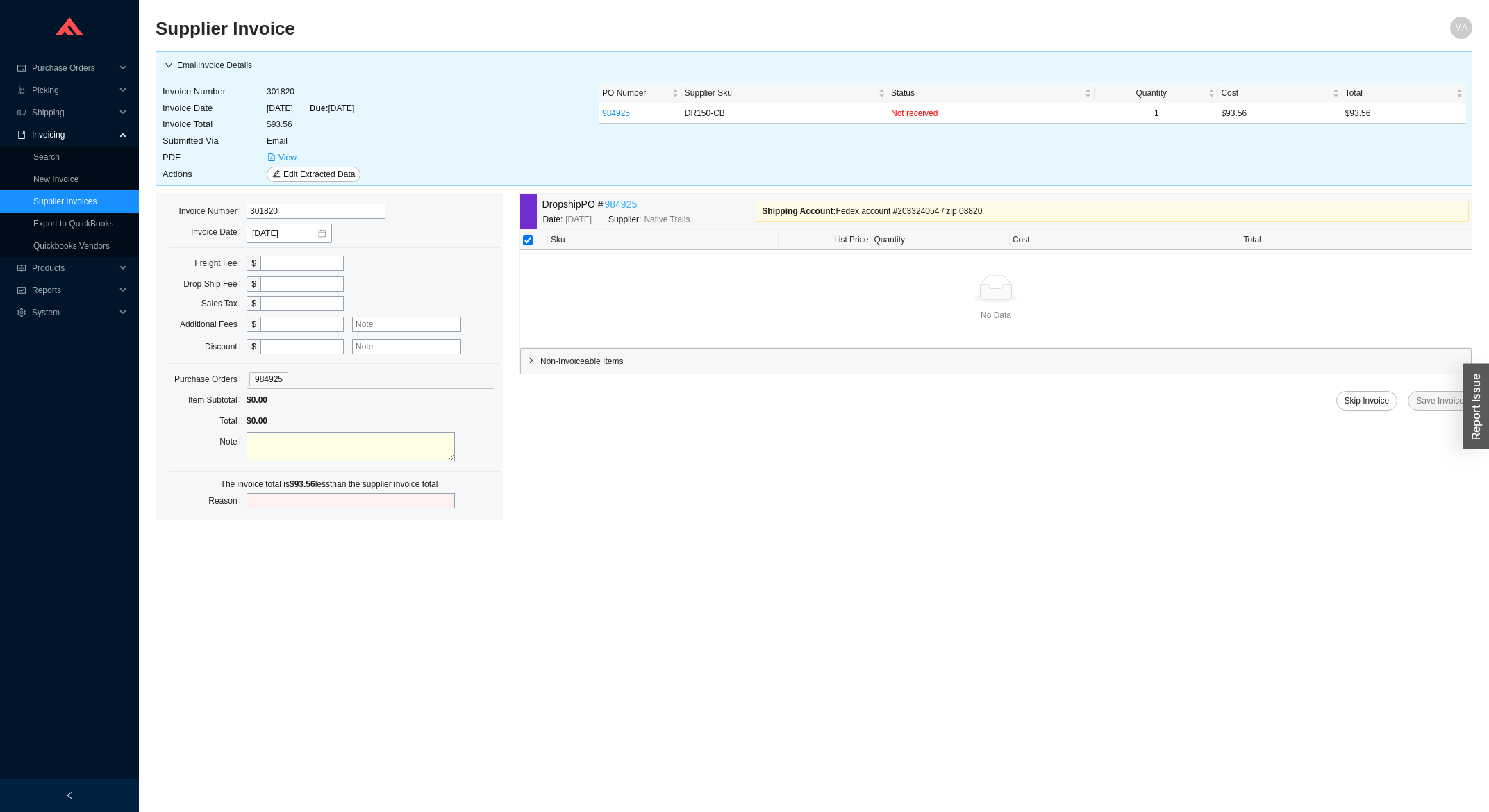
click at [630, 200] on link "984925" at bounding box center [621, 205] width 33 height 16
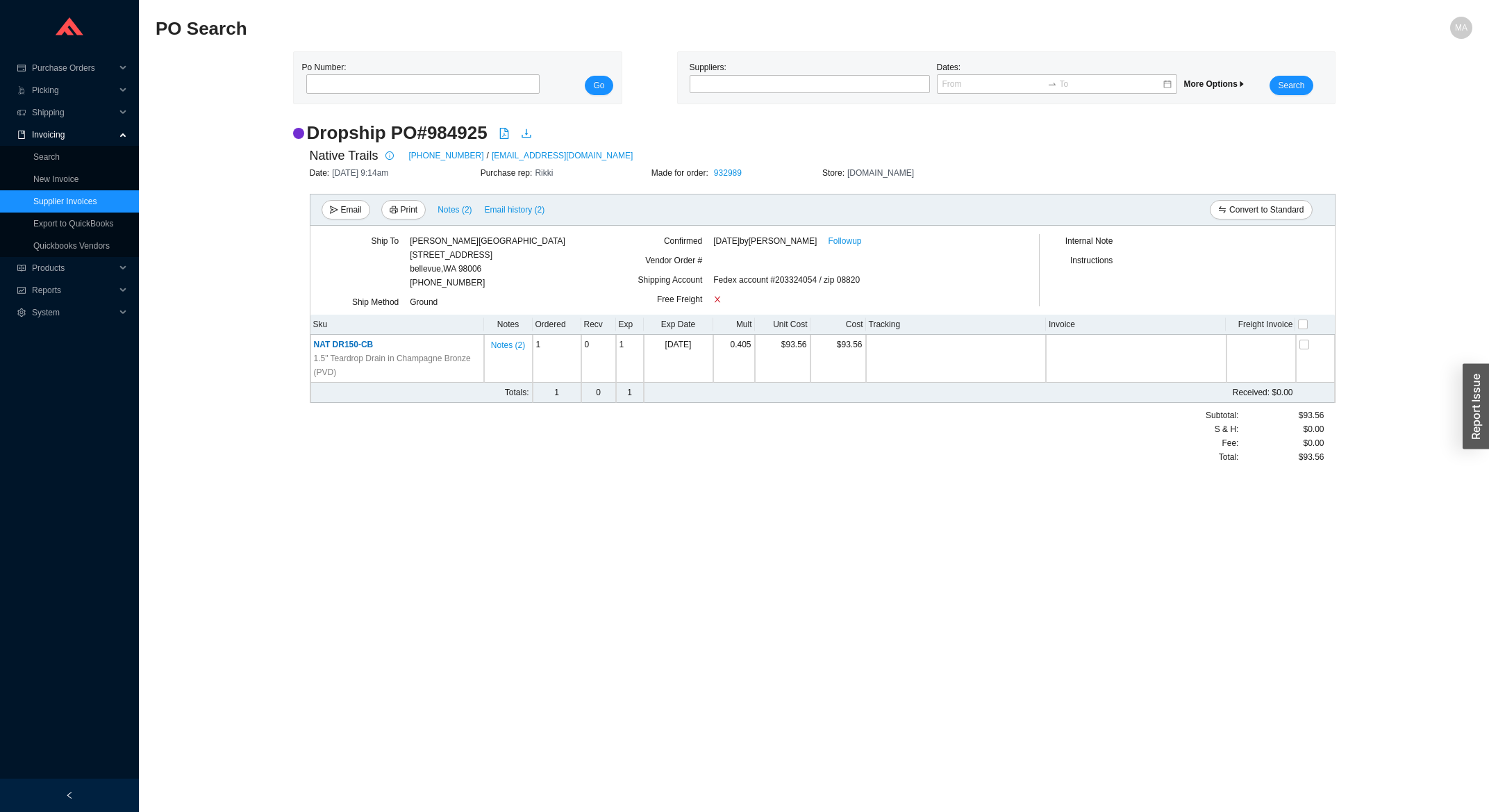
click at [862, 237] on div "8/14/2025 by Miri Newman Followup" at bounding box center [855, 241] width 284 height 14
click at [856, 244] on link "Followup" at bounding box center [844, 241] width 33 height 14
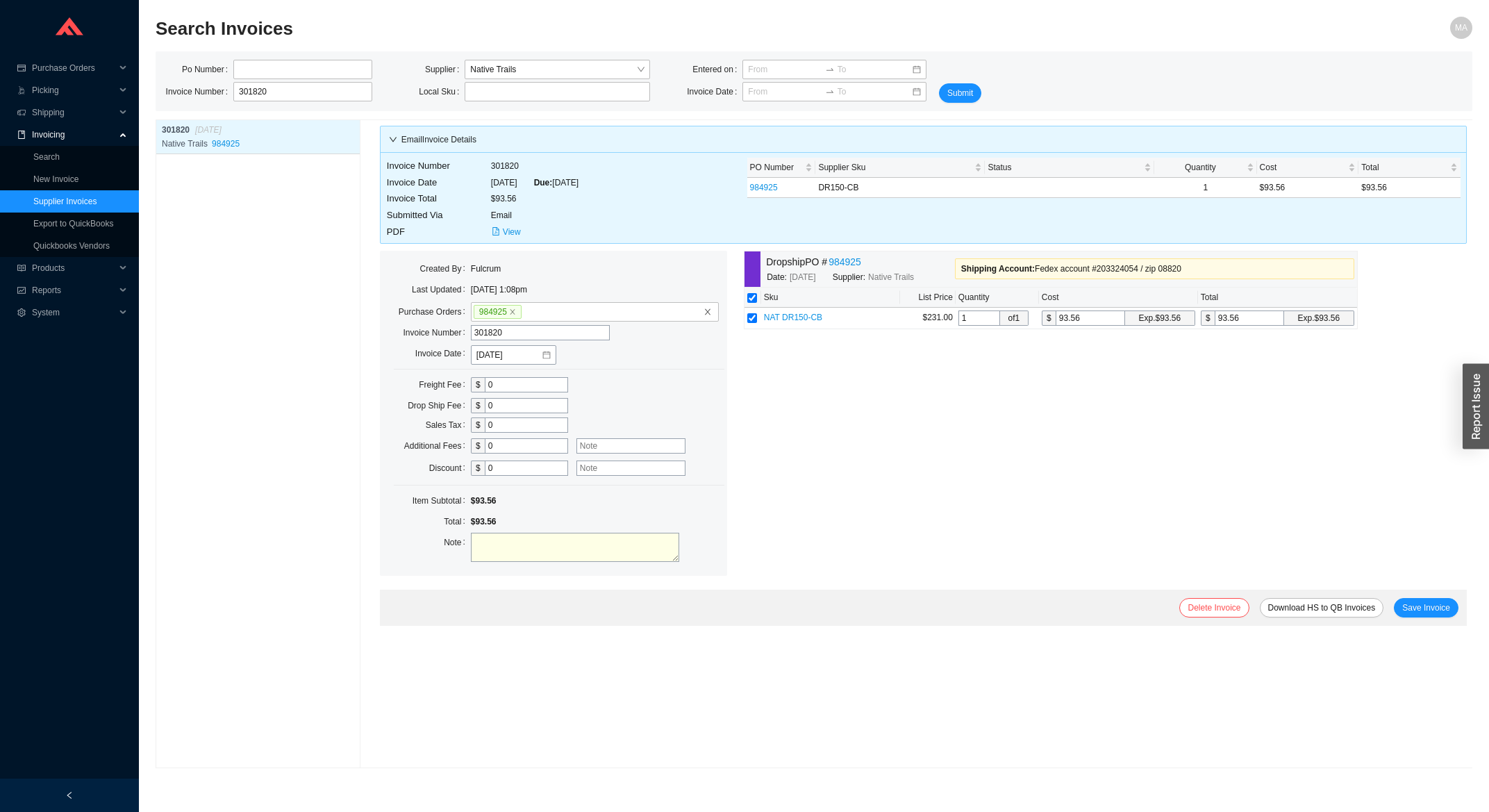
click at [74, 205] on link "Supplier Invoices" at bounding box center [65, 201] width 63 height 10
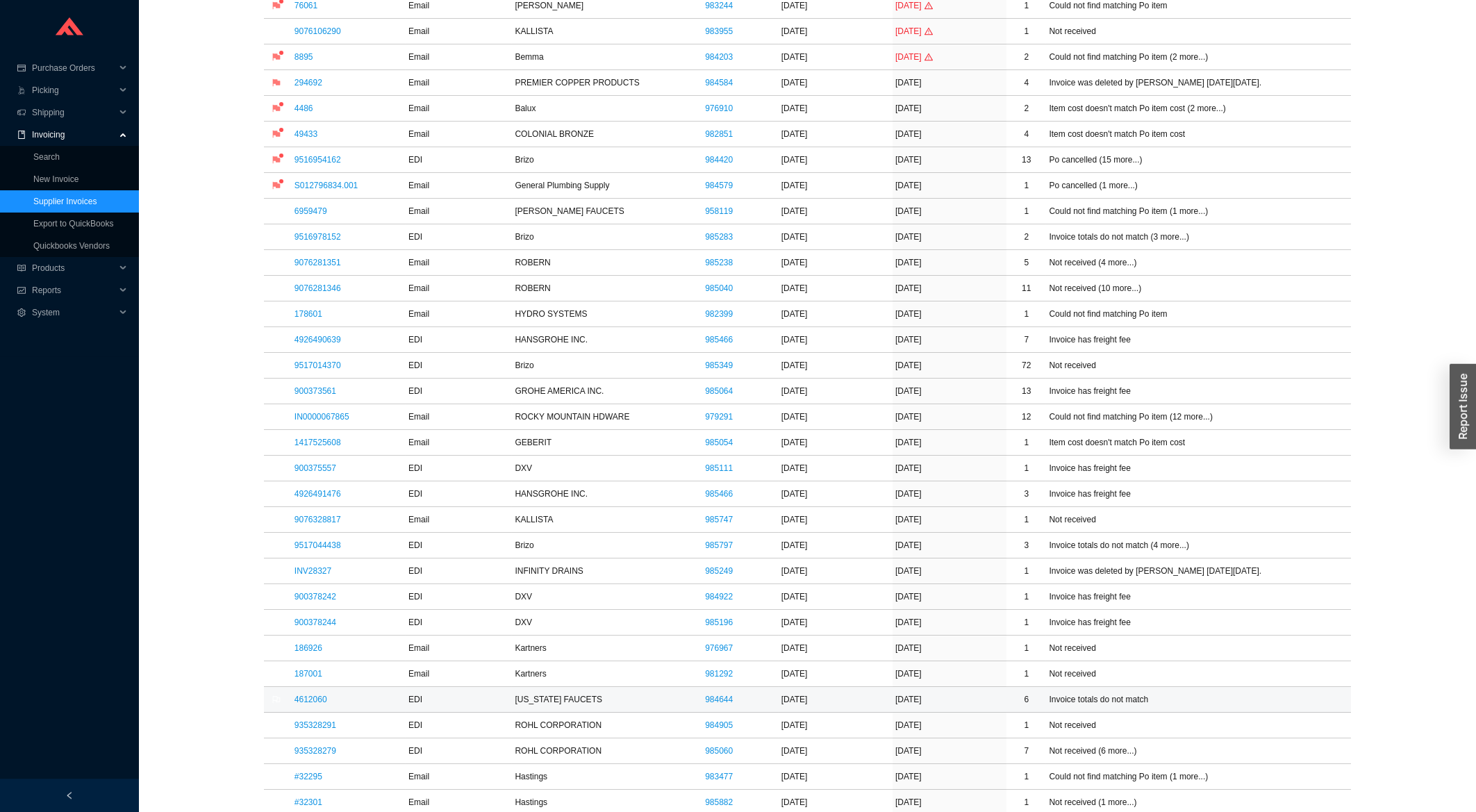
scroll to position [372, 0]
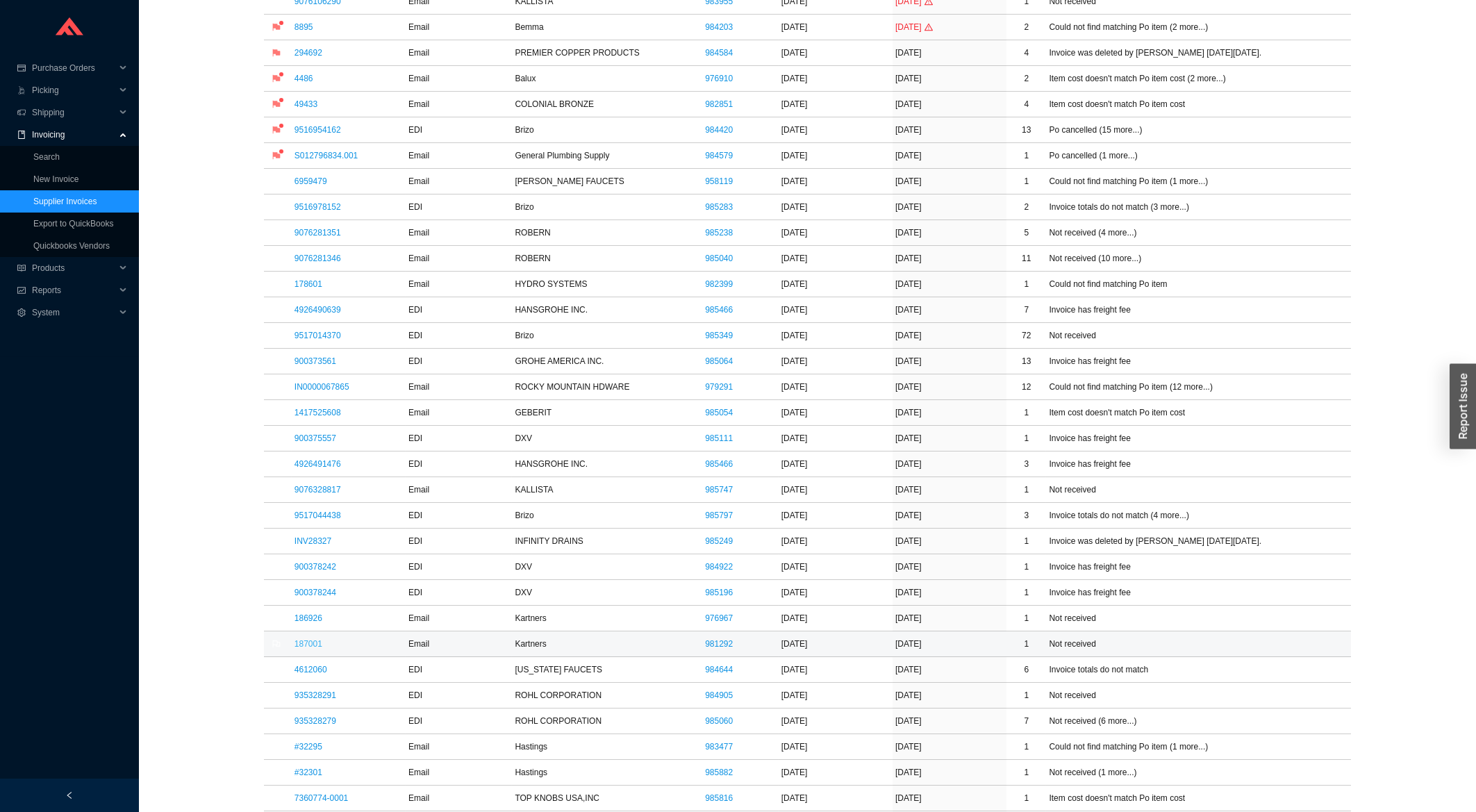
click at [317, 647] on link "187001" at bounding box center [308, 644] width 27 height 10
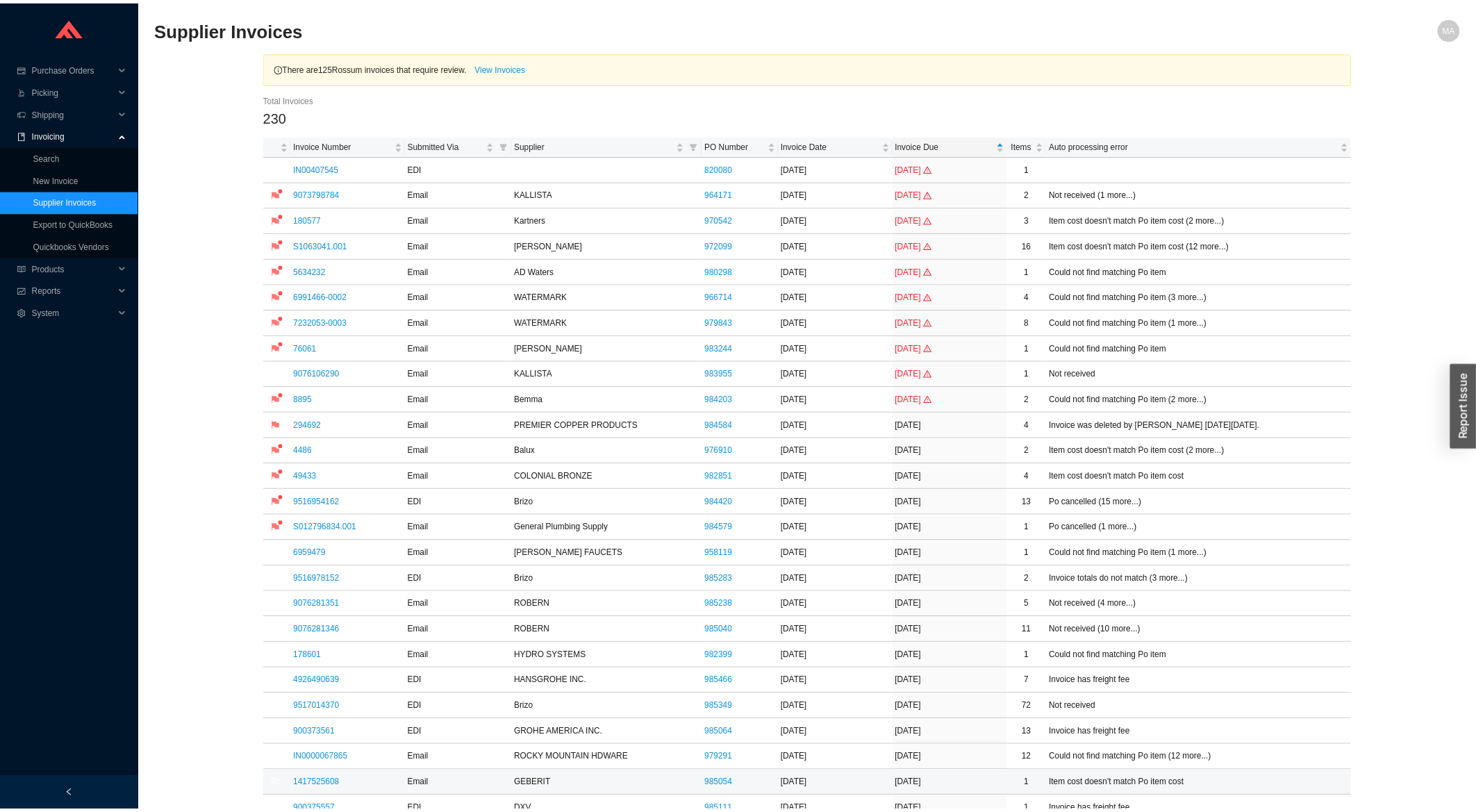
scroll to position [372, 0]
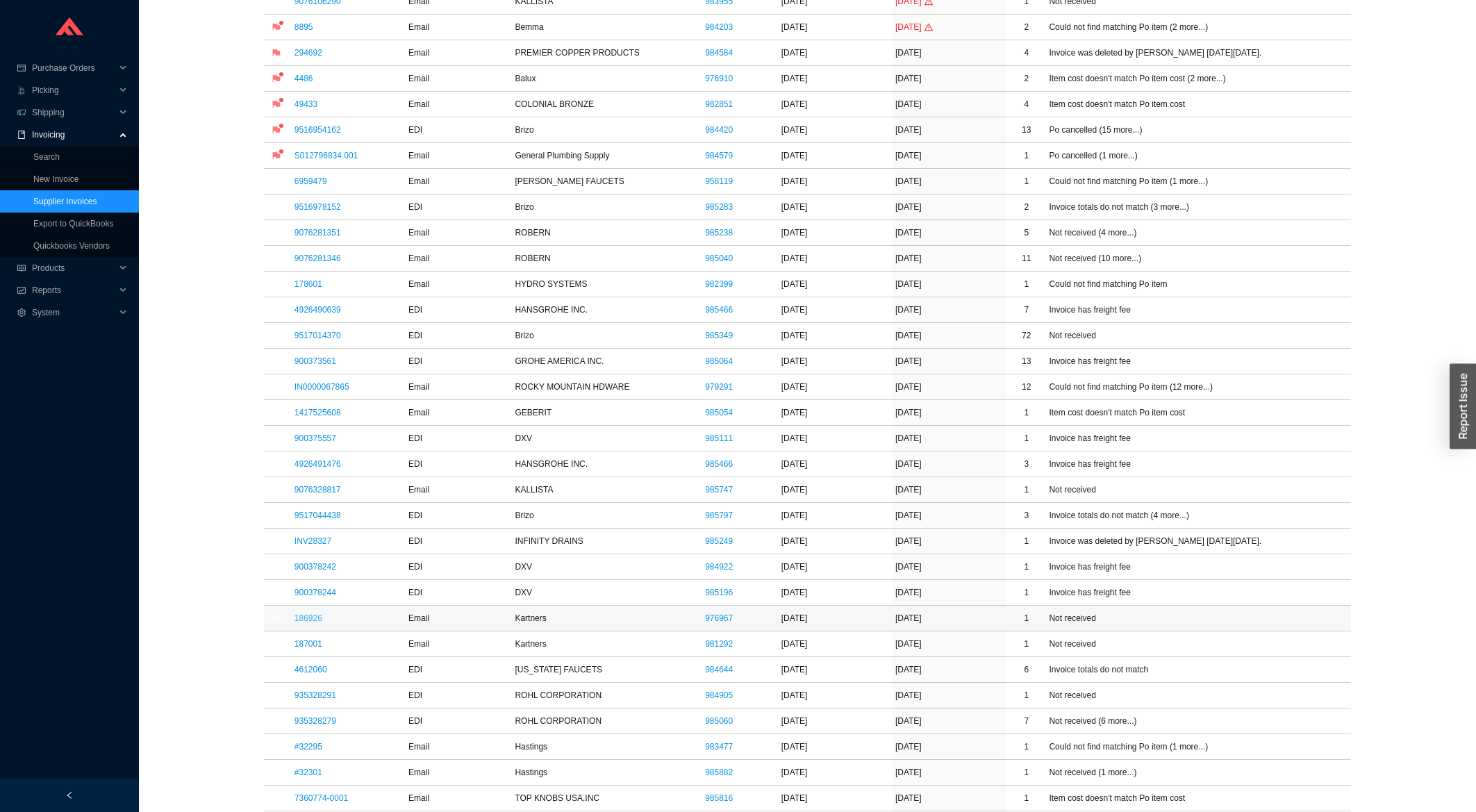
click at [305, 622] on link "186926" at bounding box center [308, 618] width 27 height 10
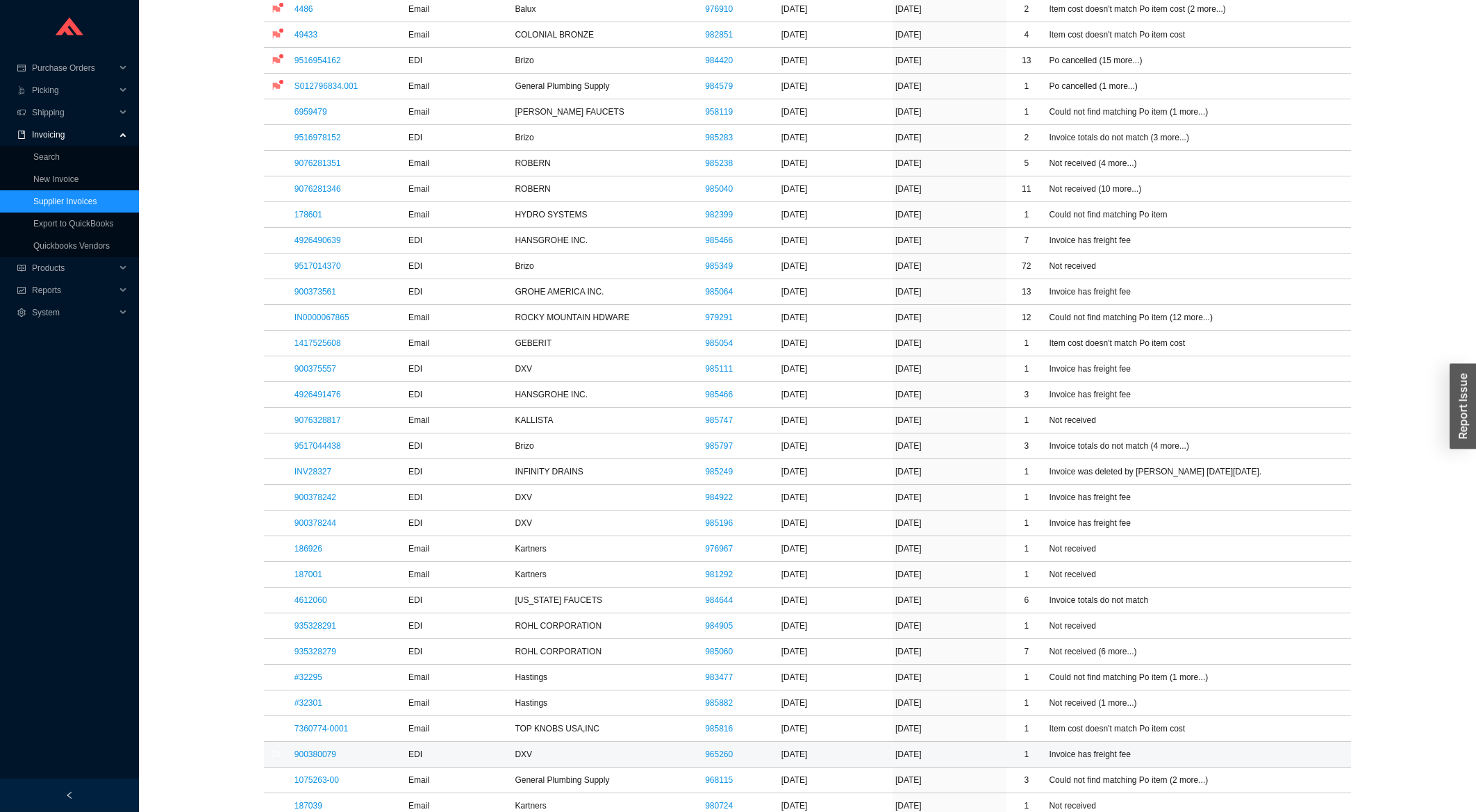
scroll to position [521, 0]
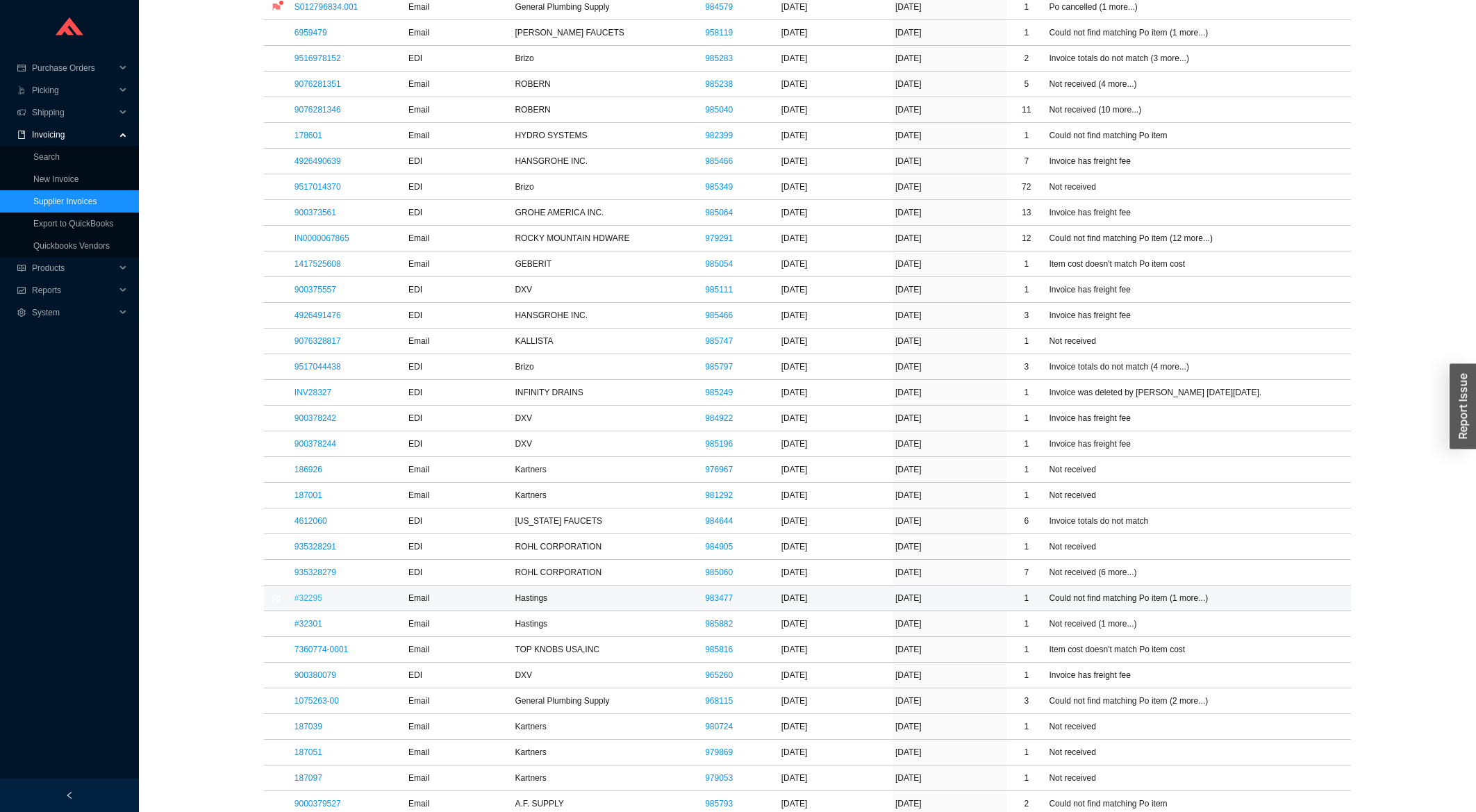
click at [320, 598] on link "#32295" at bounding box center [308, 598] width 27 height 10
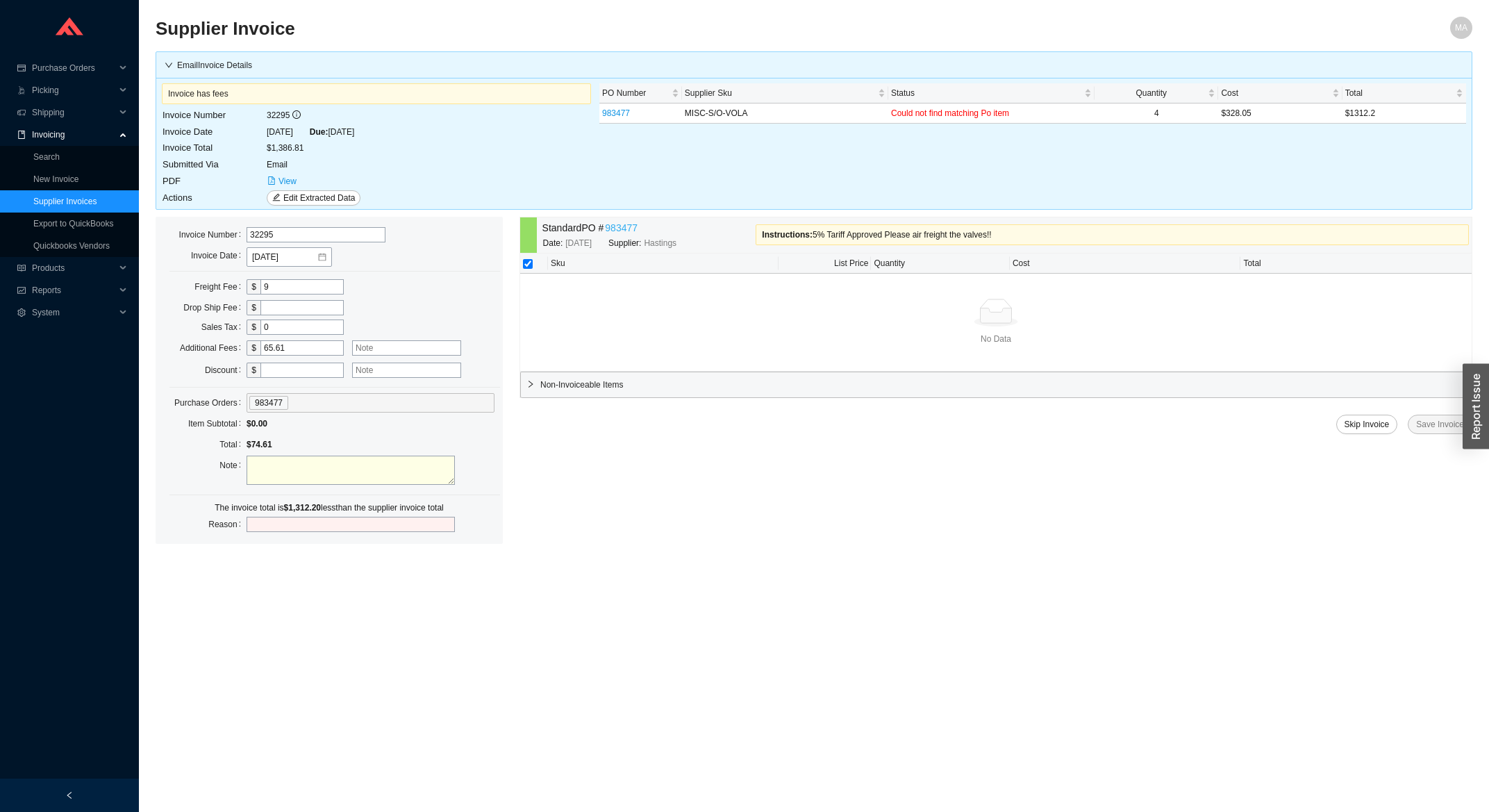
click at [633, 235] on link "983477" at bounding box center [621, 228] width 33 height 16
click at [635, 228] on link "983477" at bounding box center [621, 228] width 33 height 16
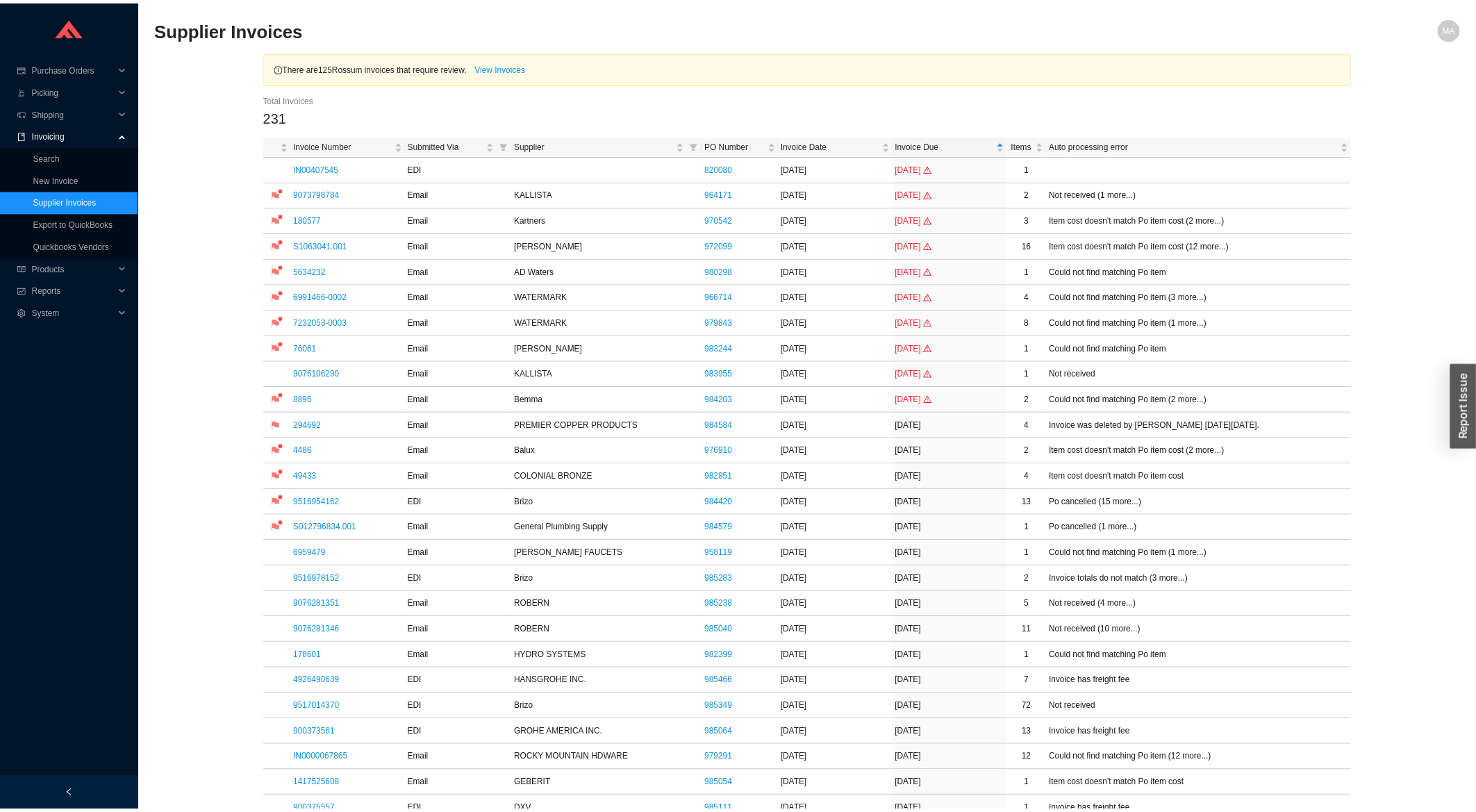
scroll to position [521, 0]
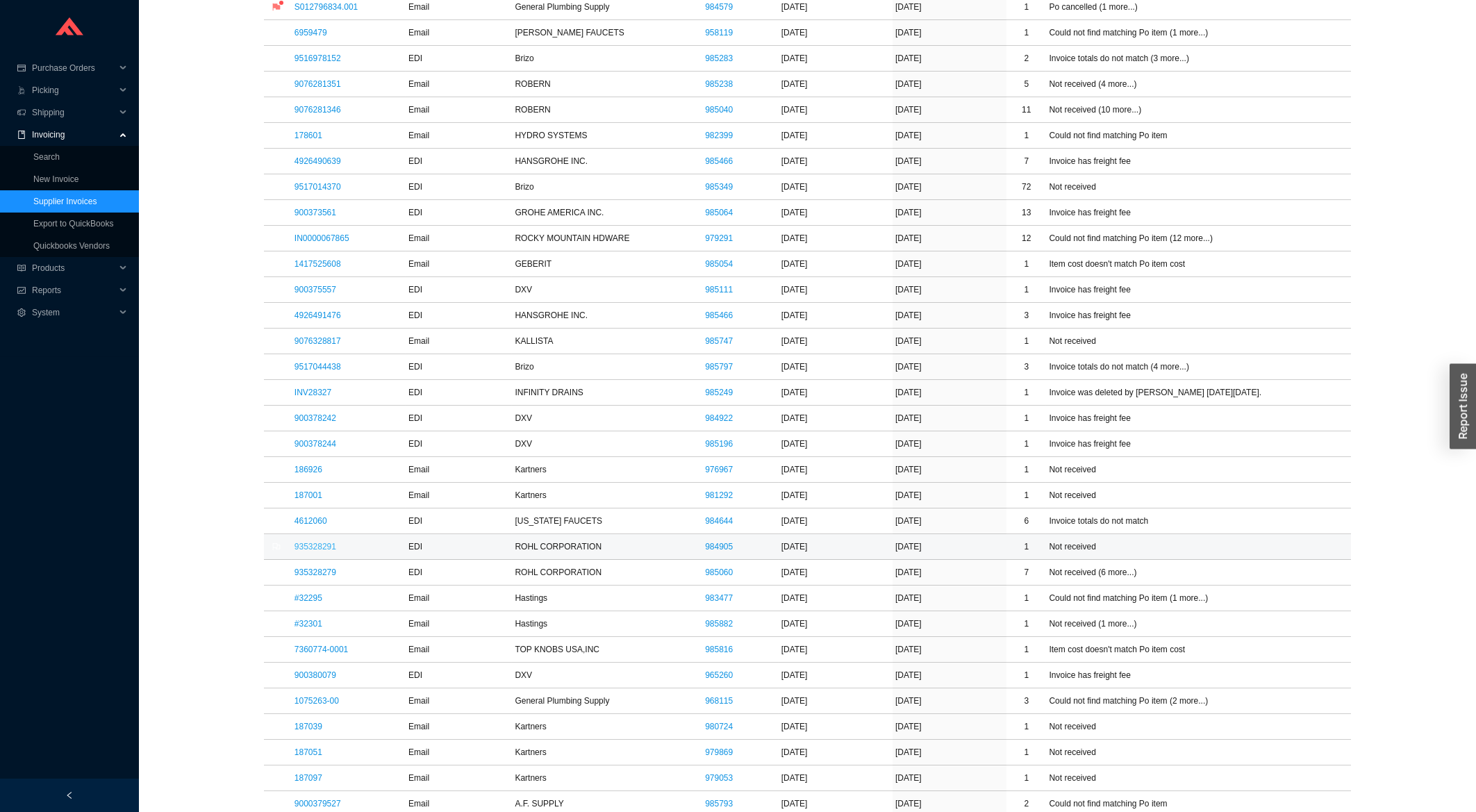
click at [327, 549] on link "935328291" at bounding box center [315, 547] width 42 height 10
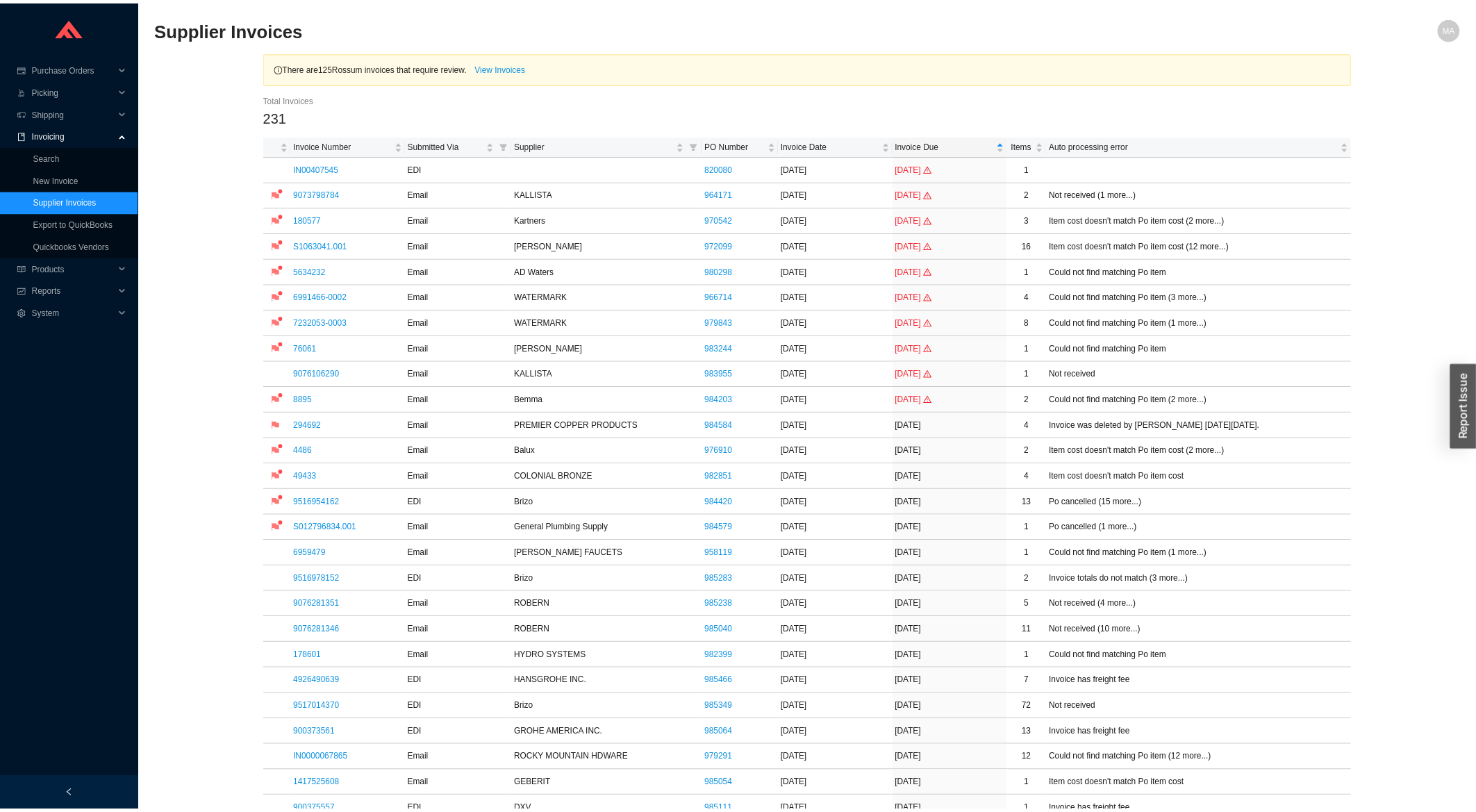
scroll to position [521, 0]
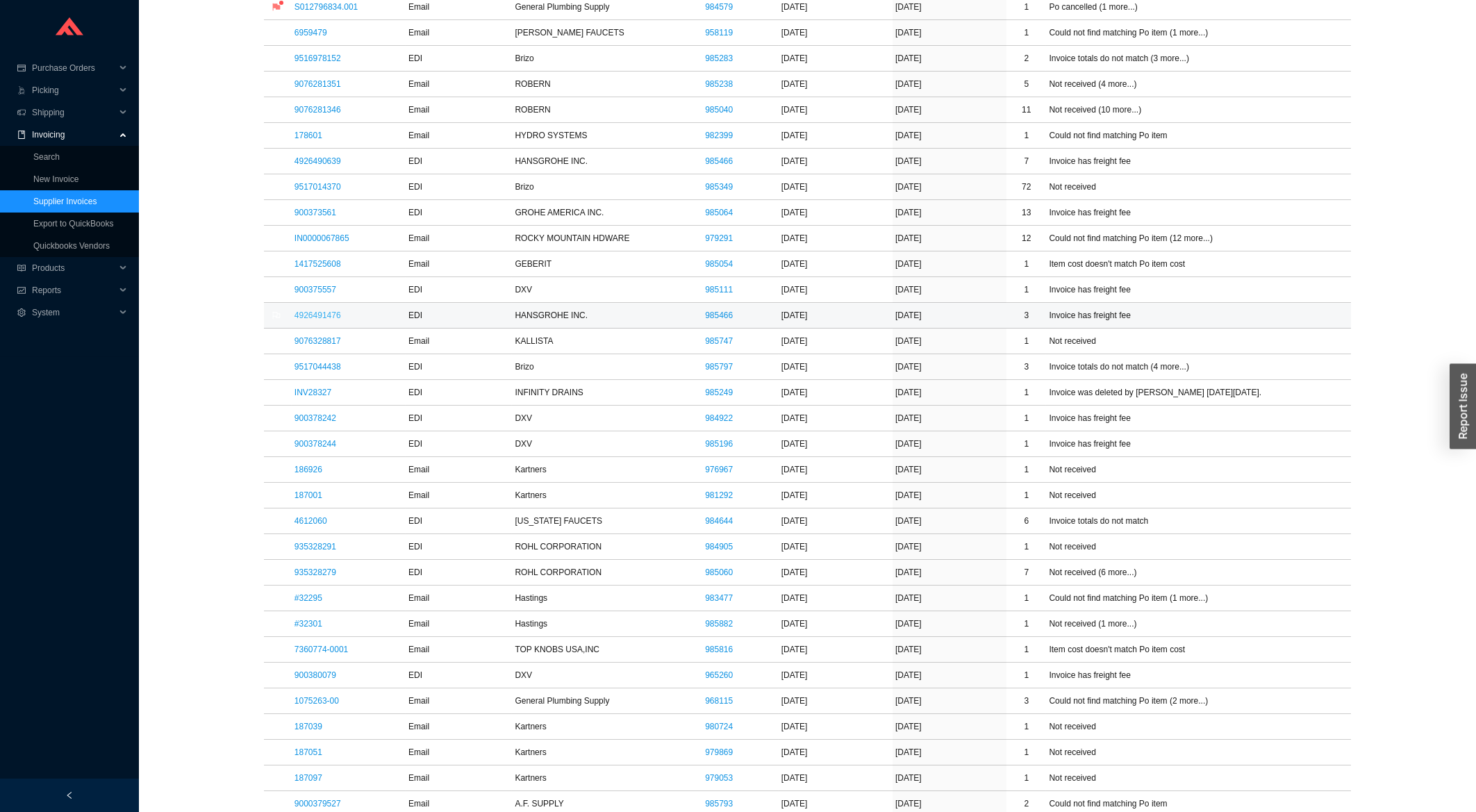
click at [306, 319] on link "4926491476" at bounding box center [317, 315] width 47 height 10
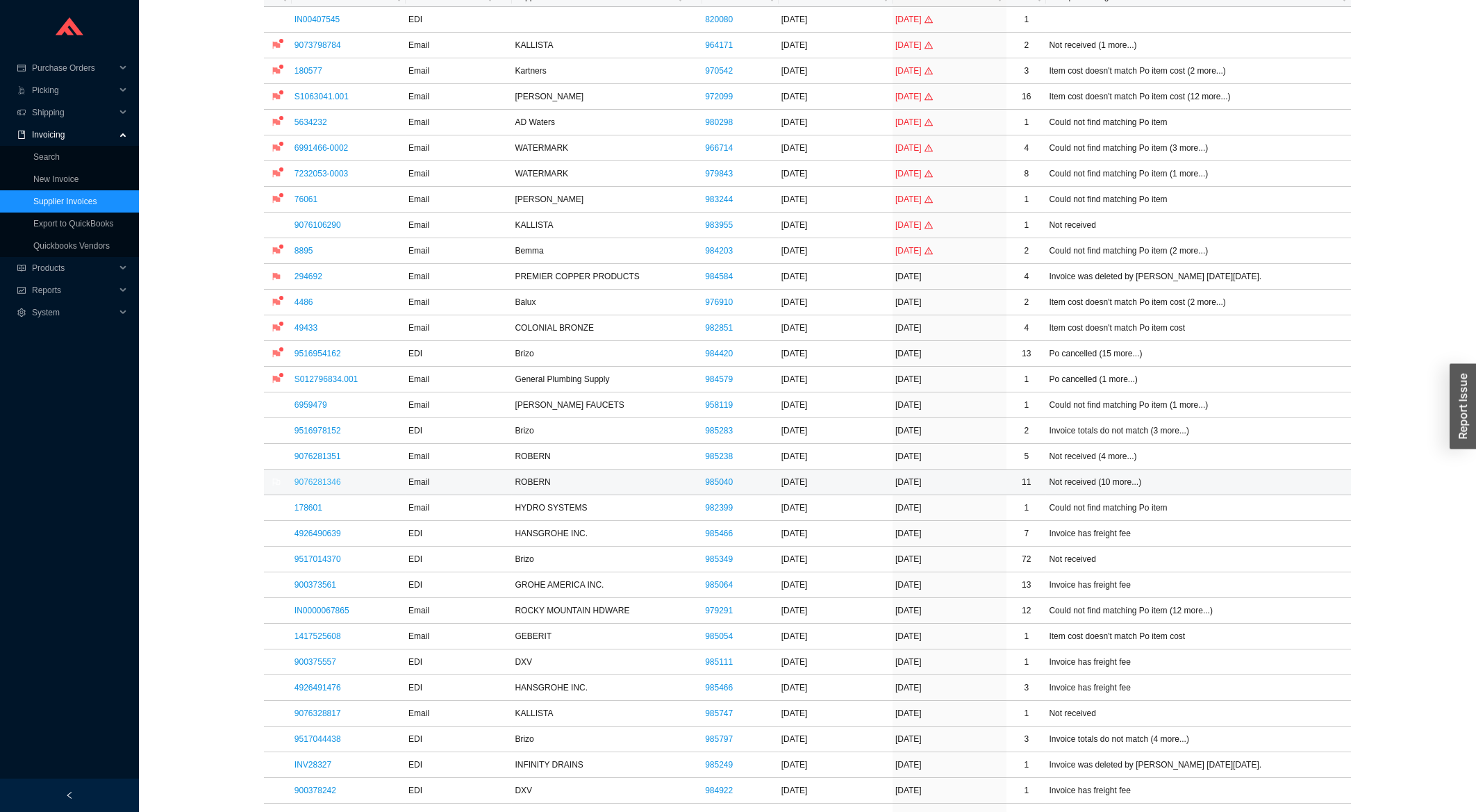
click at [323, 485] on link "9076281346" at bounding box center [317, 481] width 47 height 10
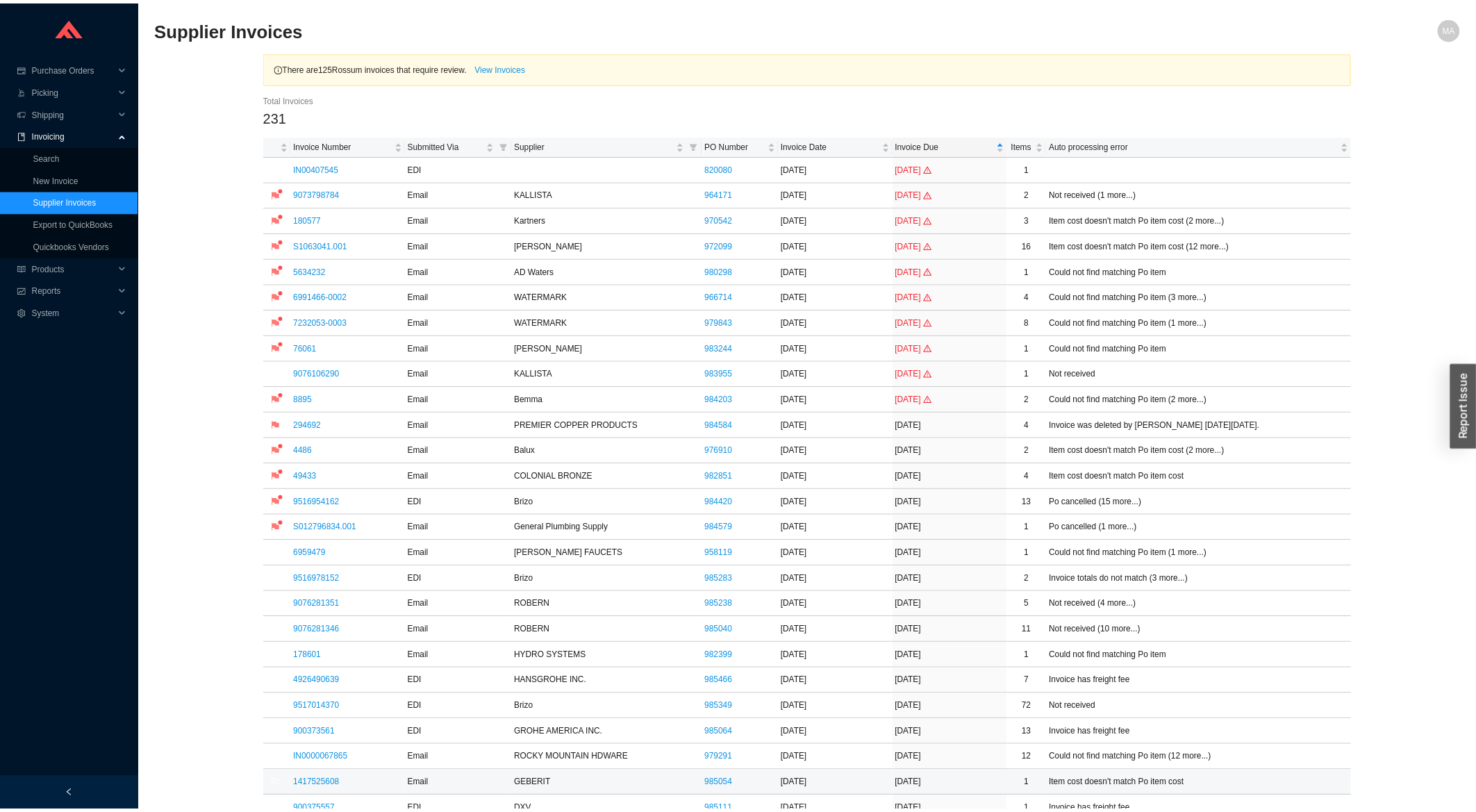
scroll to position [148, 0]
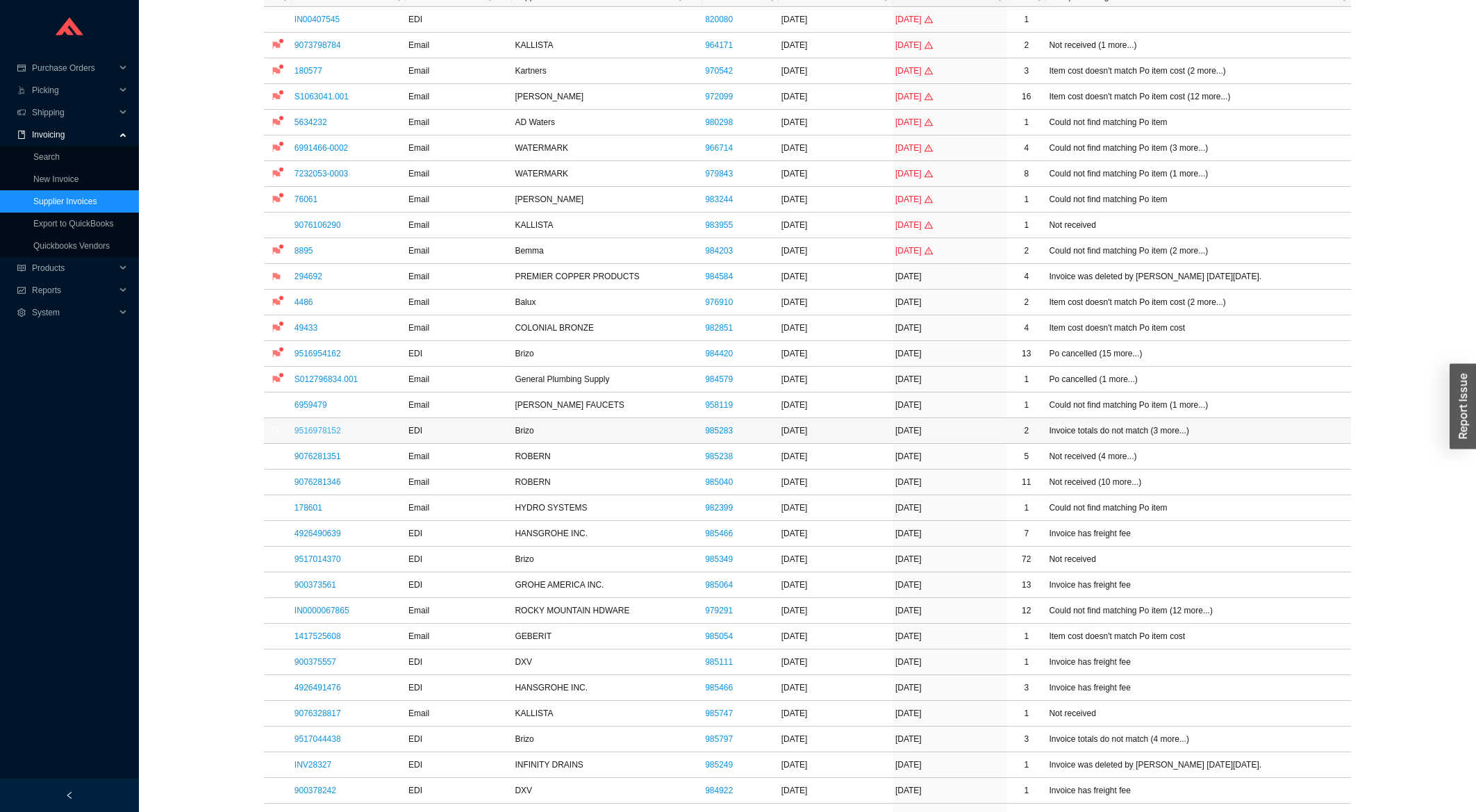
click at [328, 432] on link "9516978152" at bounding box center [317, 430] width 47 height 10
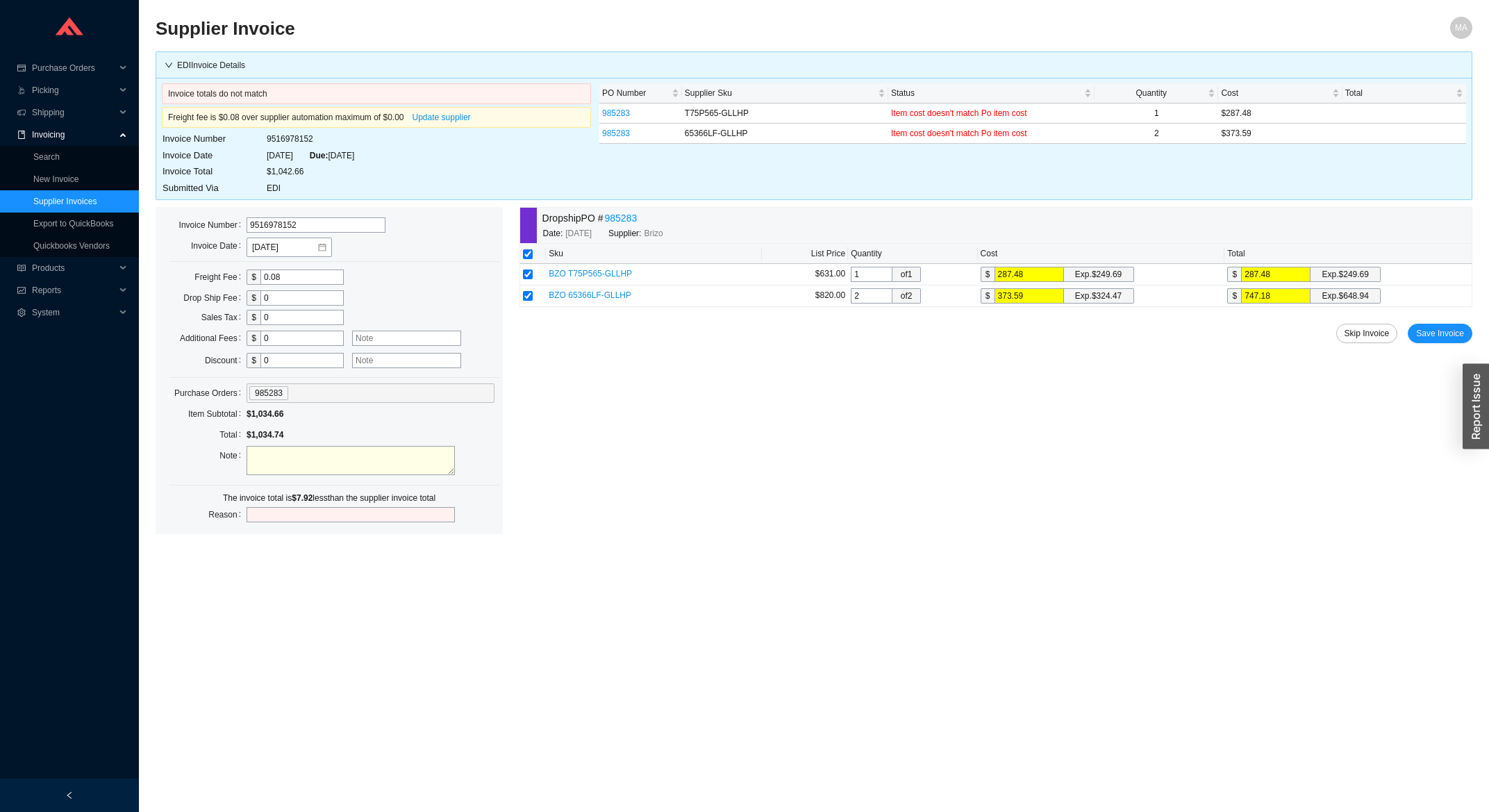
drag, startPoint x: 285, startPoint y: 277, endPoint x: 222, endPoint y: 280, distance: 63.1
click at [260, 280] on input "0.08" at bounding box center [302, 277] width 83 height 16
type input "8"
click at [1436, 337] on span "Save Invoice" at bounding box center [1440, 333] width 48 height 14
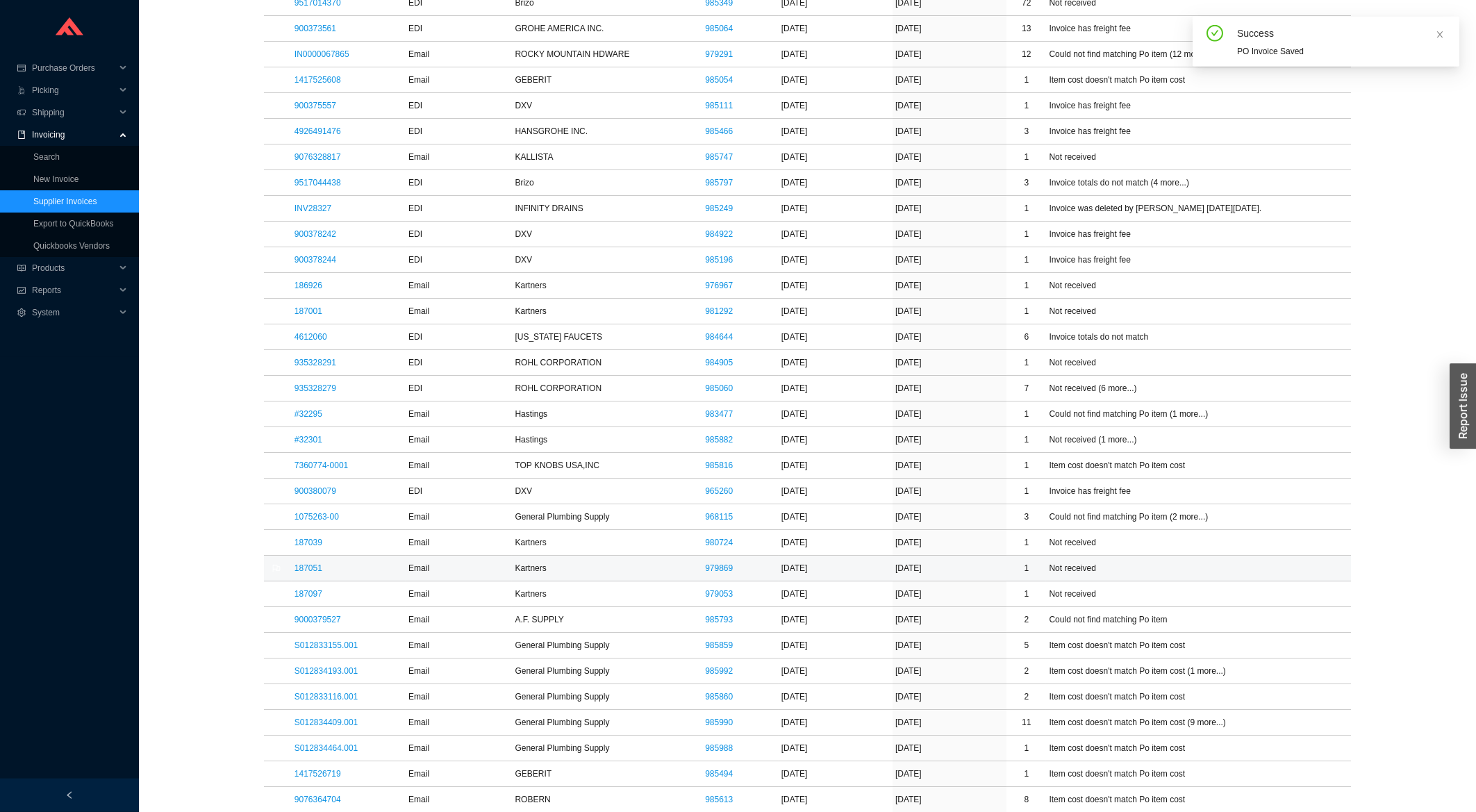
scroll to position [819, 0]
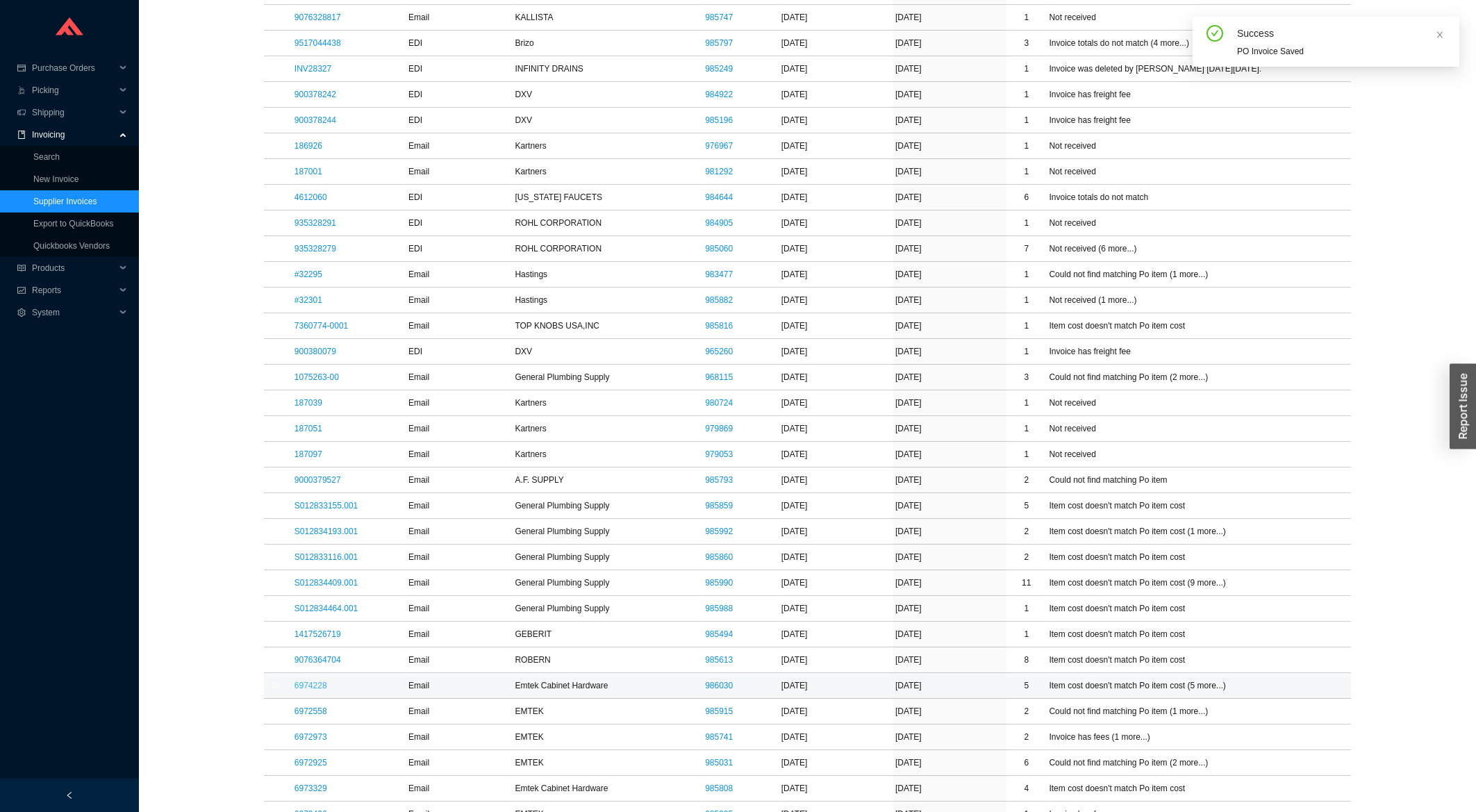
click at [306, 687] on link "6974228" at bounding box center [311, 685] width 33 height 10
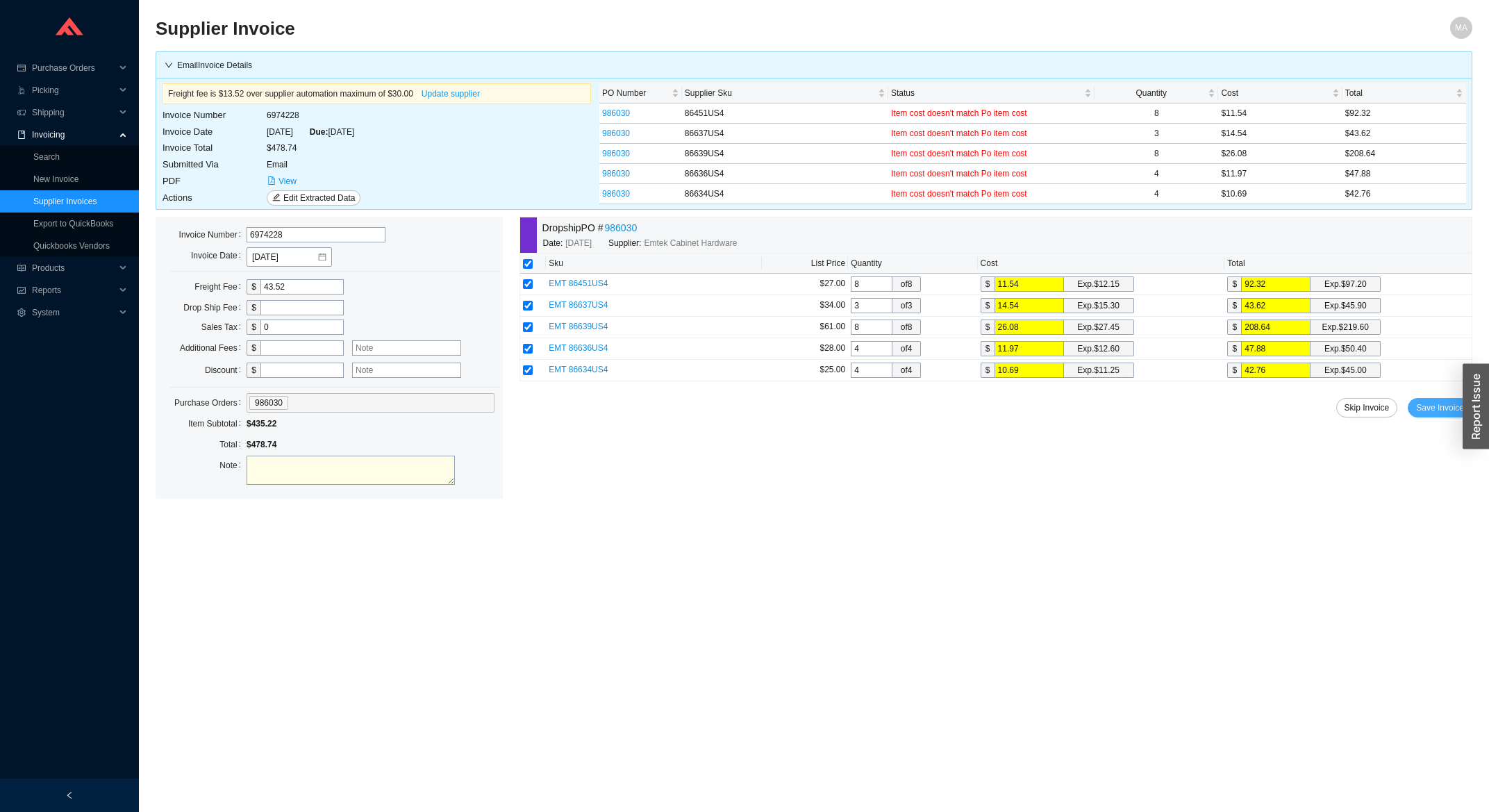
click at [1438, 411] on span "Save Invoice" at bounding box center [1440, 407] width 48 height 14
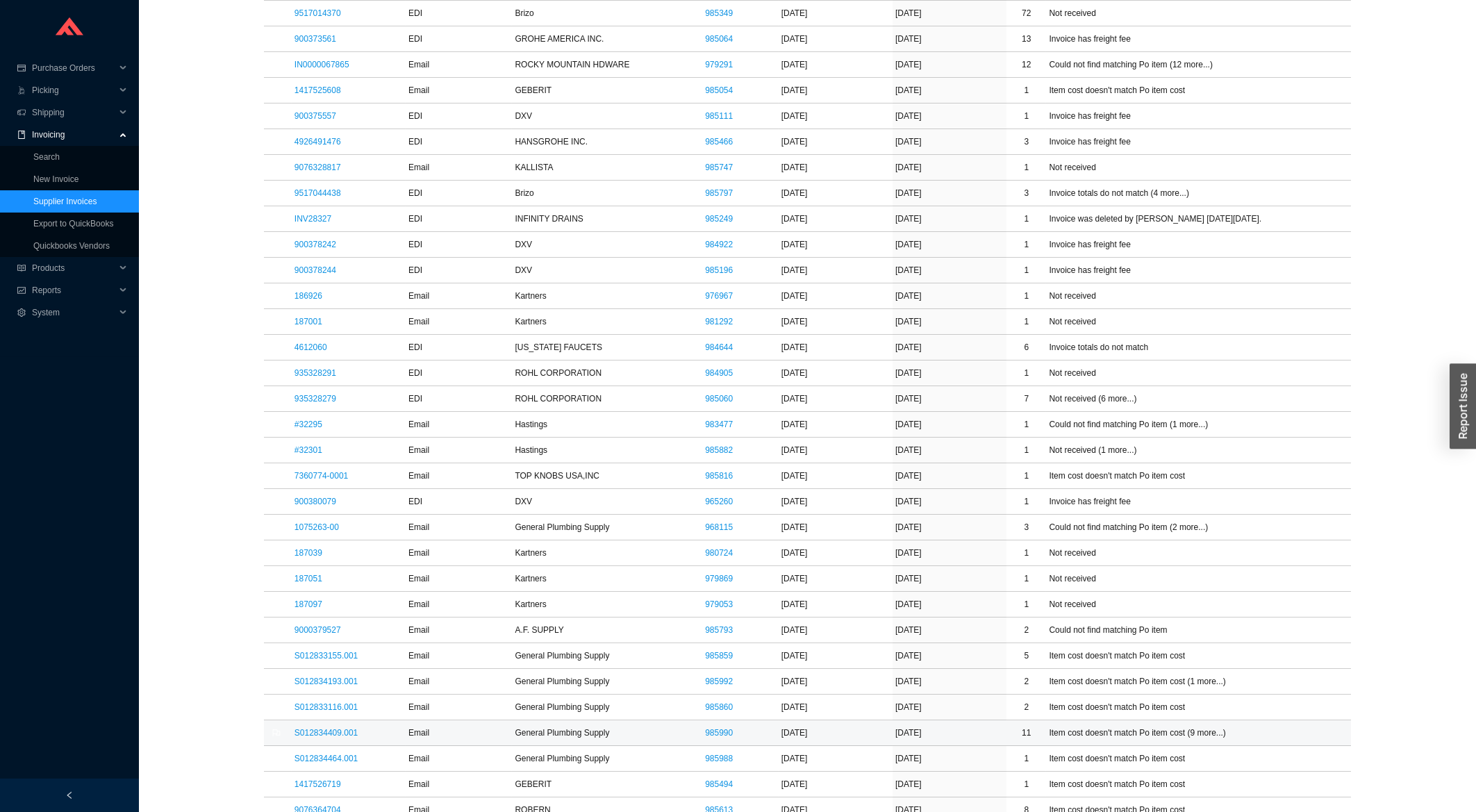
scroll to position [745, 0]
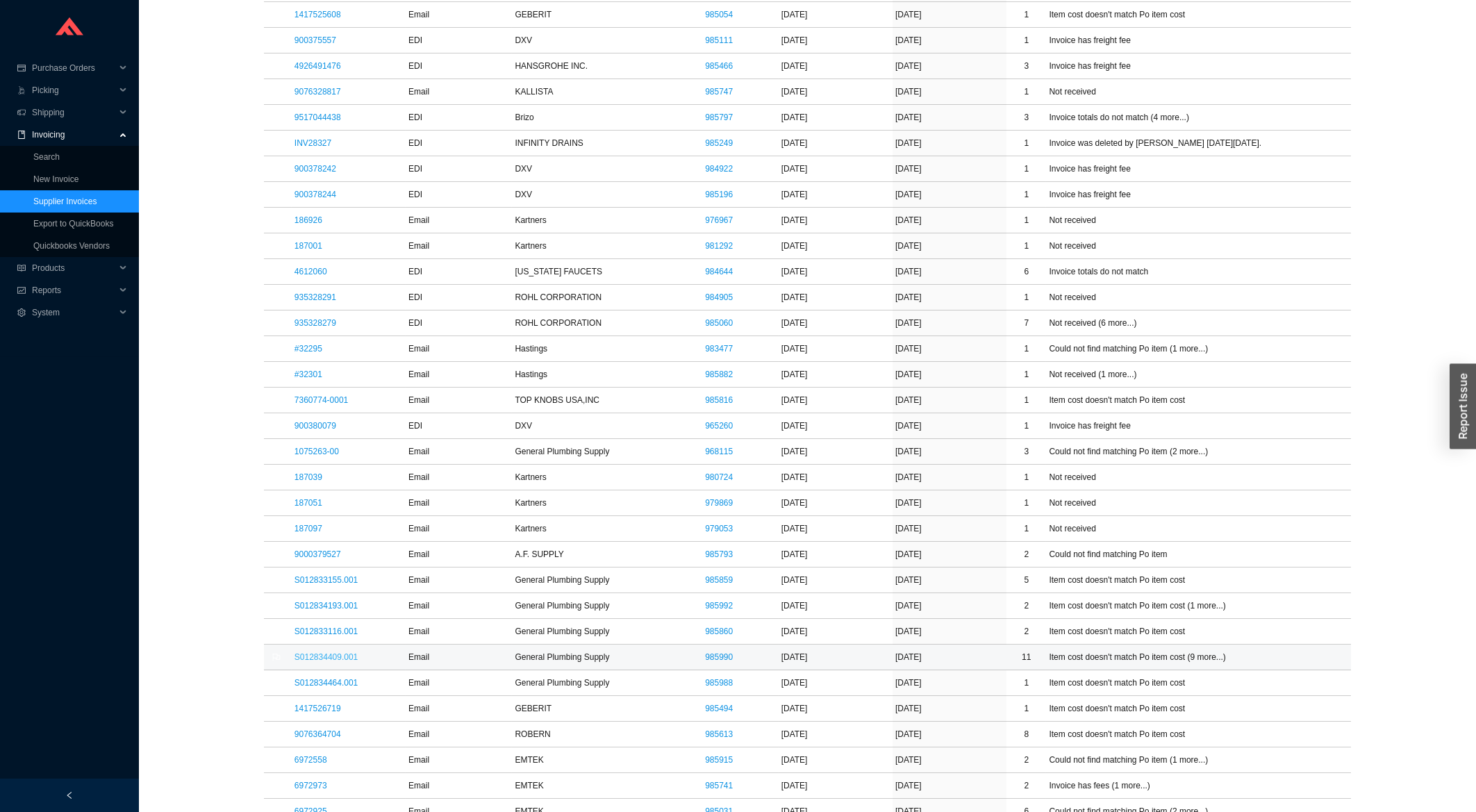
click at [340, 660] on link "S012834409.001" at bounding box center [326, 656] width 63 height 10
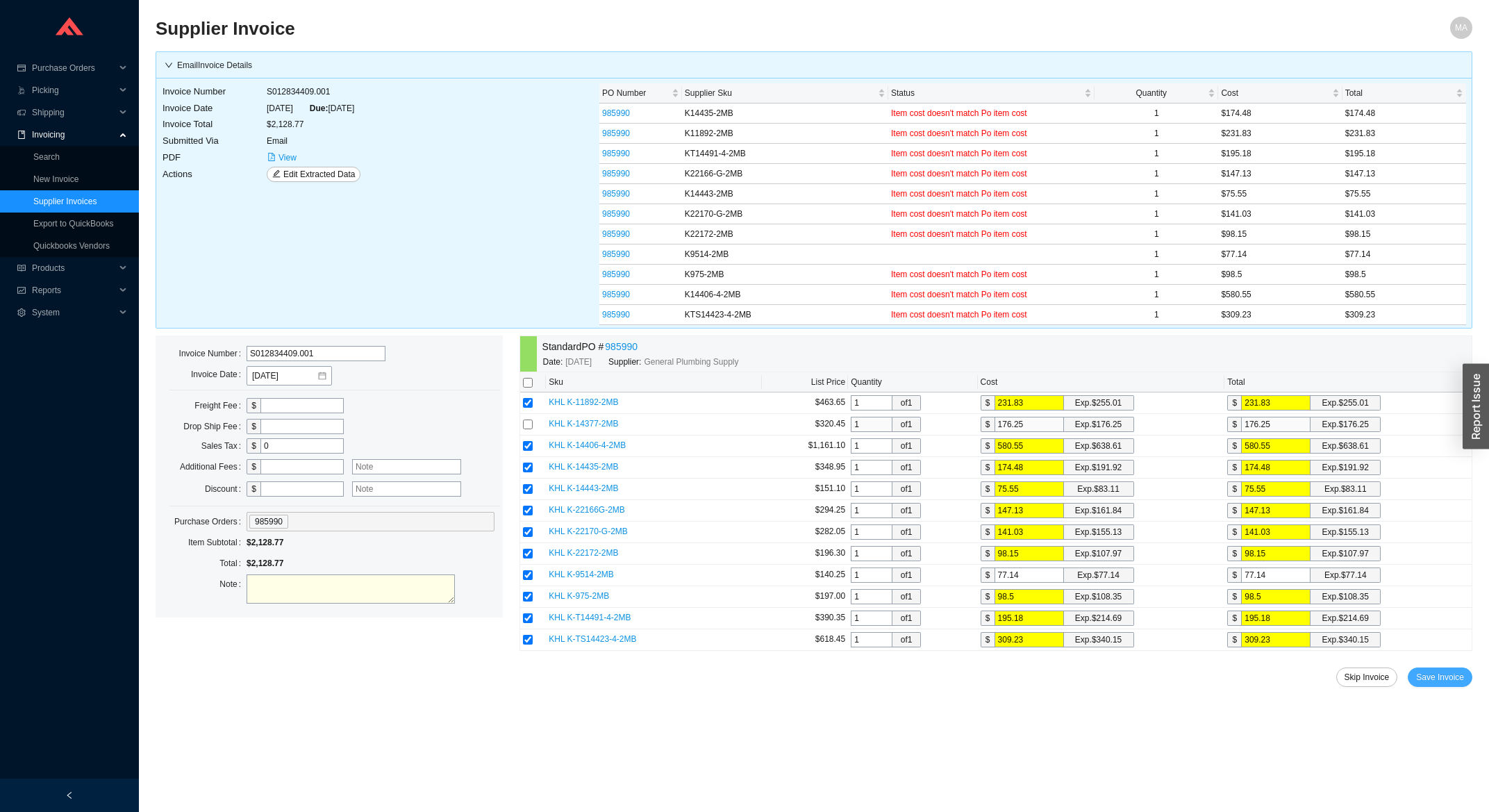
click at [1448, 684] on span "Save Invoice" at bounding box center [1440, 677] width 48 height 14
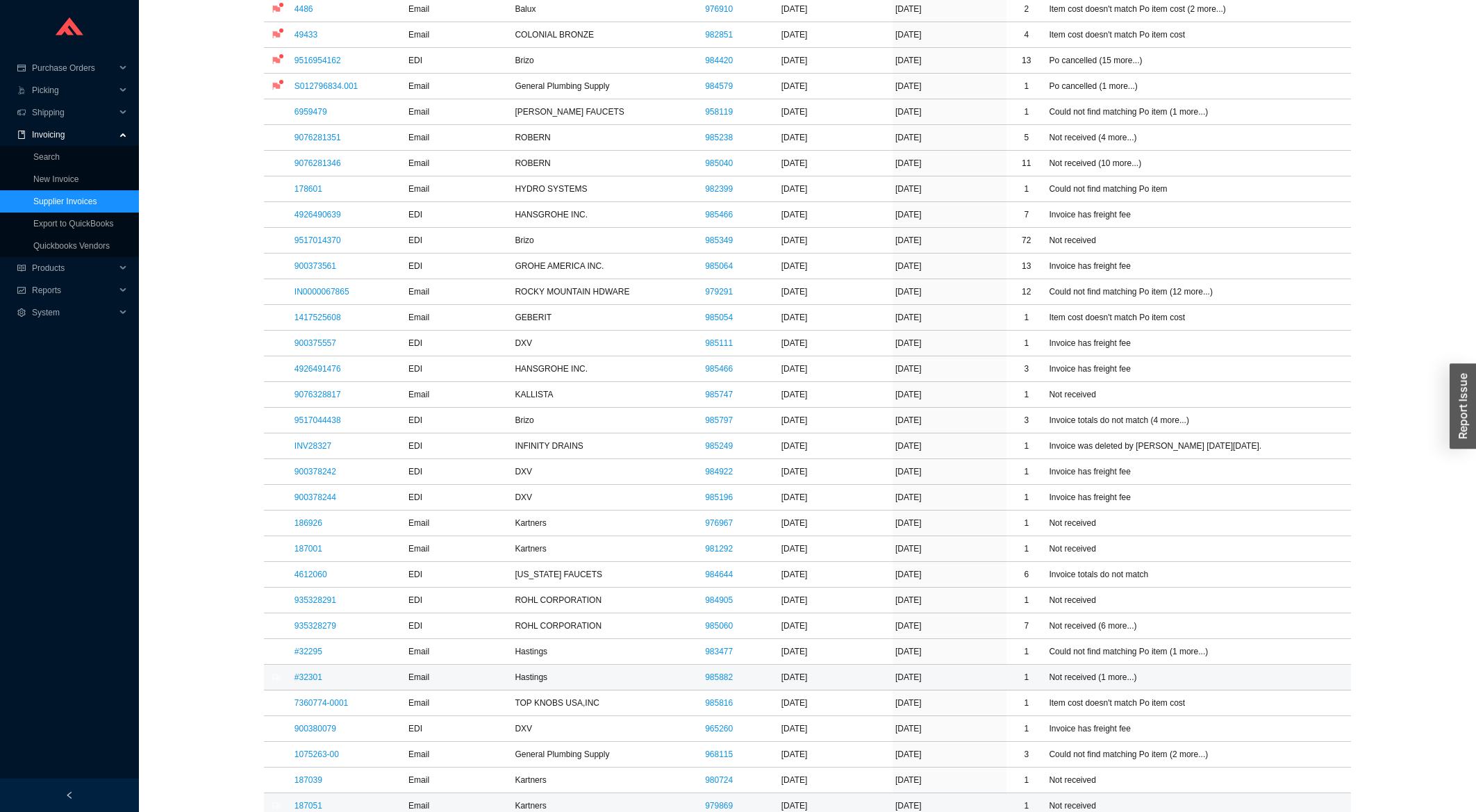
scroll to position [446, 0]
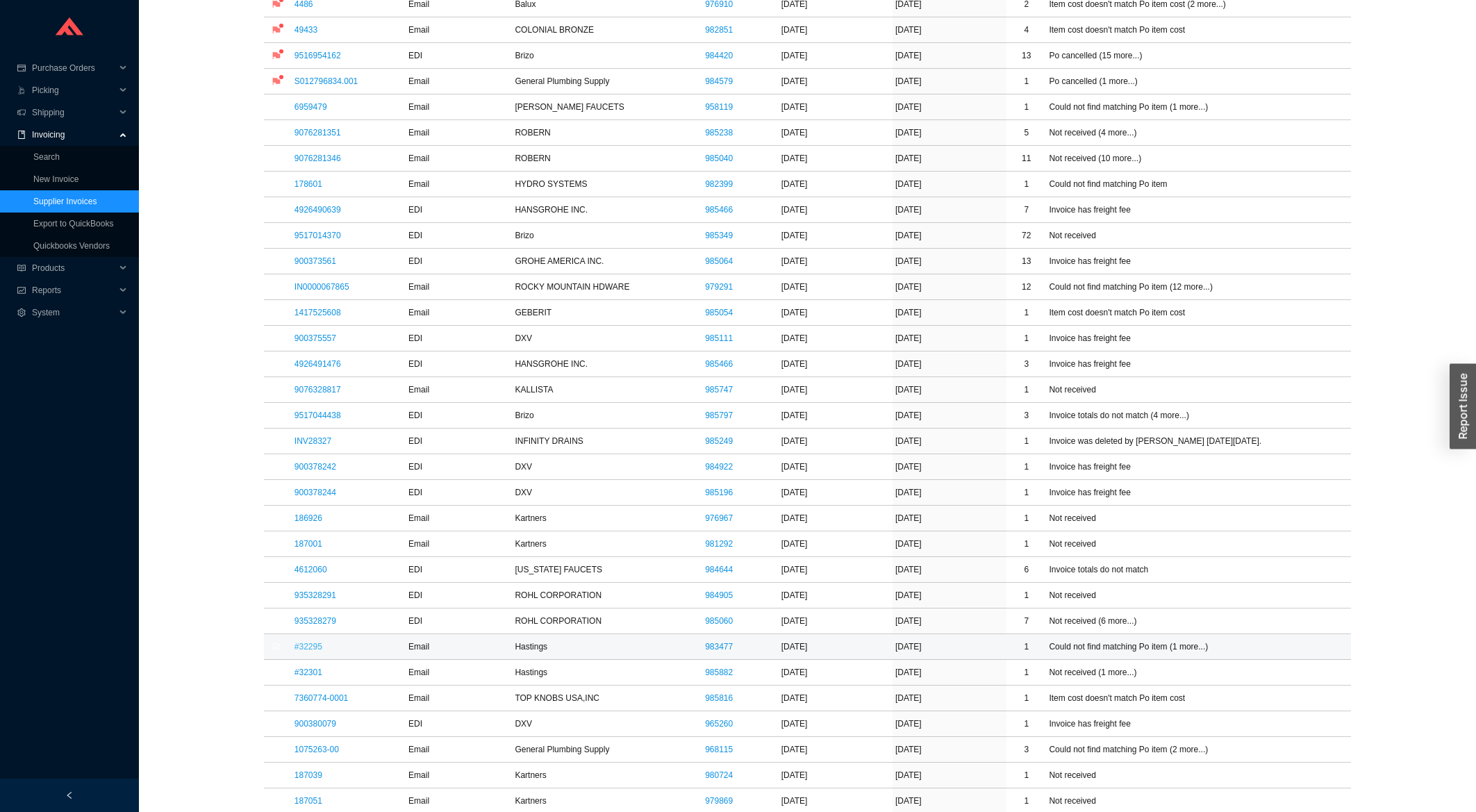
click at [314, 652] on link "#32295" at bounding box center [308, 646] width 27 height 10
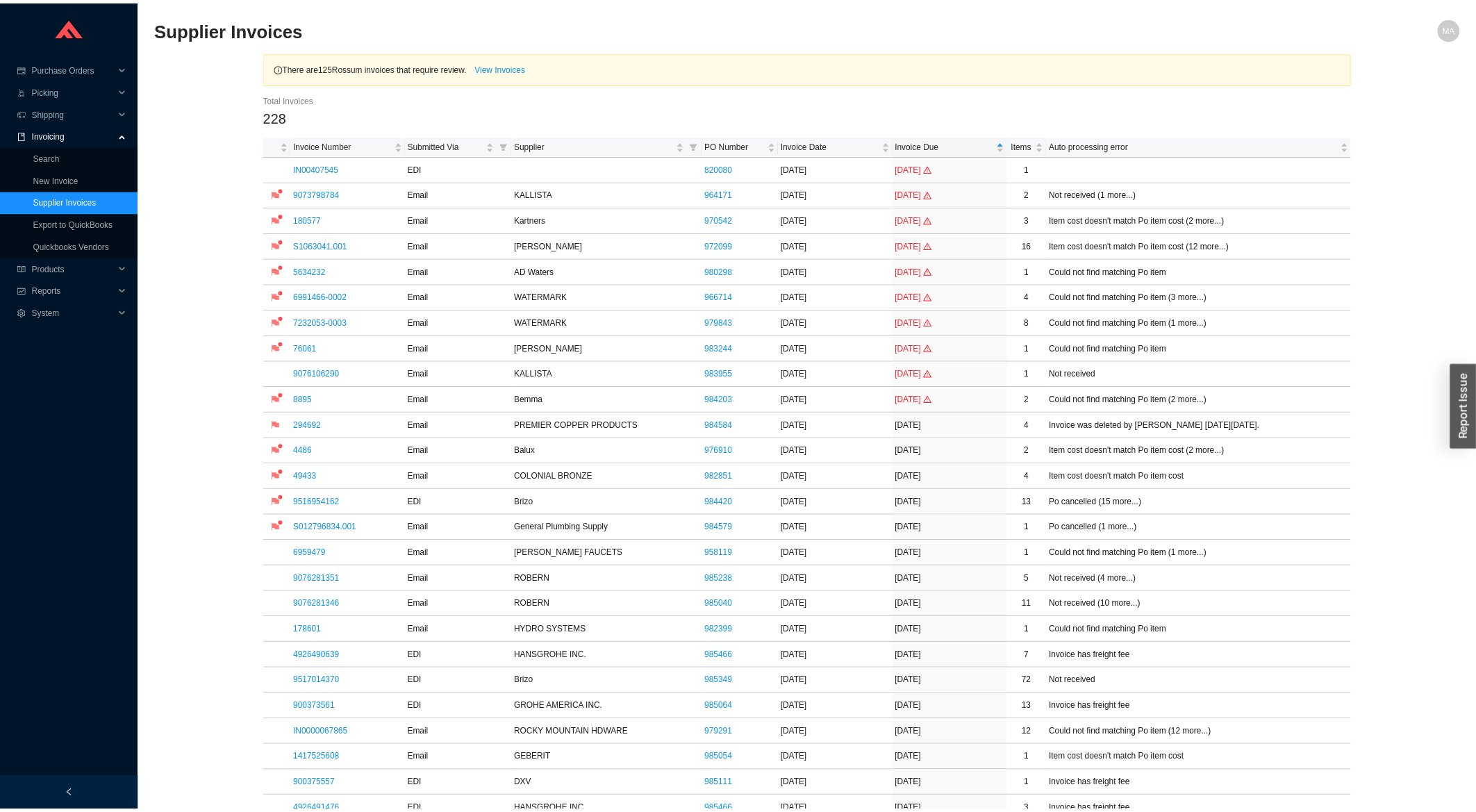
scroll to position [670, 0]
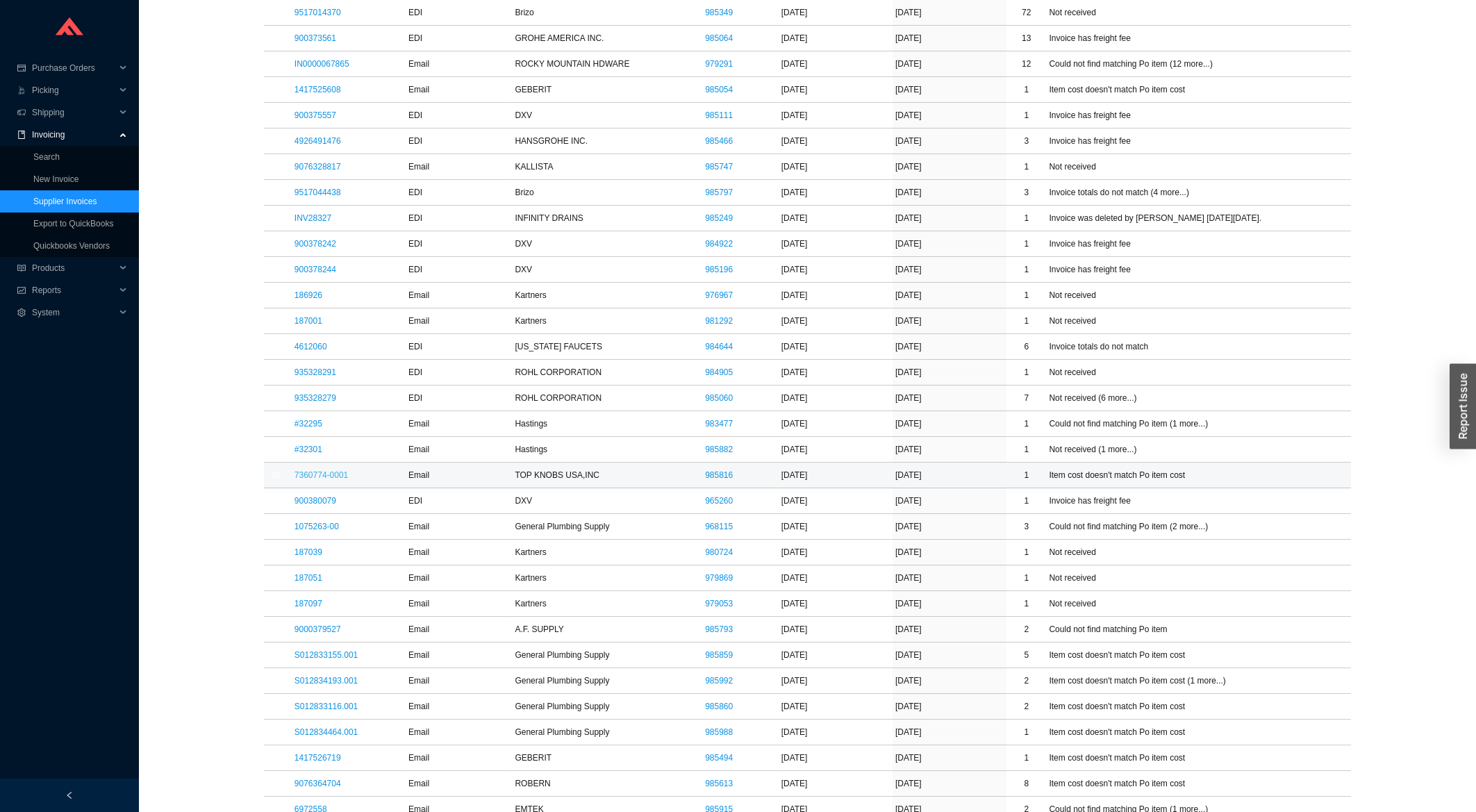
click at [303, 472] on link "7360774-0001" at bounding box center [321, 475] width 53 height 10
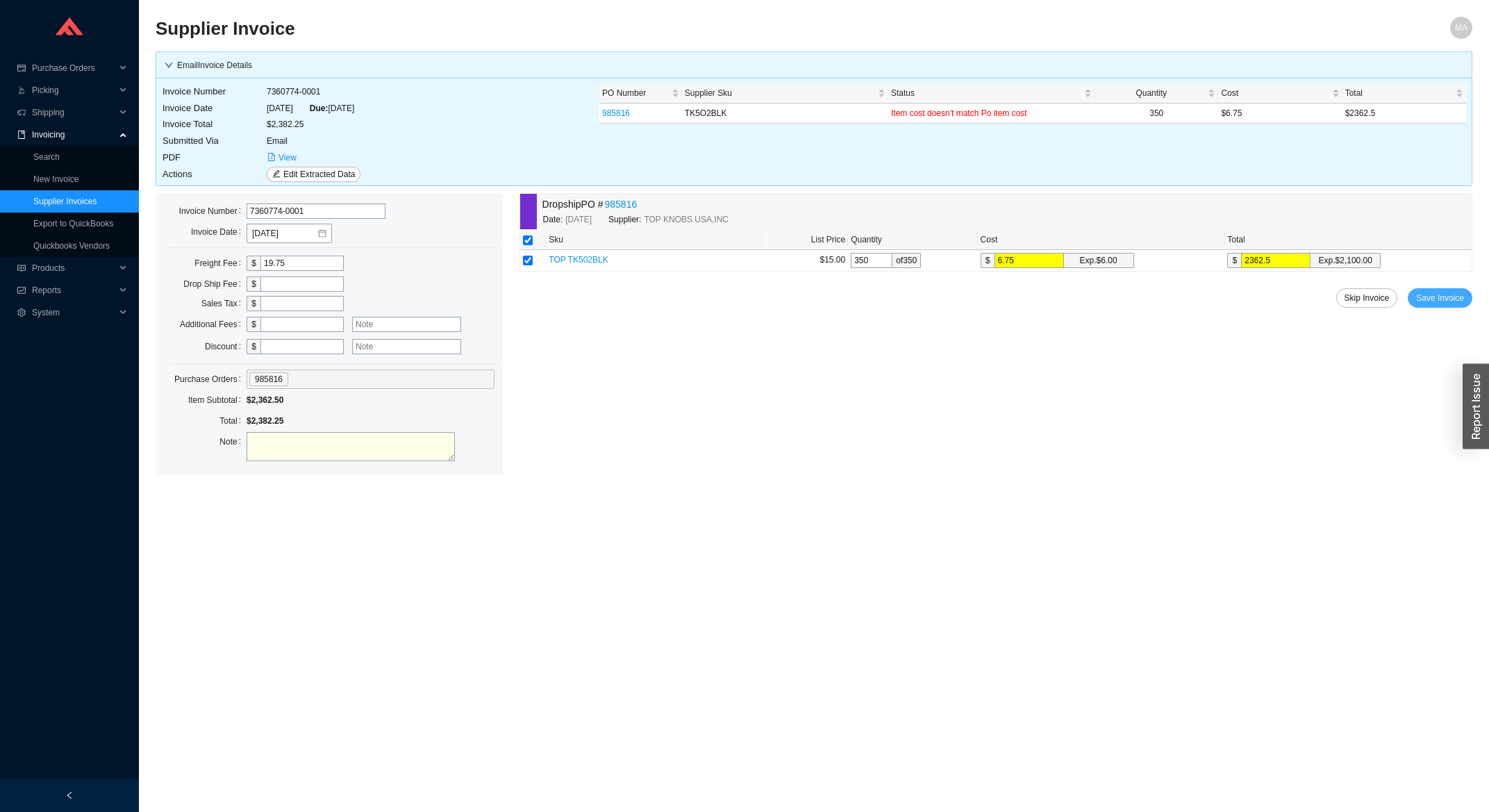
click at [1438, 291] on button "Save Invoice" at bounding box center [1439, 298] width 65 height 19
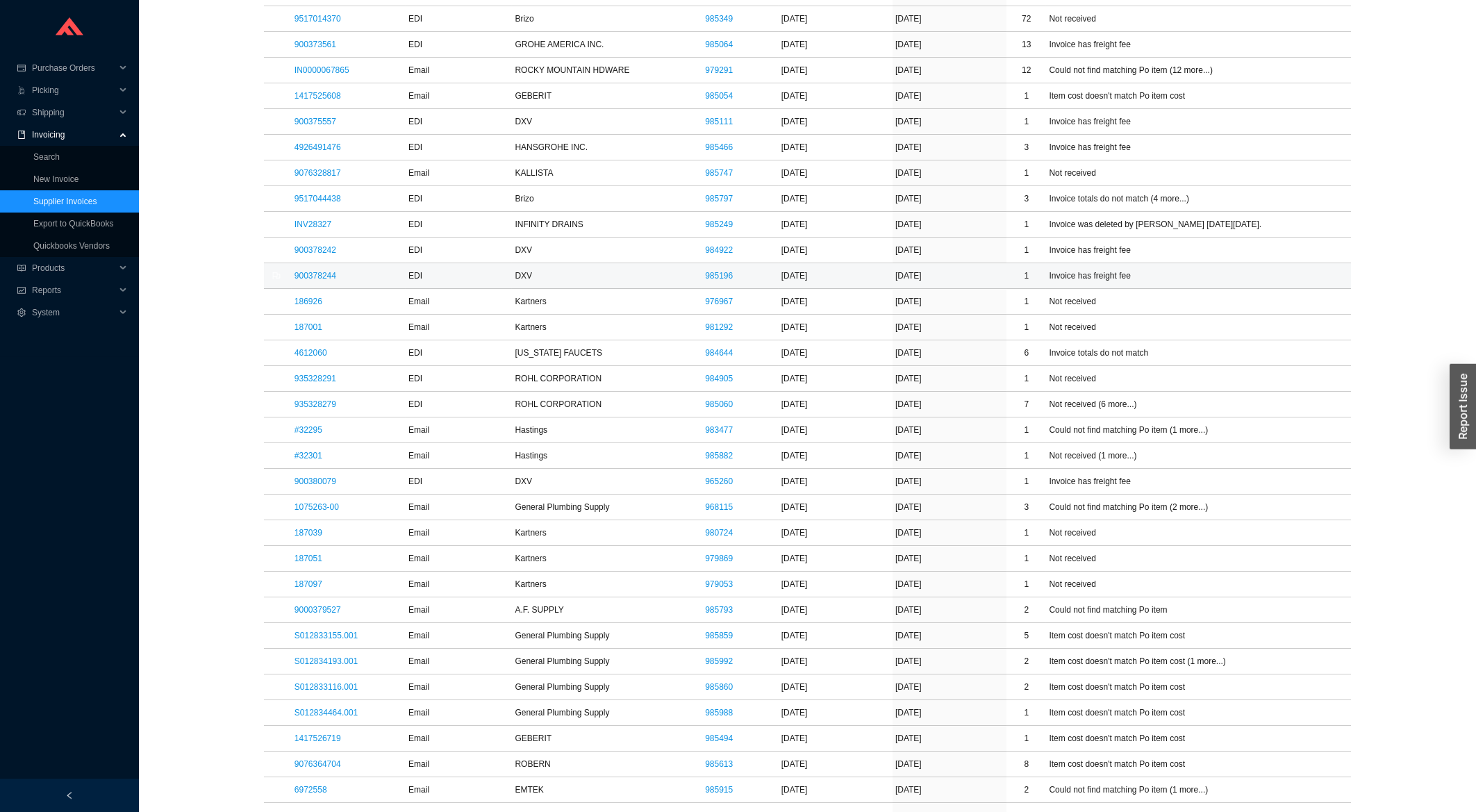
scroll to position [564, 0]
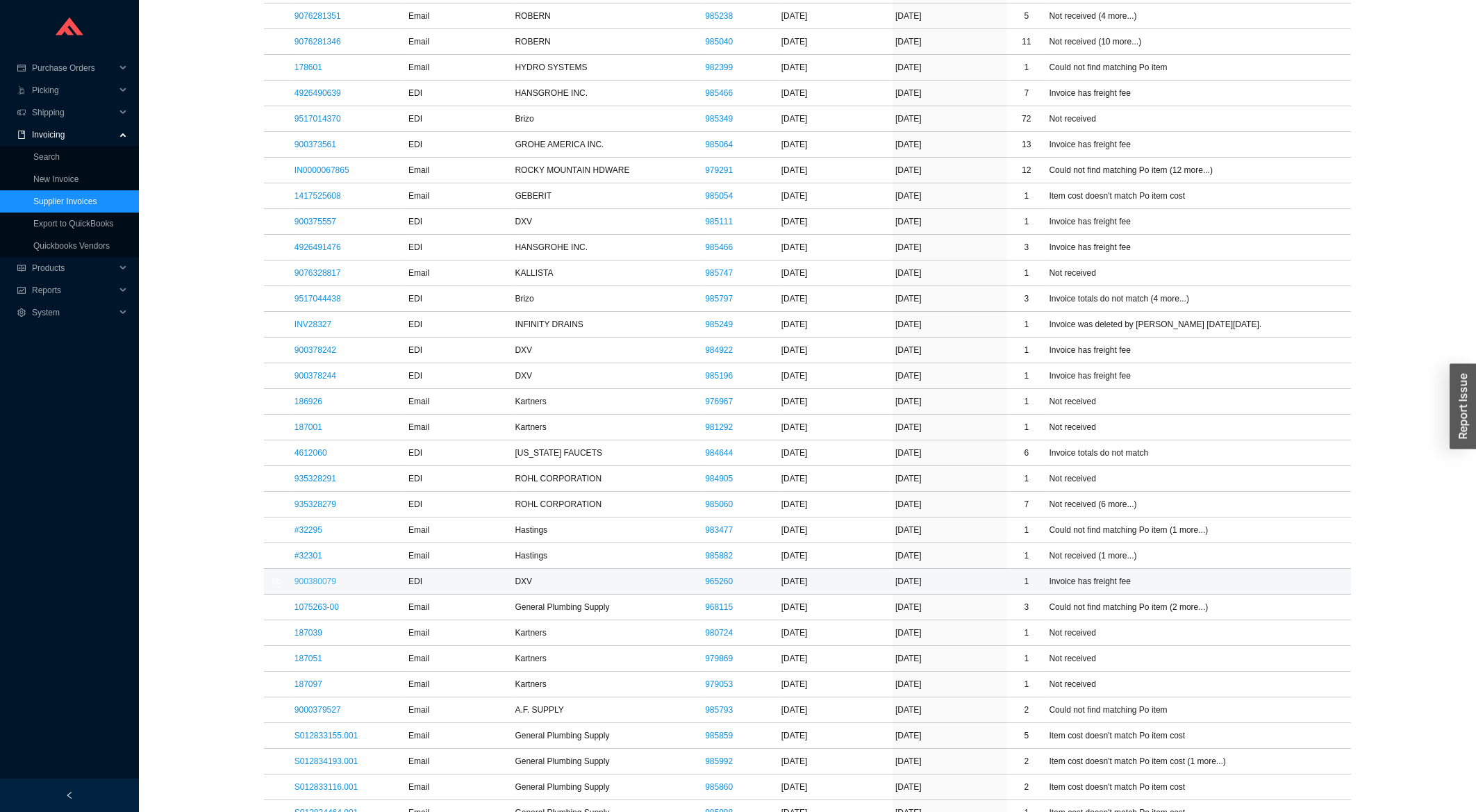
click at [317, 586] on link "900380079" at bounding box center [315, 581] width 42 height 10
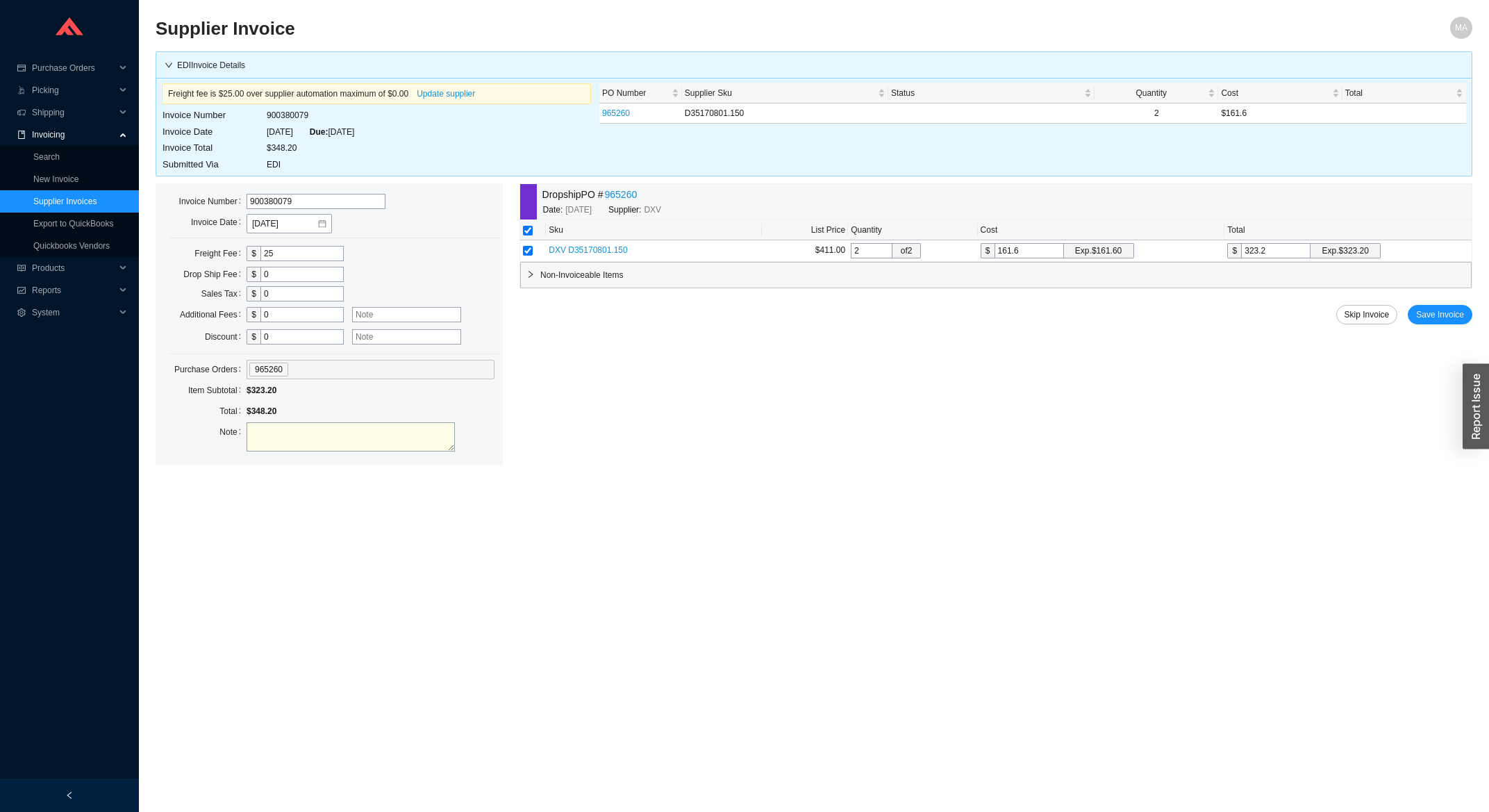
click at [1431, 328] on div "Dropship PO # 965260 Date: 1/7/2025 Supplier: DXV Sku List Price Quantity Cost …" at bounding box center [996, 324] width 953 height 282
click at [1435, 320] on span "Save Invoice" at bounding box center [1440, 314] width 48 height 14
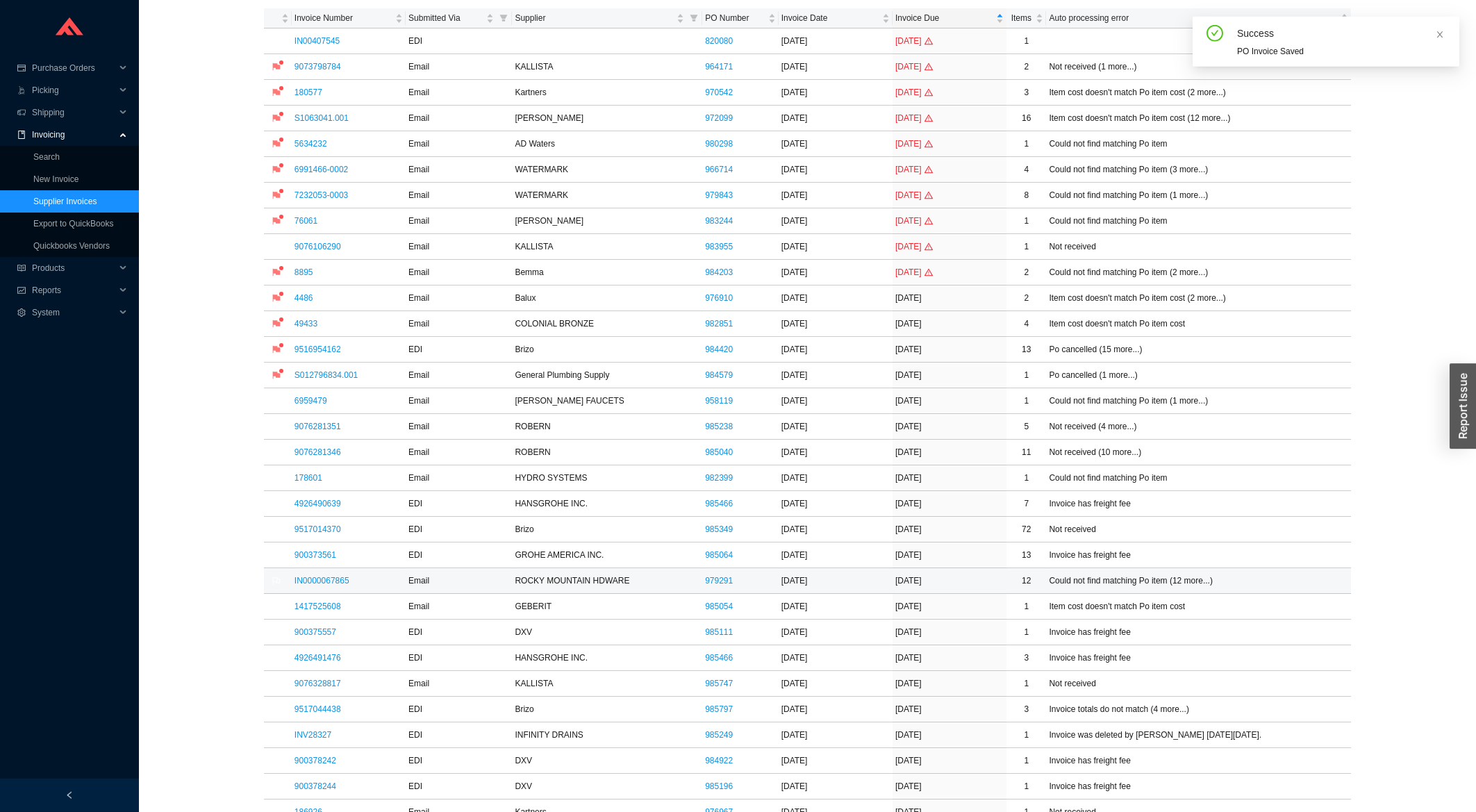
scroll to position [595, 0]
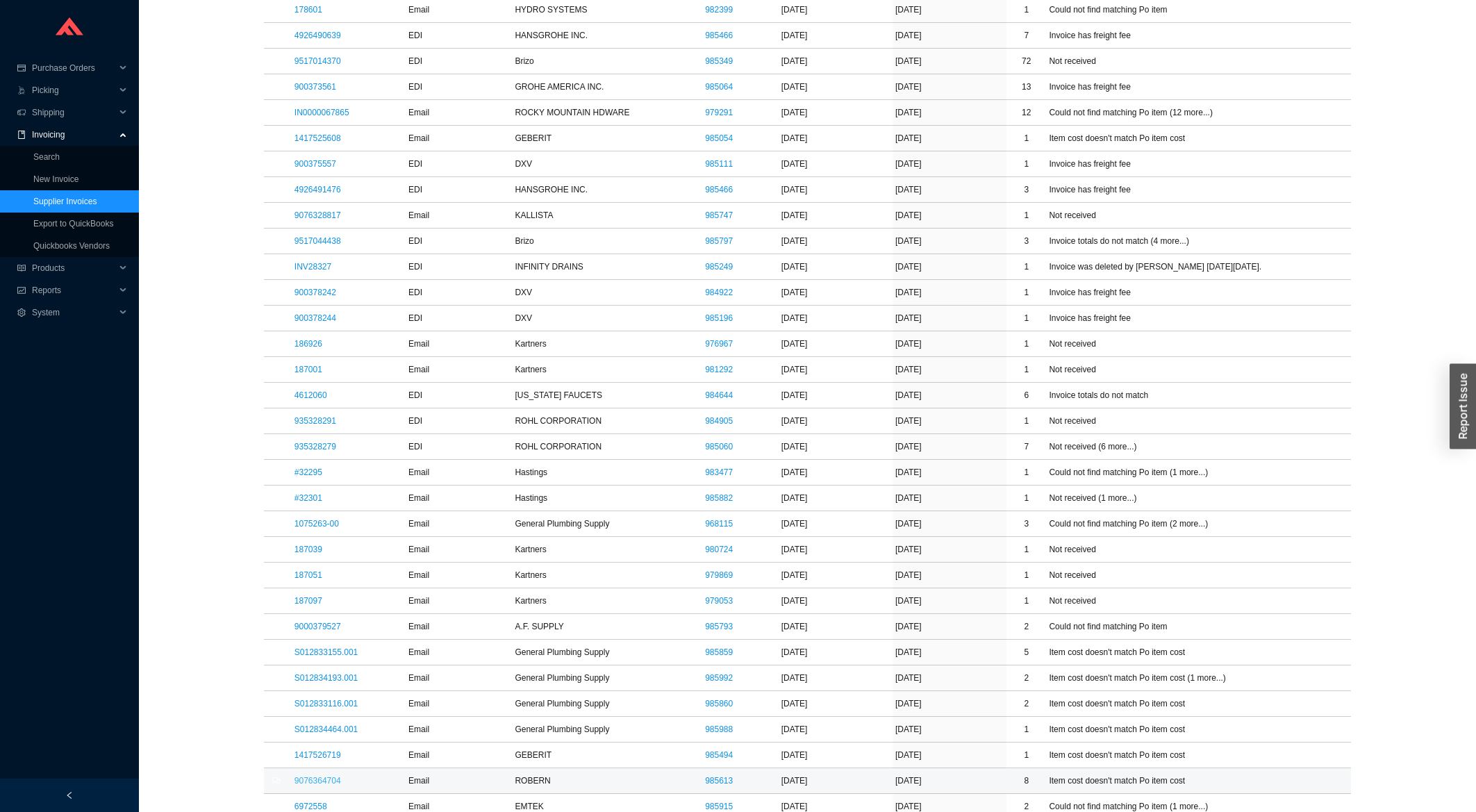
click at [319, 784] on link "9076364704" at bounding box center [317, 780] width 47 height 10
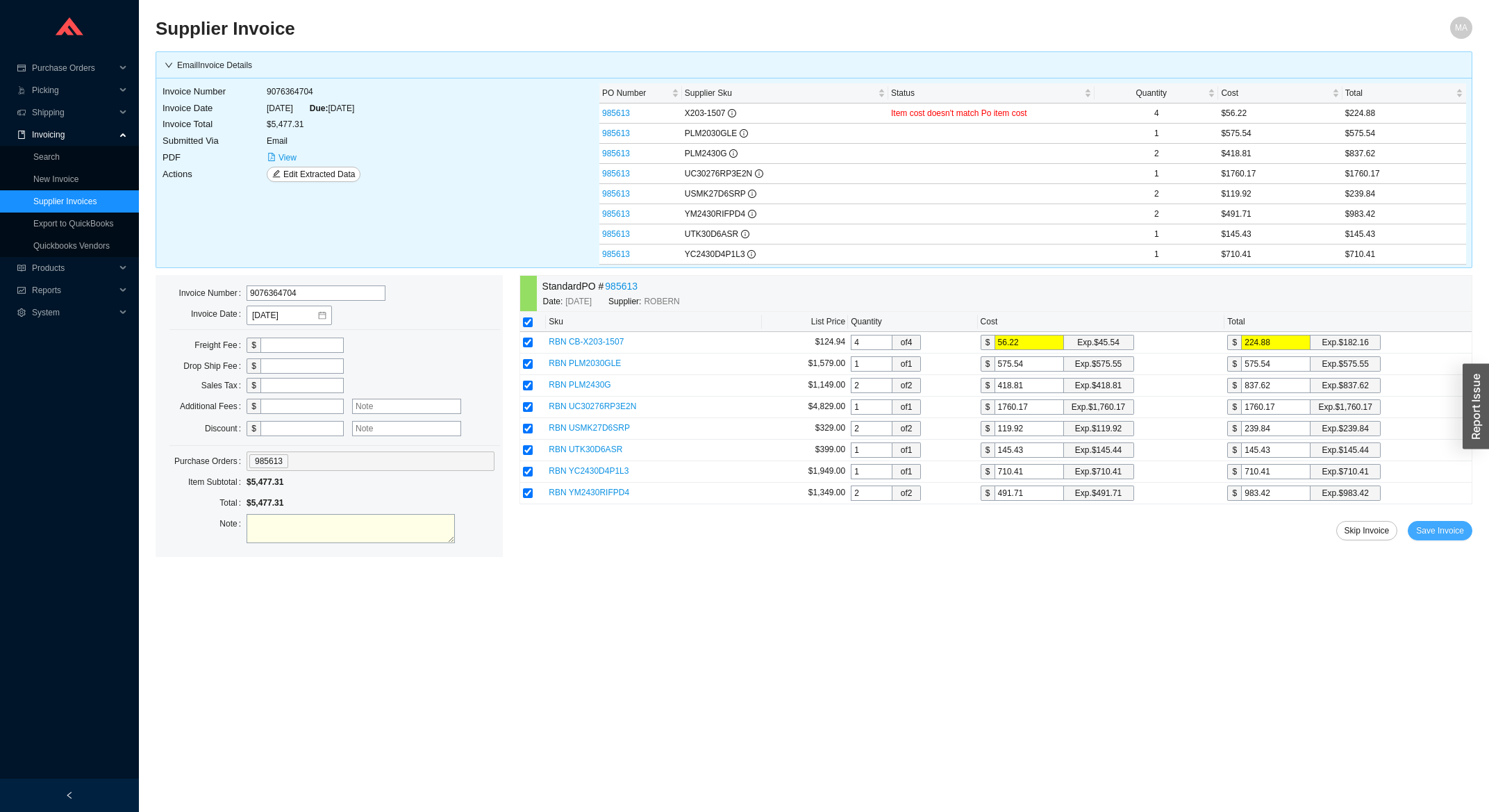
click at [1443, 532] on span "Save Invoice" at bounding box center [1440, 530] width 48 height 14
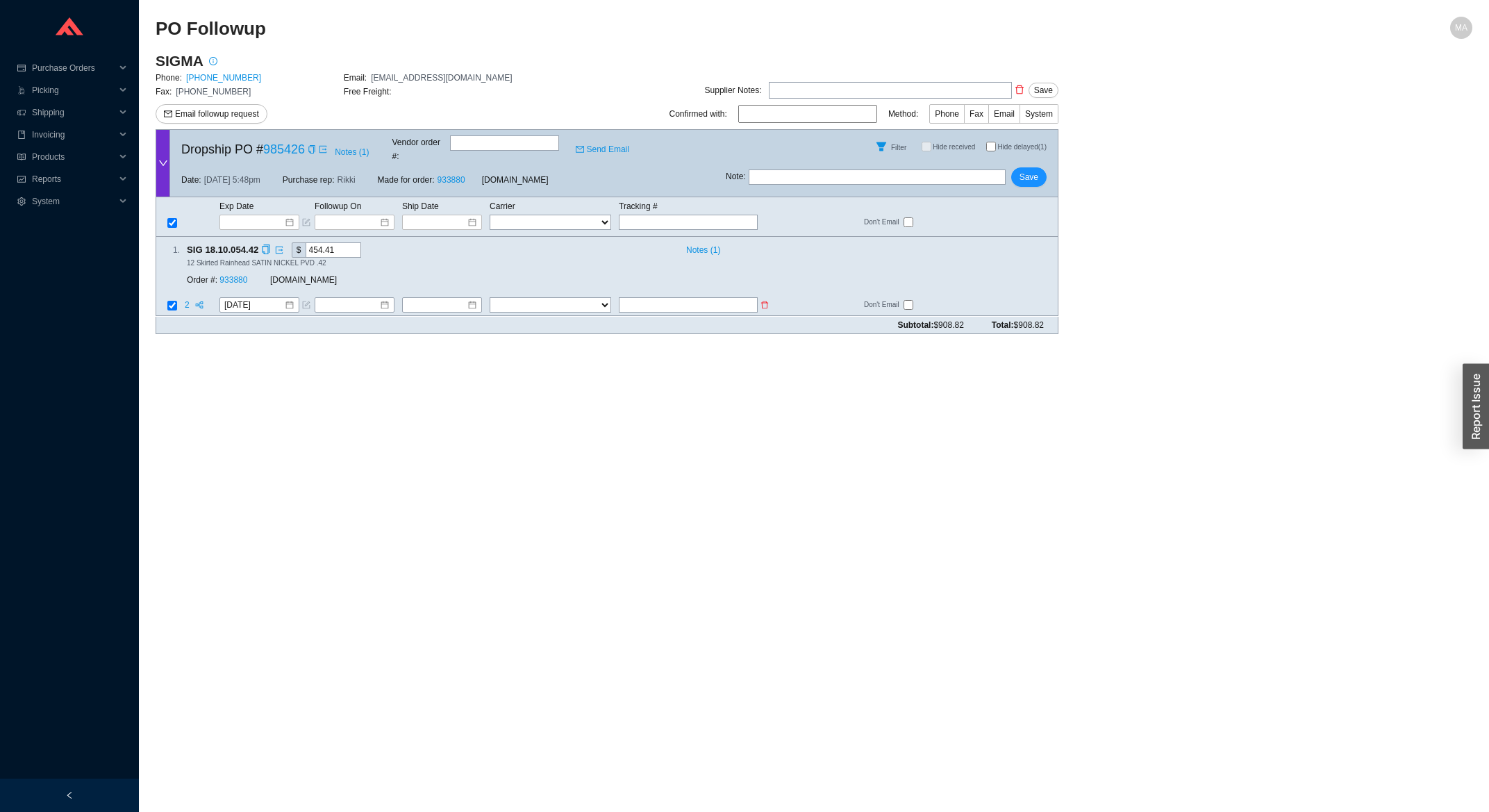
click at [638, 297] on td at bounding box center [696, 306] width 154 height 19
click at [647, 298] on input "text" at bounding box center [688, 306] width 139 height 16
type input "392389463291"
click at [489, 298] on select "FedEx UPS ---------------- 2 Day Transportation INC A&B Freight A. [PERSON_NAME…" at bounding box center [550, 306] width 122 height 16
select select "1"
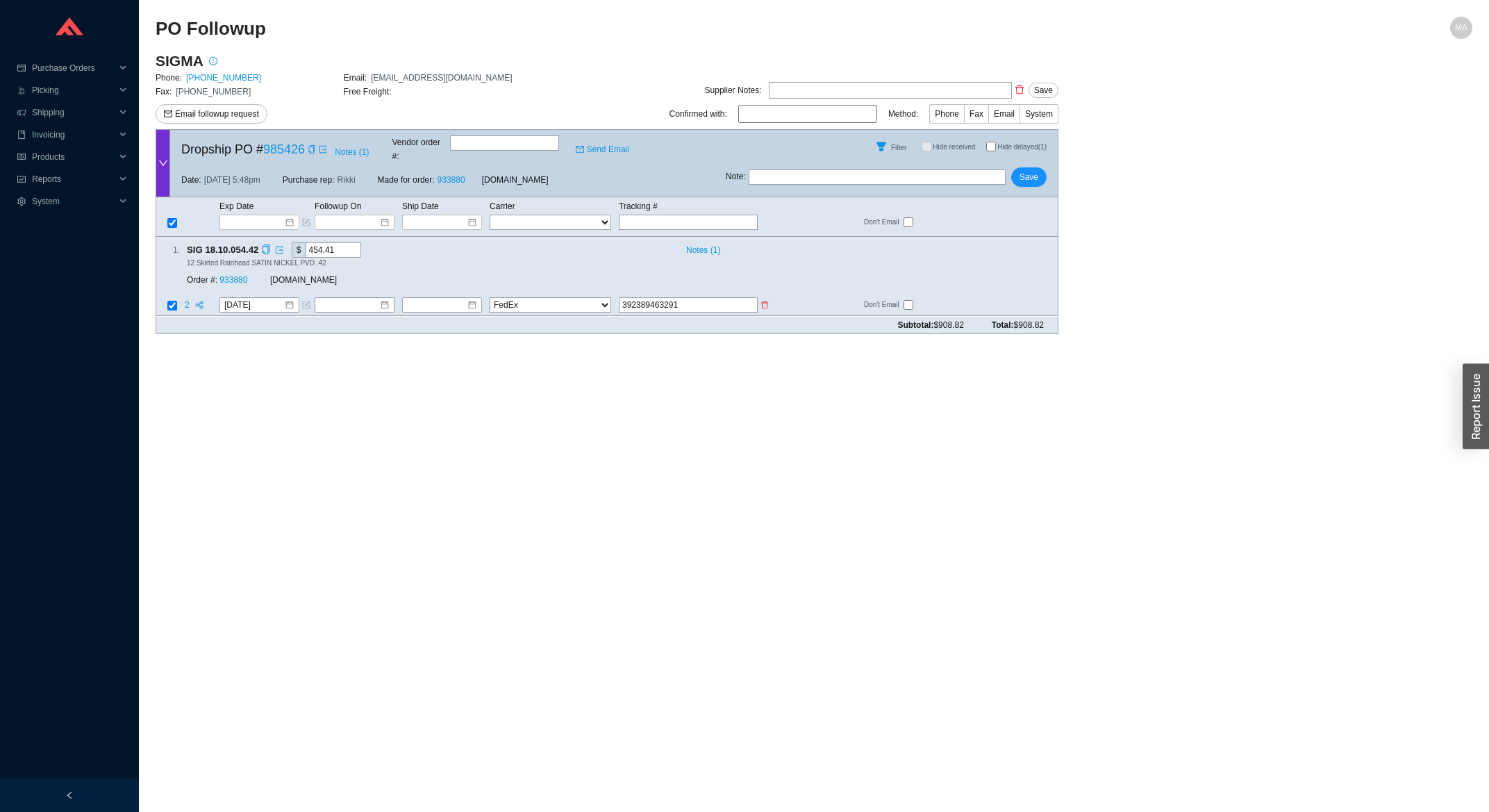
click option "FedEx" at bounding box center [0, 0] width 0 height 0
click at [437, 299] on input at bounding box center [437, 306] width 60 height 14
type input "[DATE]"
click at [510, 420] on div "21" at bounding box center [507, 418] width 16 height 16
click at [1018, 168] on button "Save" at bounding box center [1029, 177] width 36 height 19
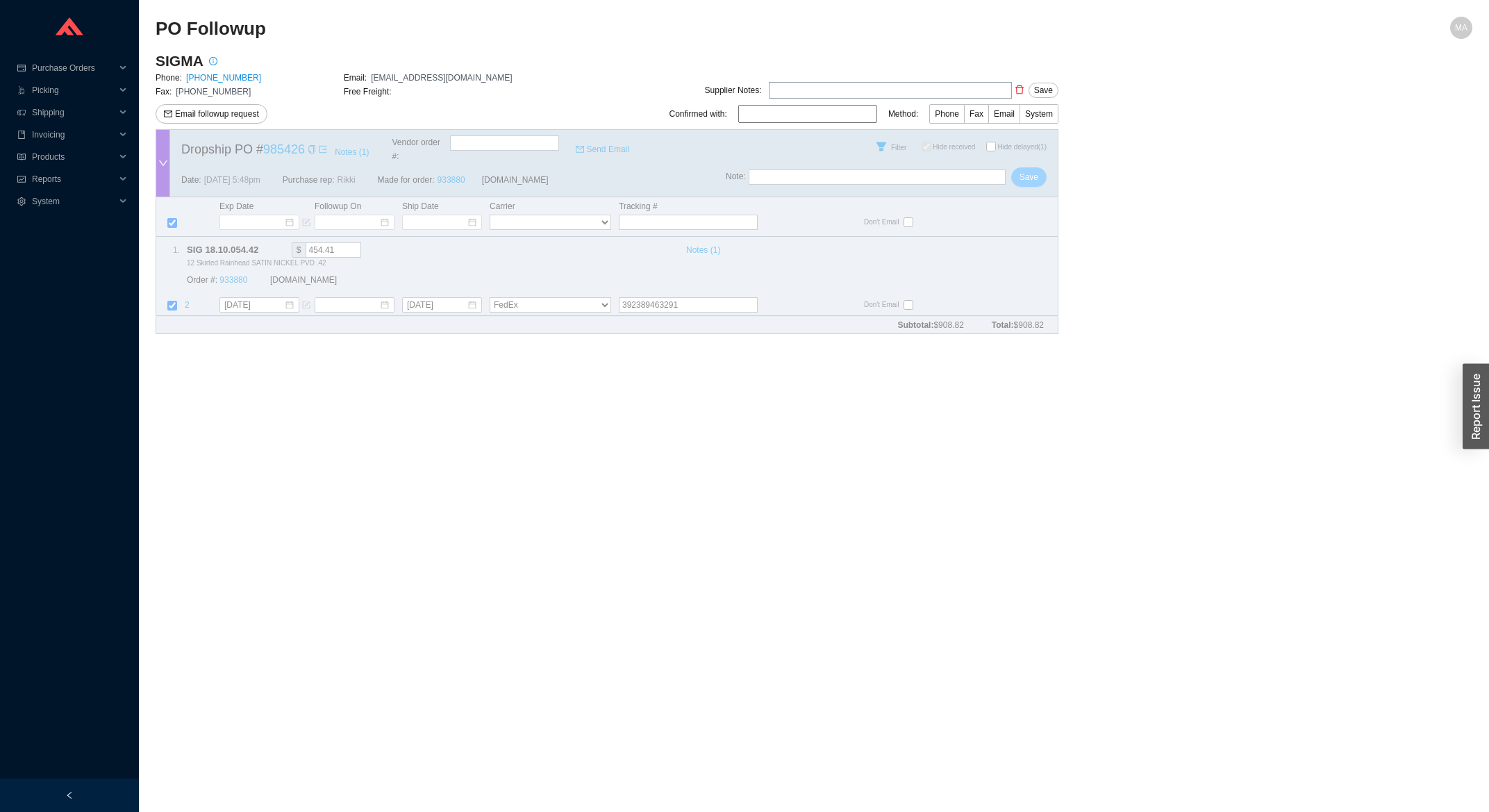
checkbox input "true"
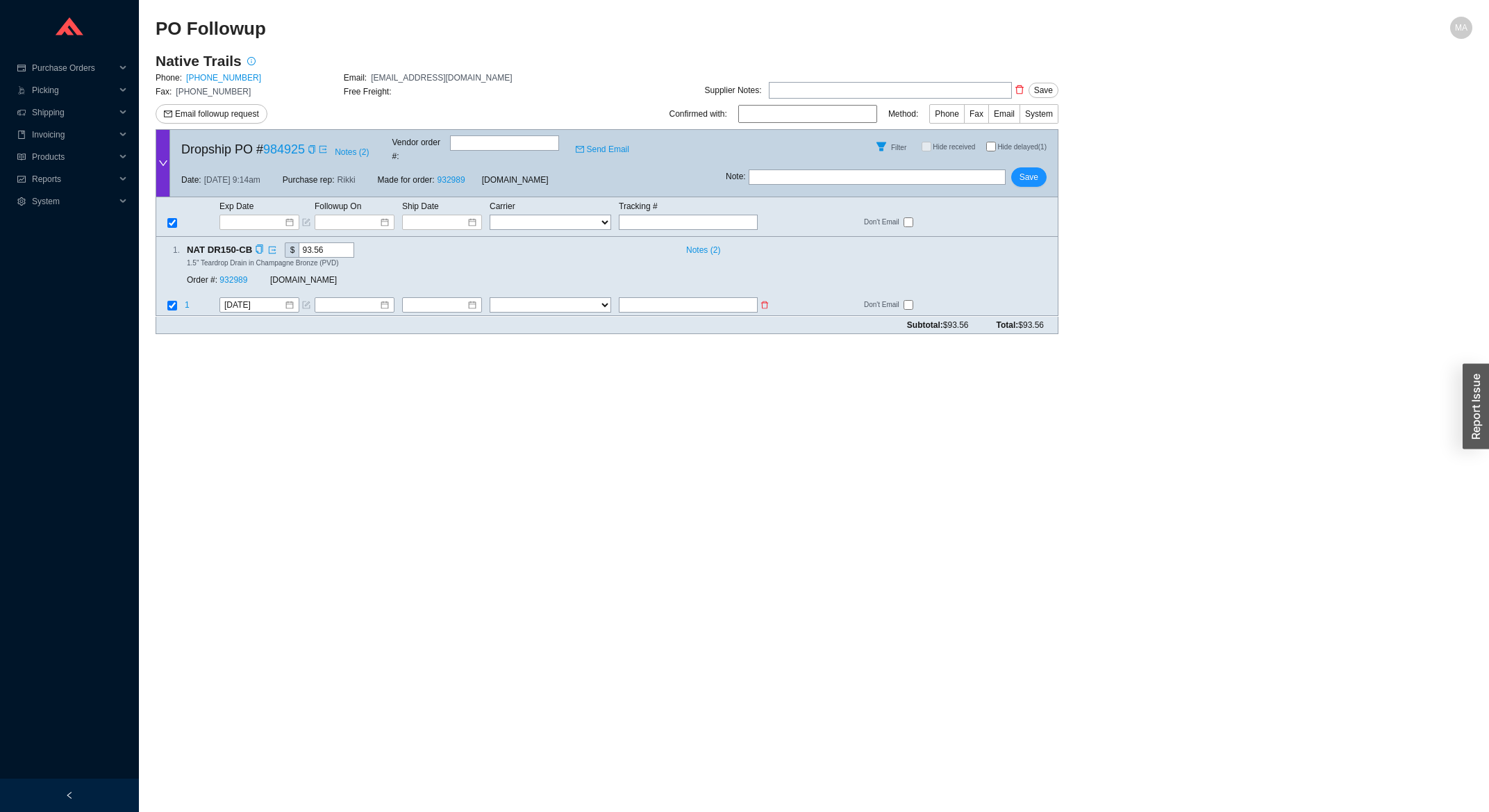
click at [725, 298] on input "text" at bounding box center [688, 306] width 139 height 16
type input "415716766770"
click at [489, 298] on select "FedEx UPS ---------------- 2 Day Transportation INC A&B Freight A. [PERSON_NAME…" at bounding box center [550, 306] width 122 height 16
select select "1"
click option "FedEx" at bounding box center [0, 0] width 0 height 0
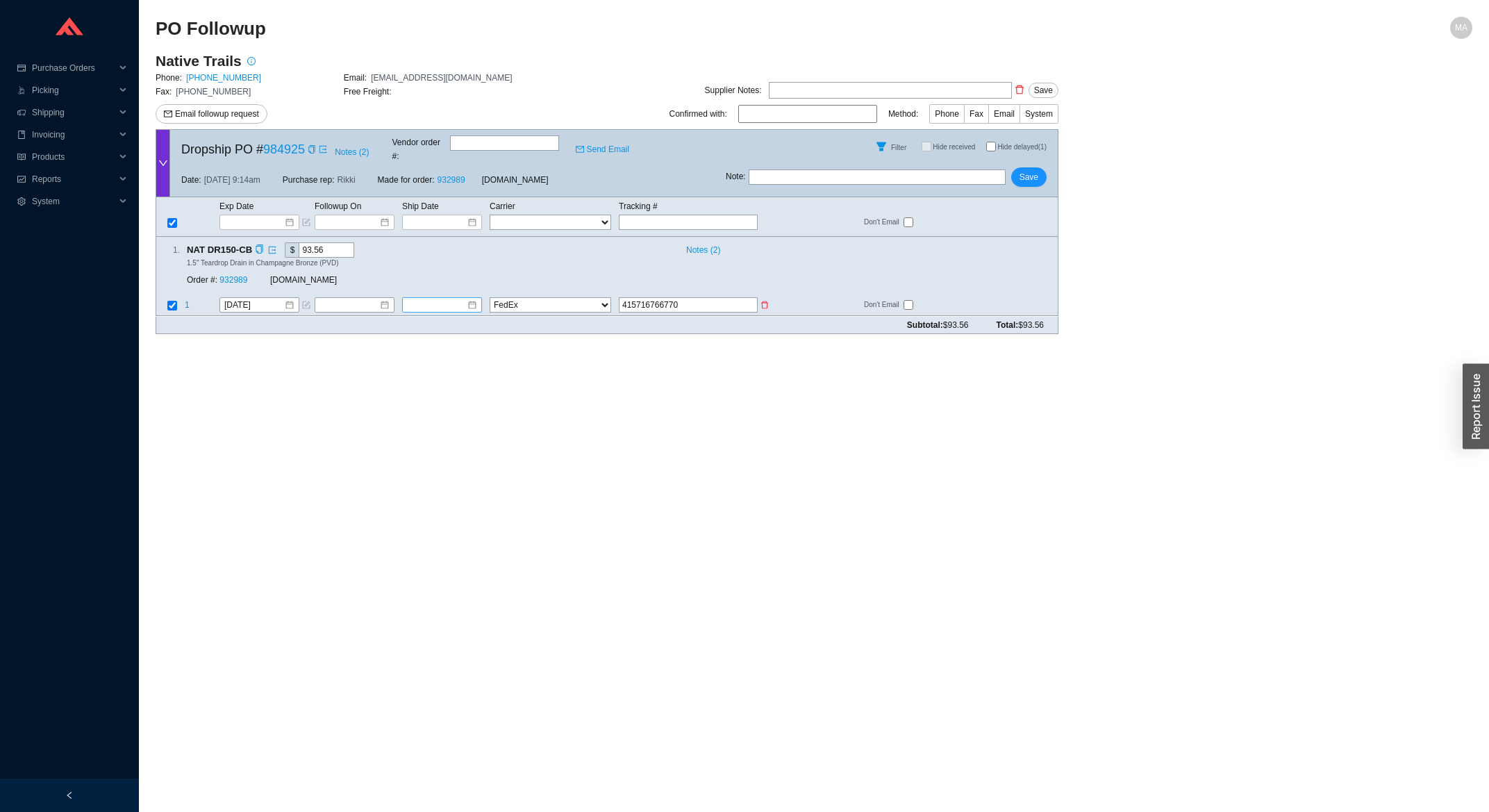
click at [450, 299] on input at bounding box center [437, 306] width 60 height 14
type input "[DATE]"
click at [510, 422] on div "21" at bounding box center [507, 418] width 16 height 16
click at [1041, 171] on button "Save" at bounding box center [1029, 177] width 36 height 19
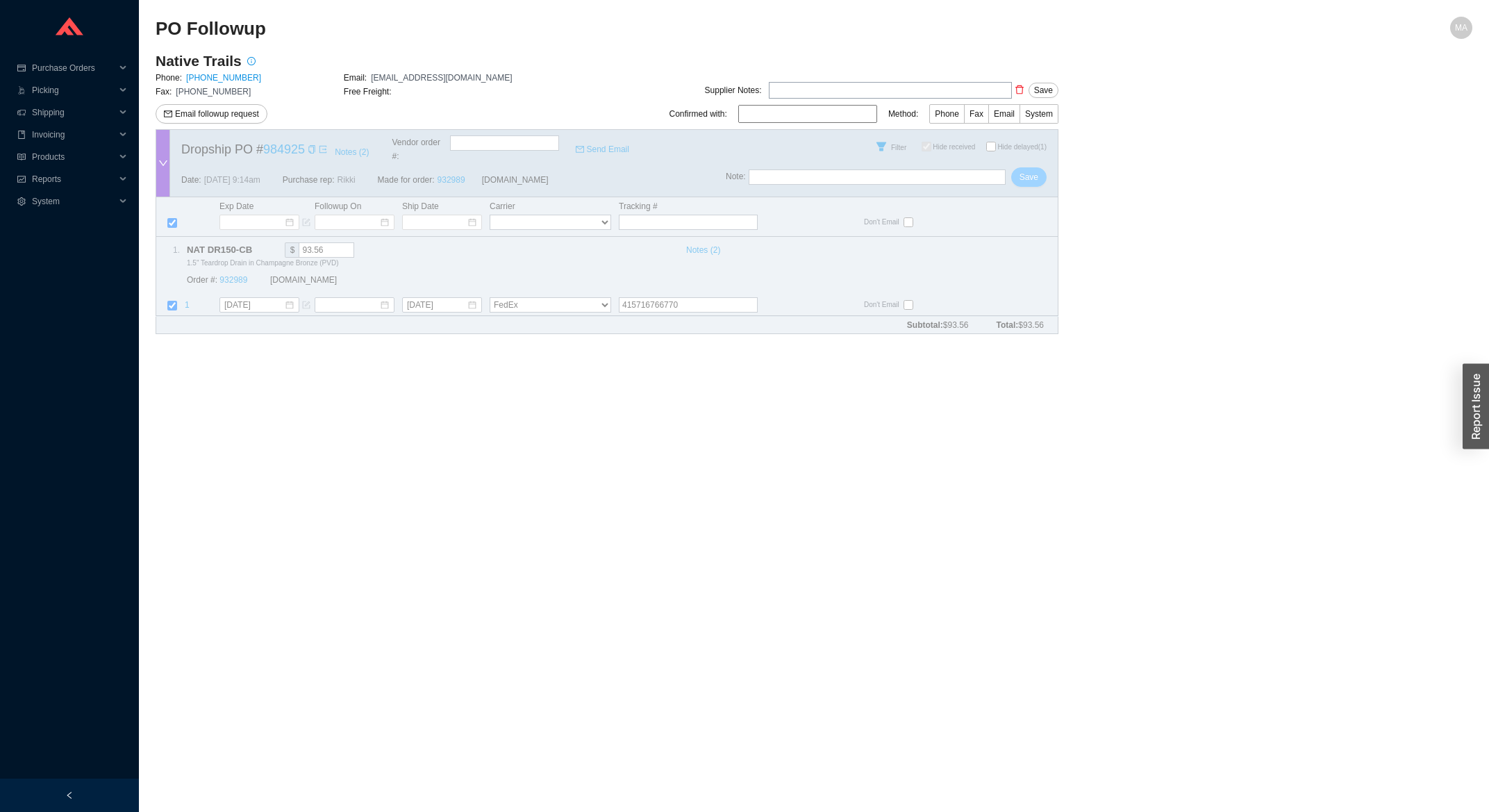
checkbox input "true"
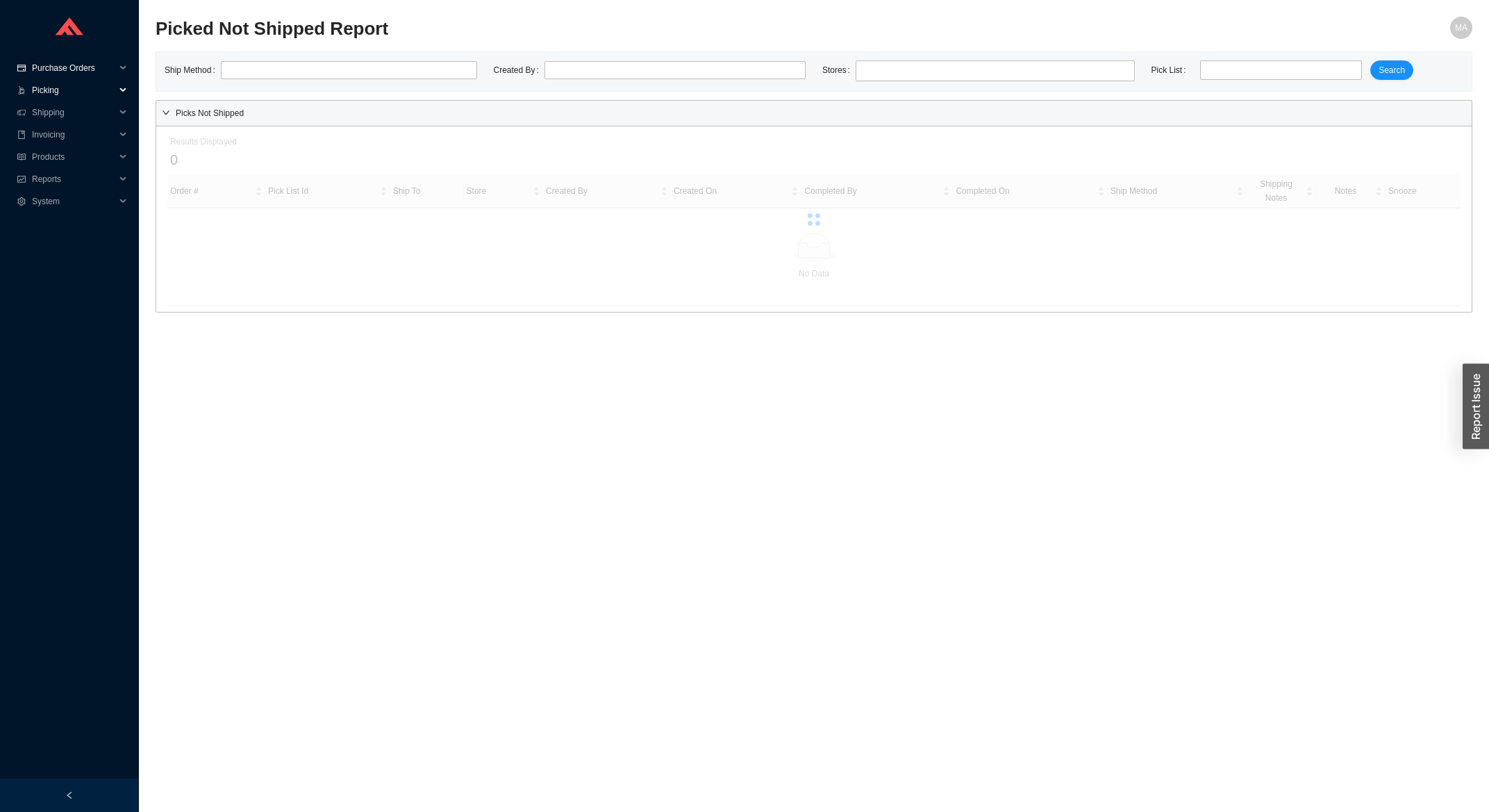
click at [41, 71] on span "Purchase Orders" at bounding box center [73, 68] width 83 height 22
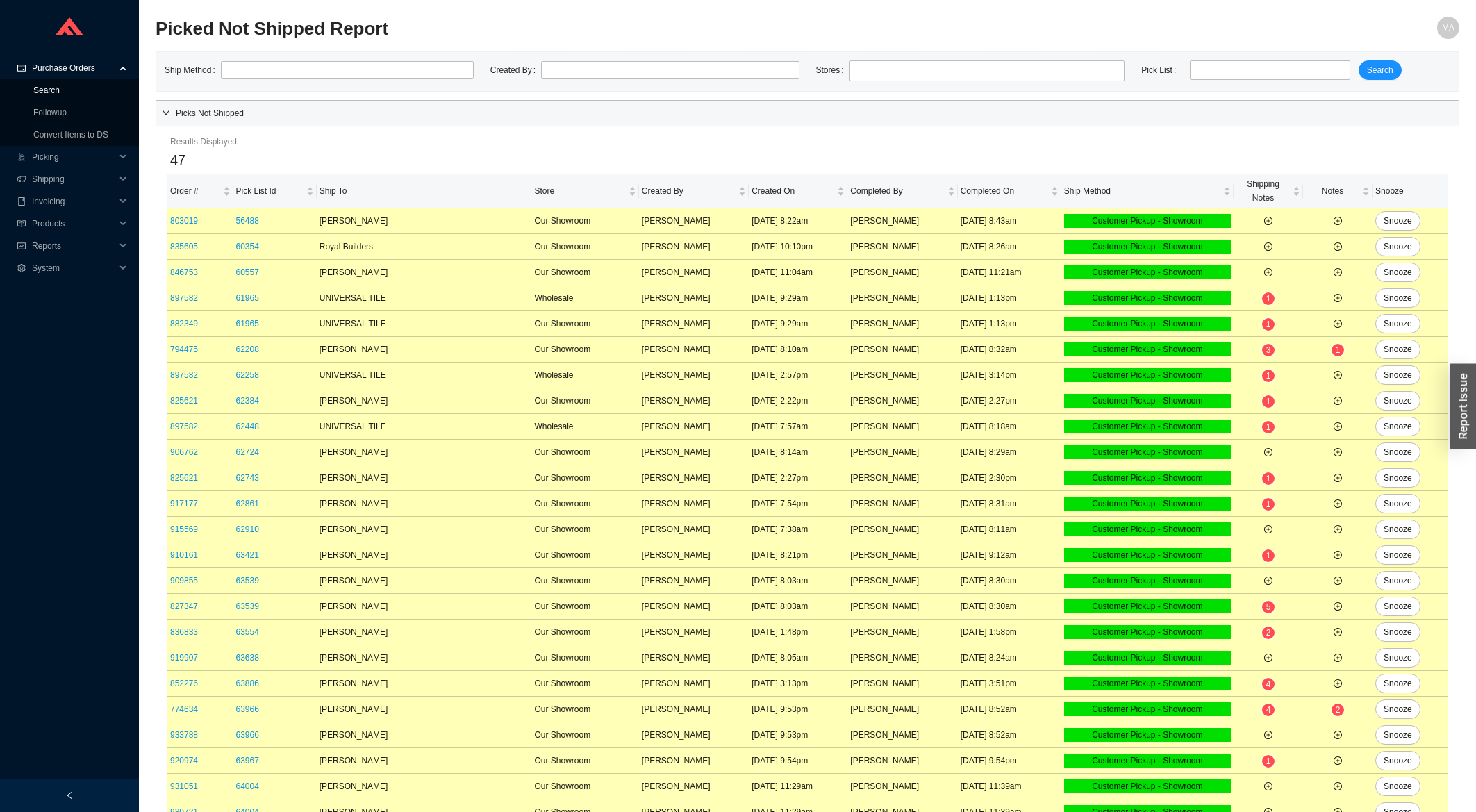
drag, startPoint x: 39, startPoint y: 96, endPoint x: 117, endPoint y: 82, distance: 79.2
click at [39, 95] on link "Search" at bounding box center [47, 90] width 27 height 10
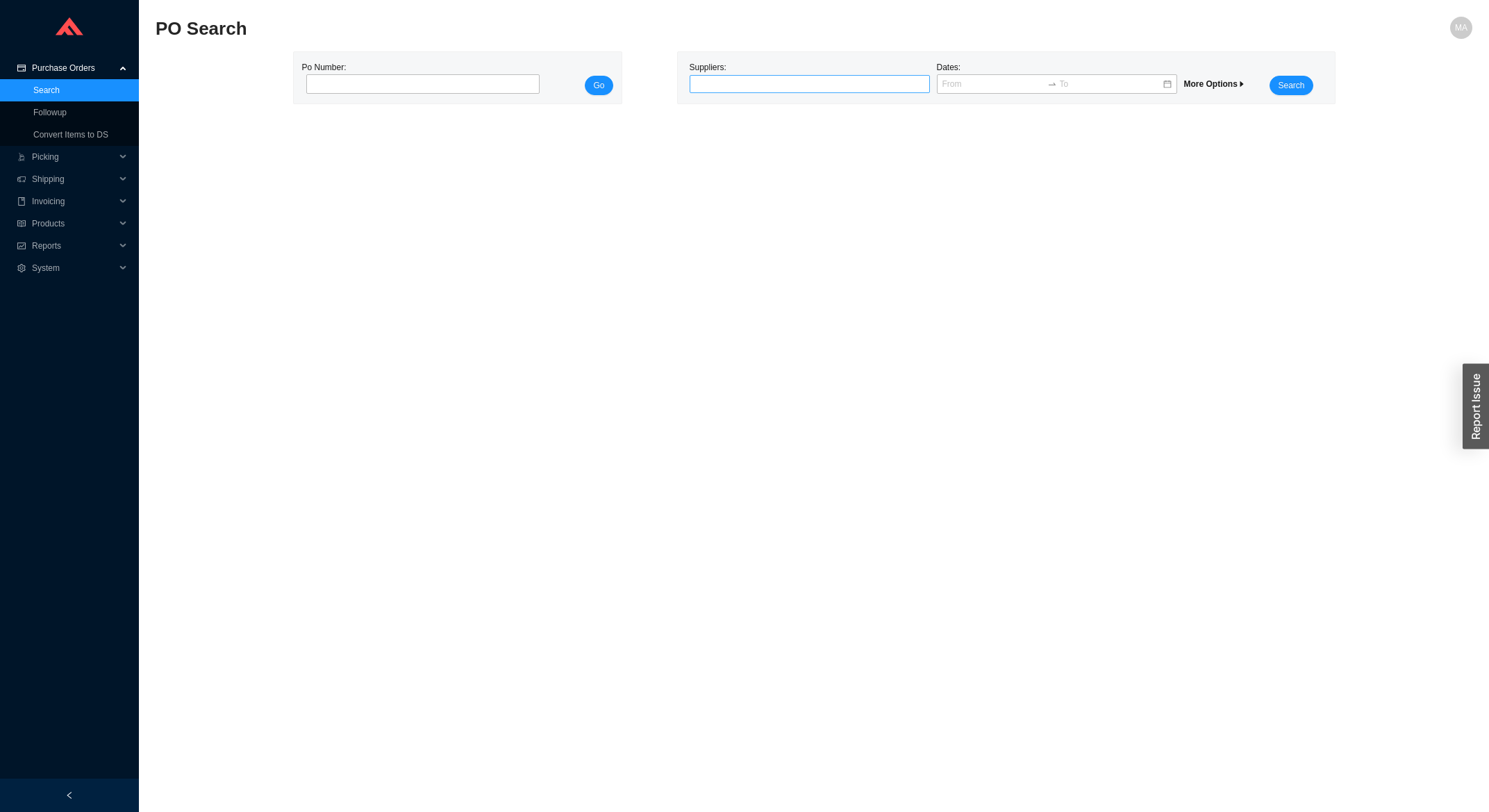
click at [737, 88] on div at bounding box center [804, 84] width 223 height 14
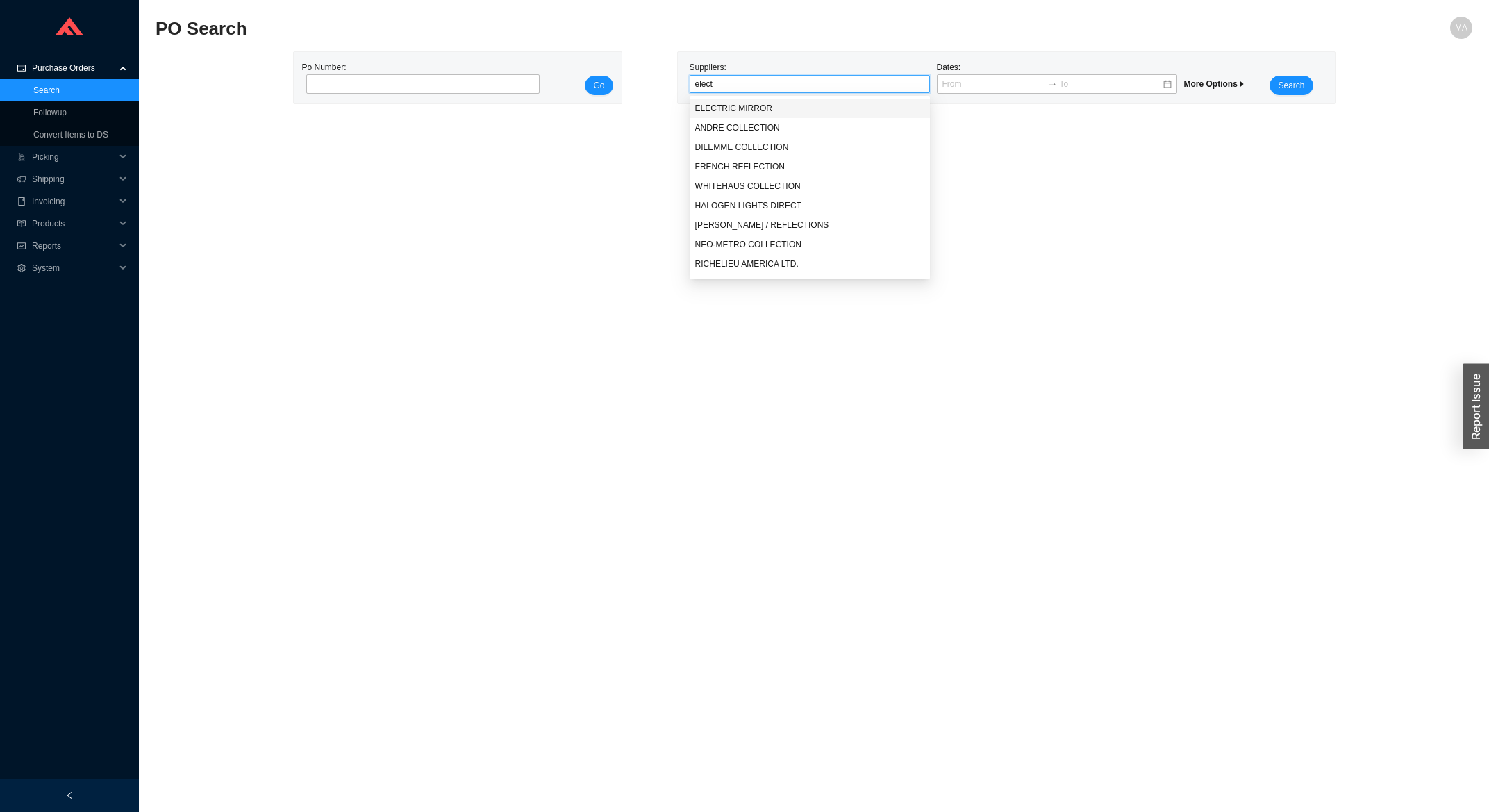
type input "electr"
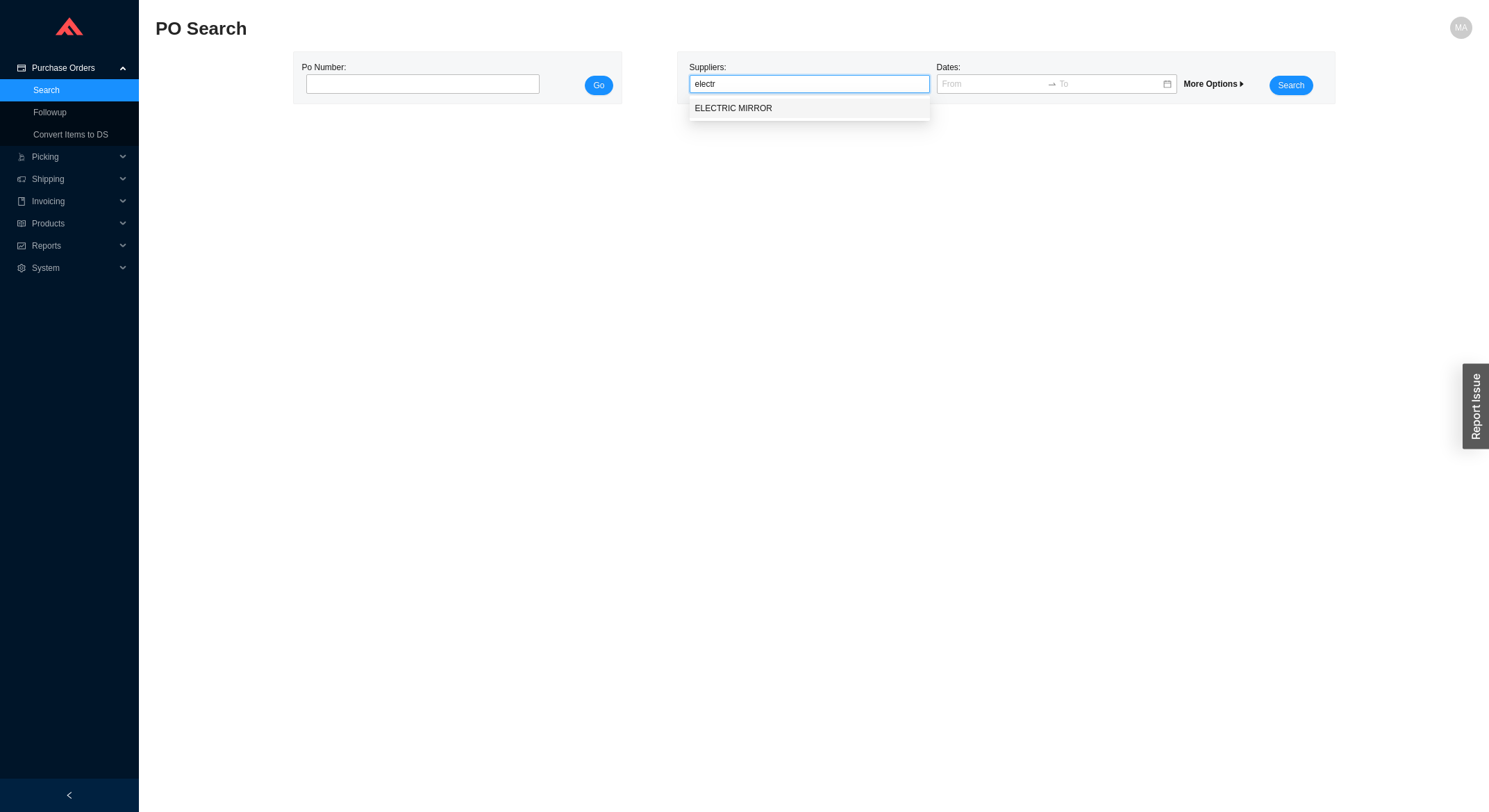
click at [711, 104] on div "ELECTRIC MIRROR" at bounding box center [810, 108] width 229 height 13
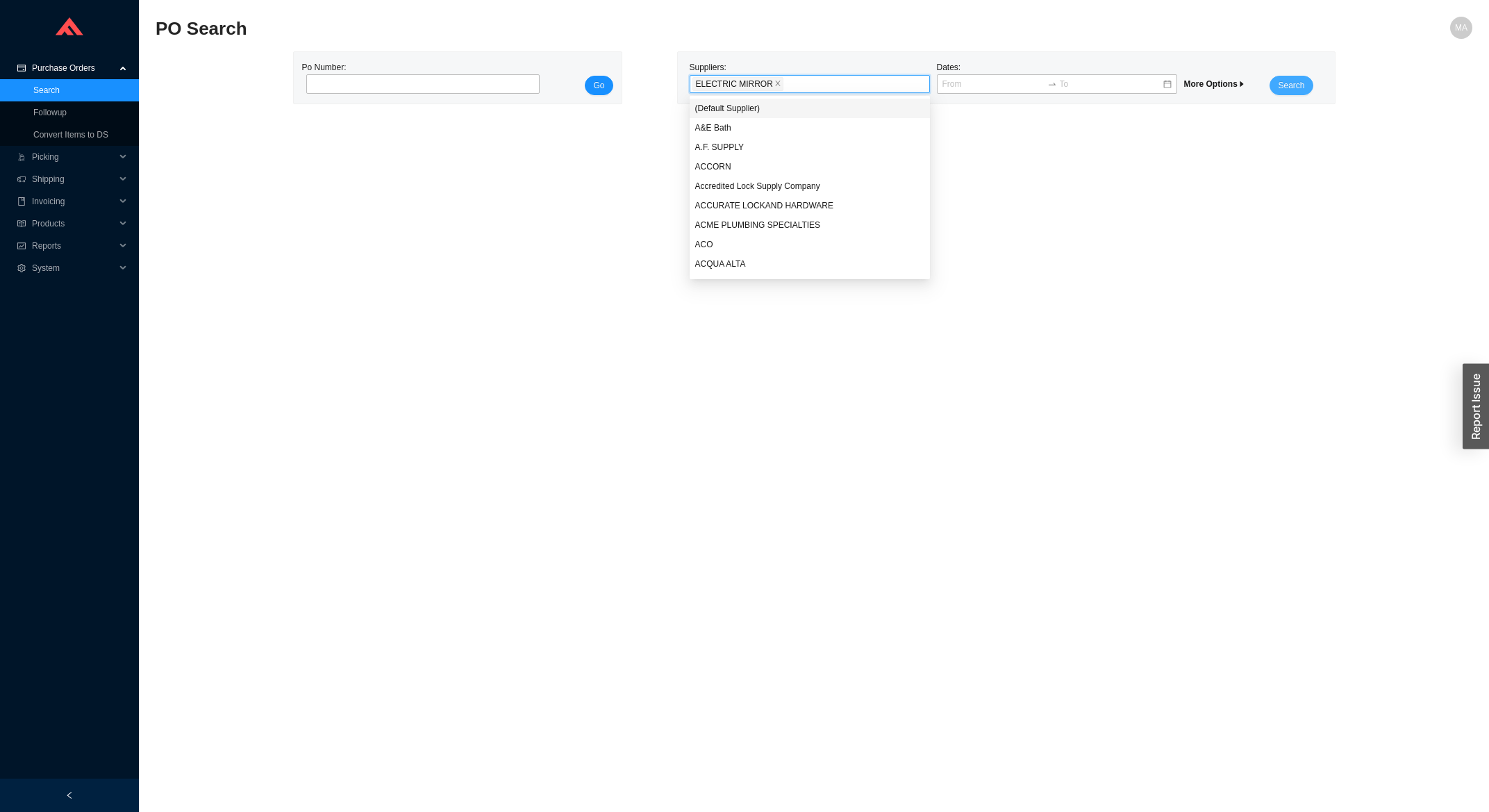
click at [1295, 91] on span "Search" at bounding box center [1291, 85] width 27 height 14
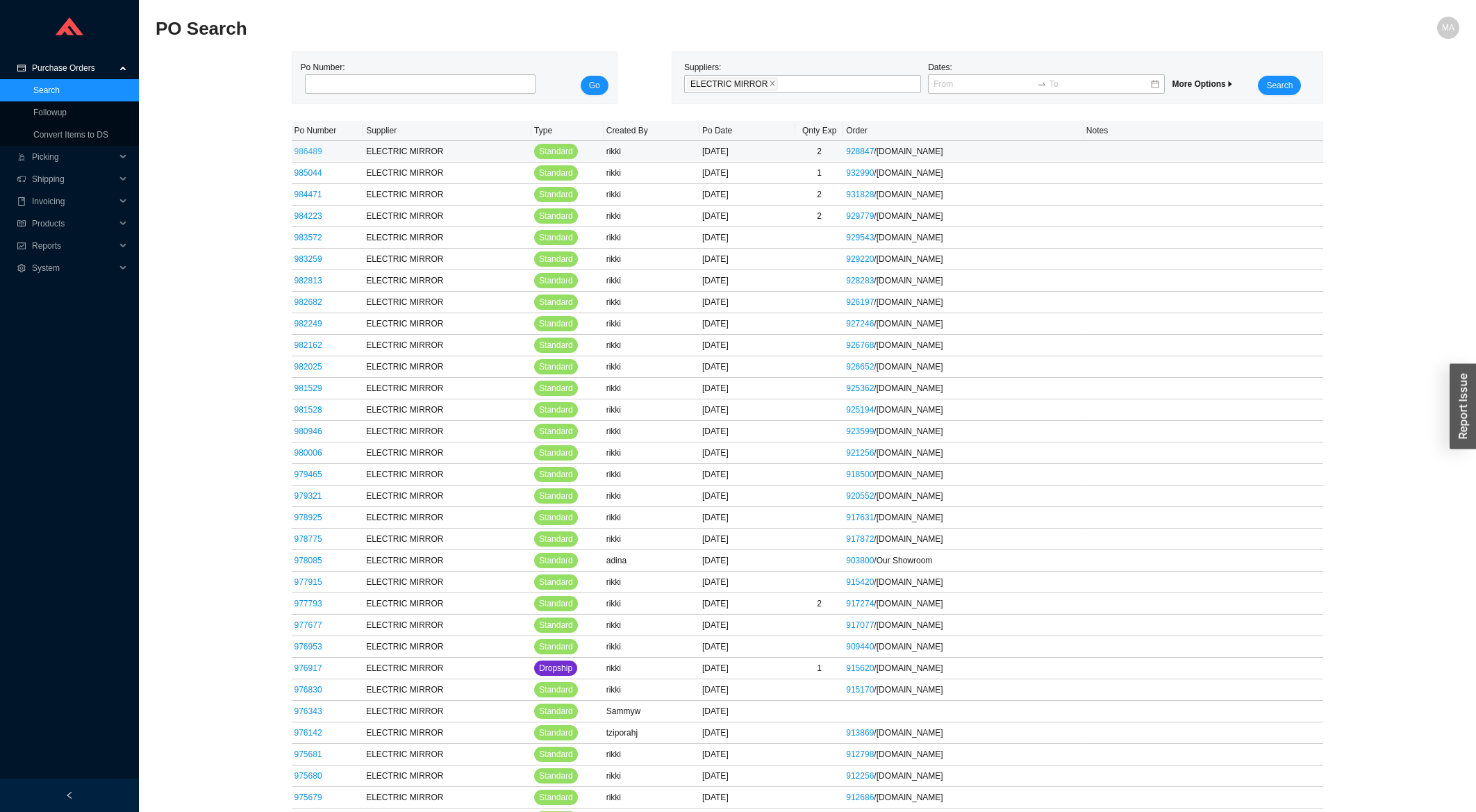
click at [311, 152] on link "986489" at bounding box center [308, 151] width 27 height 10
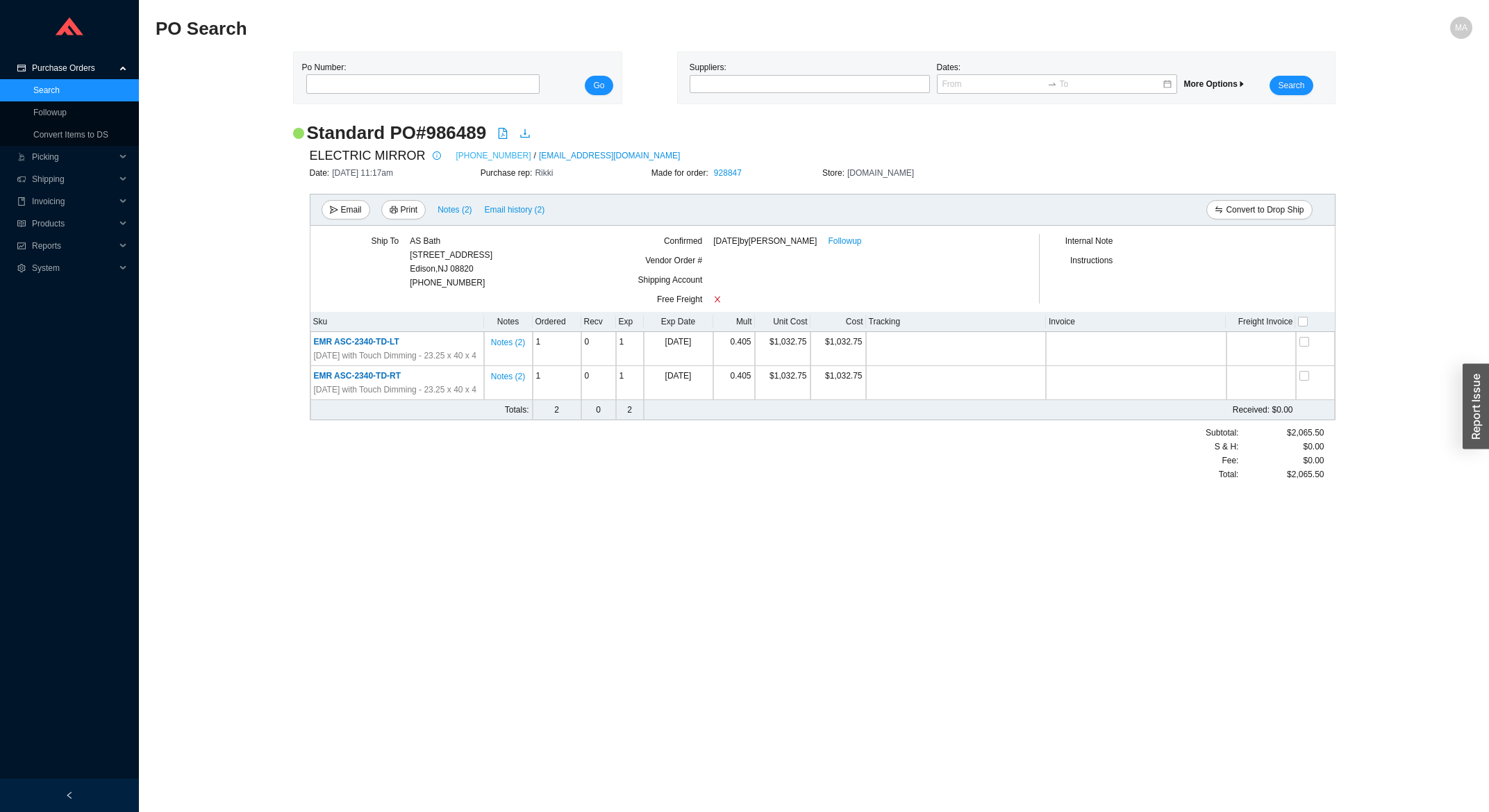
click at [456, 157] on link "[PHONE_NUMBER]" at bounding box center [493, 155] width 75 height 14
